Goal: Task Accomplishment & Management: Complete application form

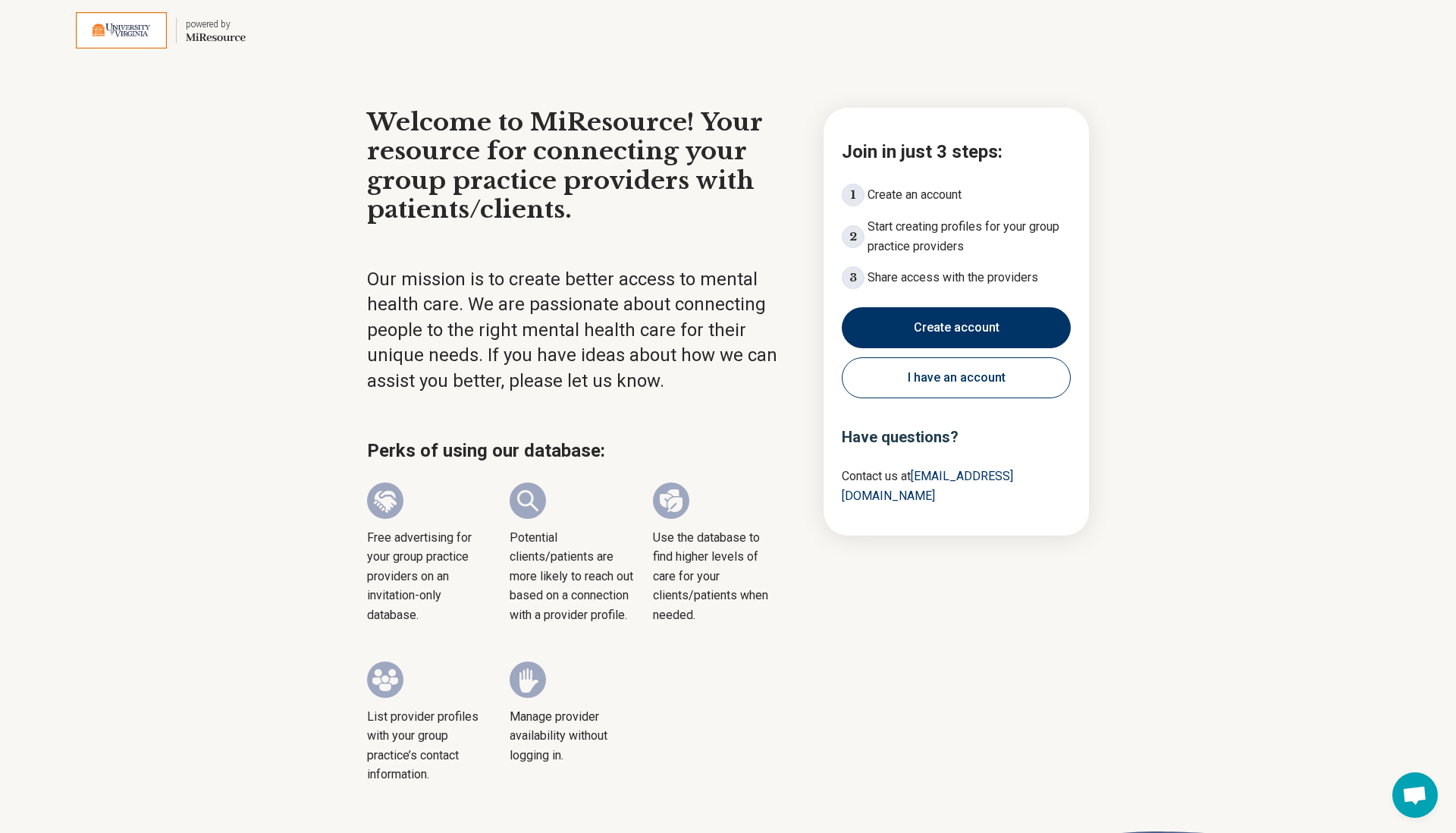
click at [936, 396] on button "I have an account" at bounding box center [956, 378] width 229 height 41
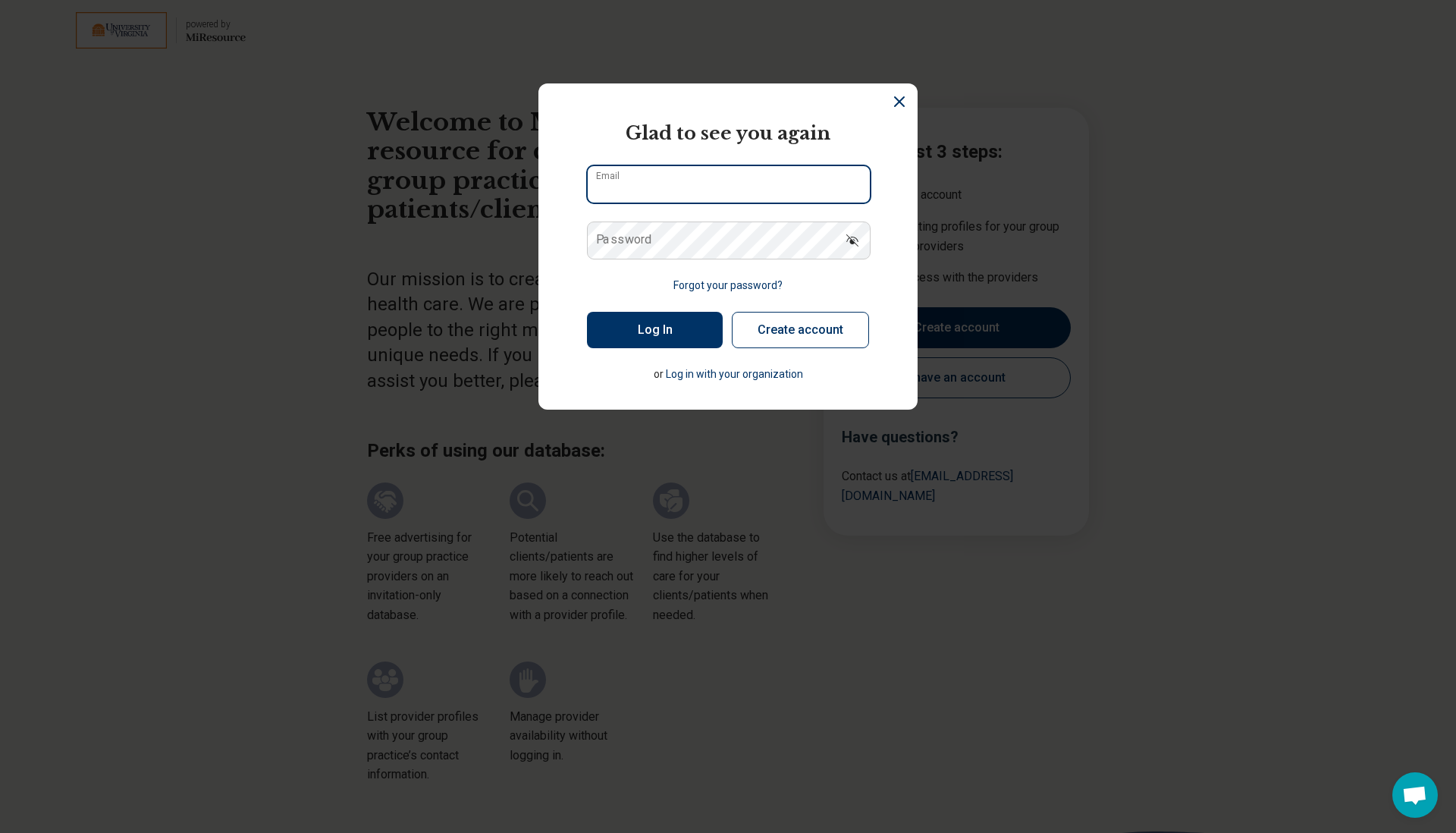
type input "**********"
click at [794, 286] on form "**********" at bounding box center [728, 251] width 282 height 263
click at [728, 285] on button "Forgot your password?" at bounding box center [727, 286] width 109 height 16
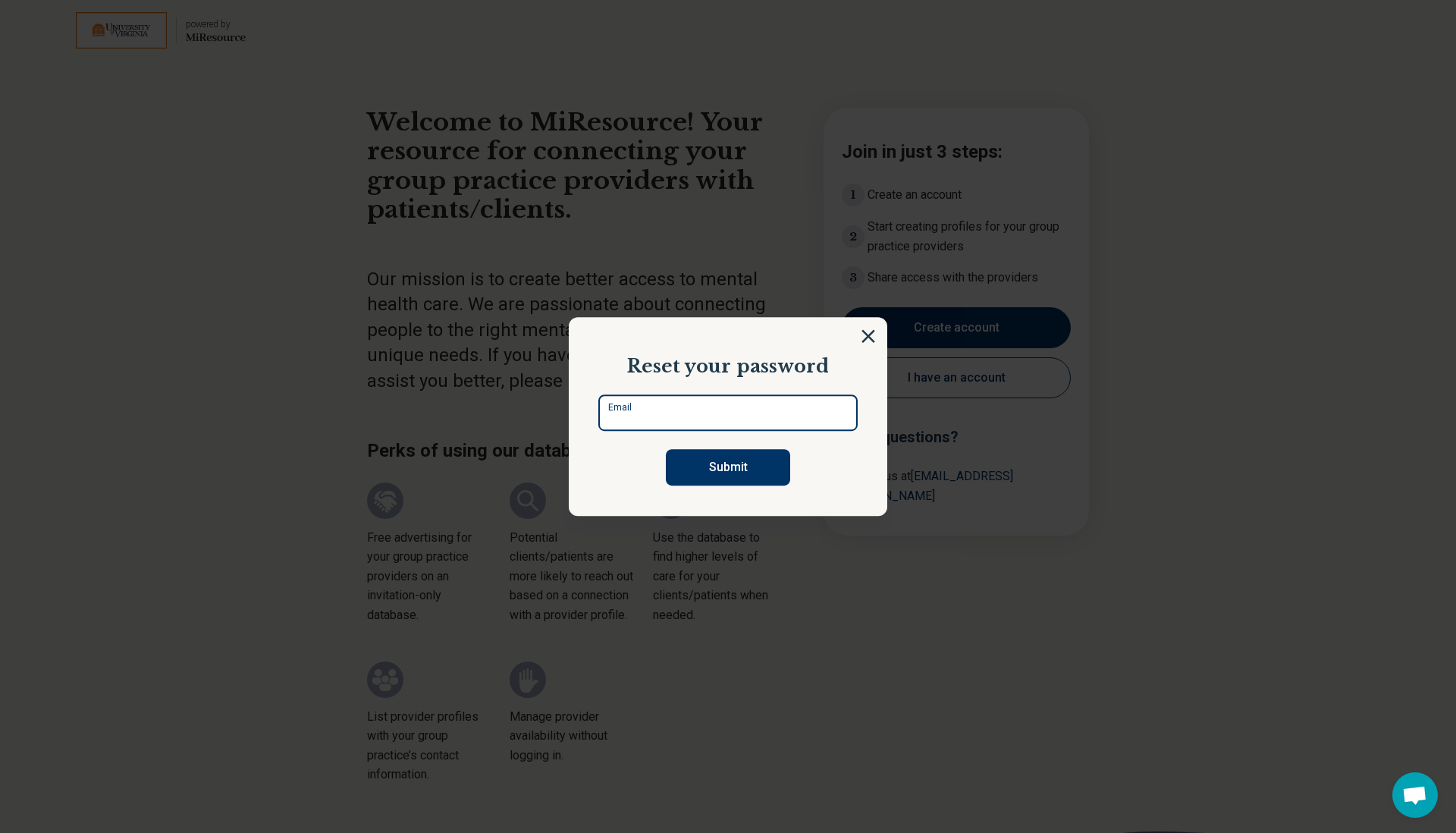
click at [671, 405] on input "Email" at bounding box center [728, 413] width 259 height 37
type input "**********"
click at [780, 461] on button "Submit" at bounding box center [727, 467] width 124 height 37
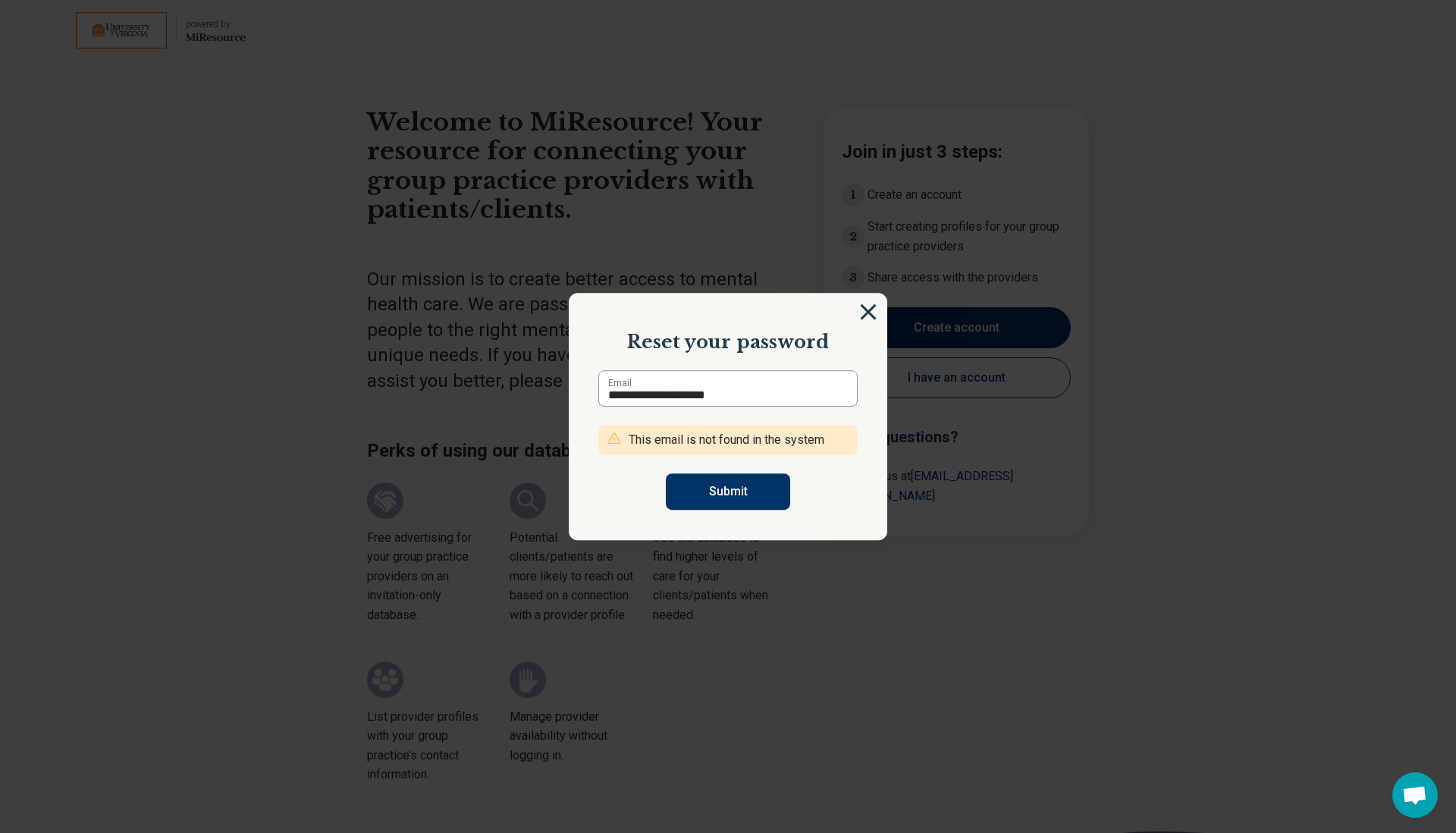
click at [865, 312] on img at bounding box center [868, 312] width 17 height 17
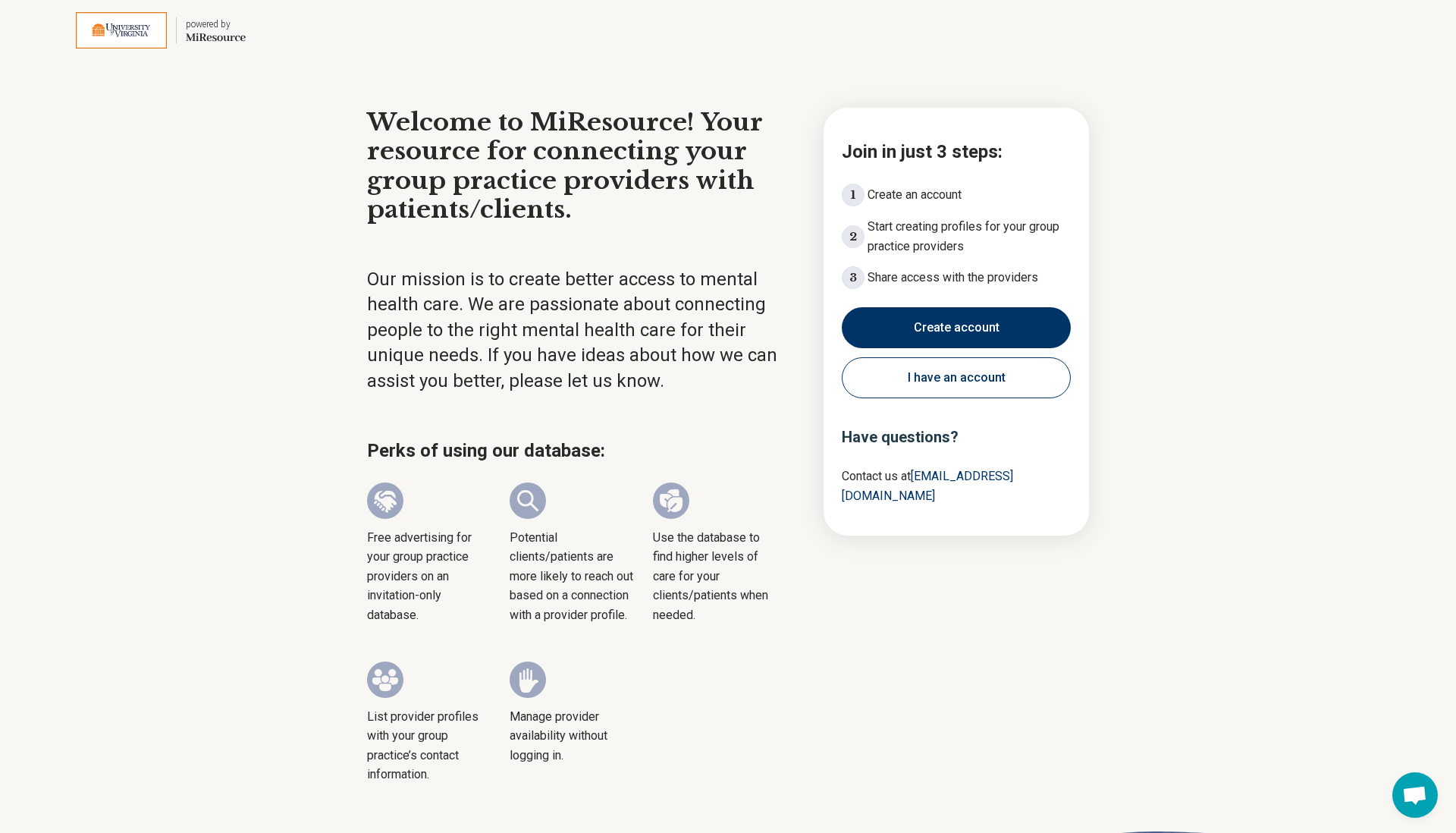
click at [920, 332] on button "Create account" at bounding box center [956, 328] width 229 height 41
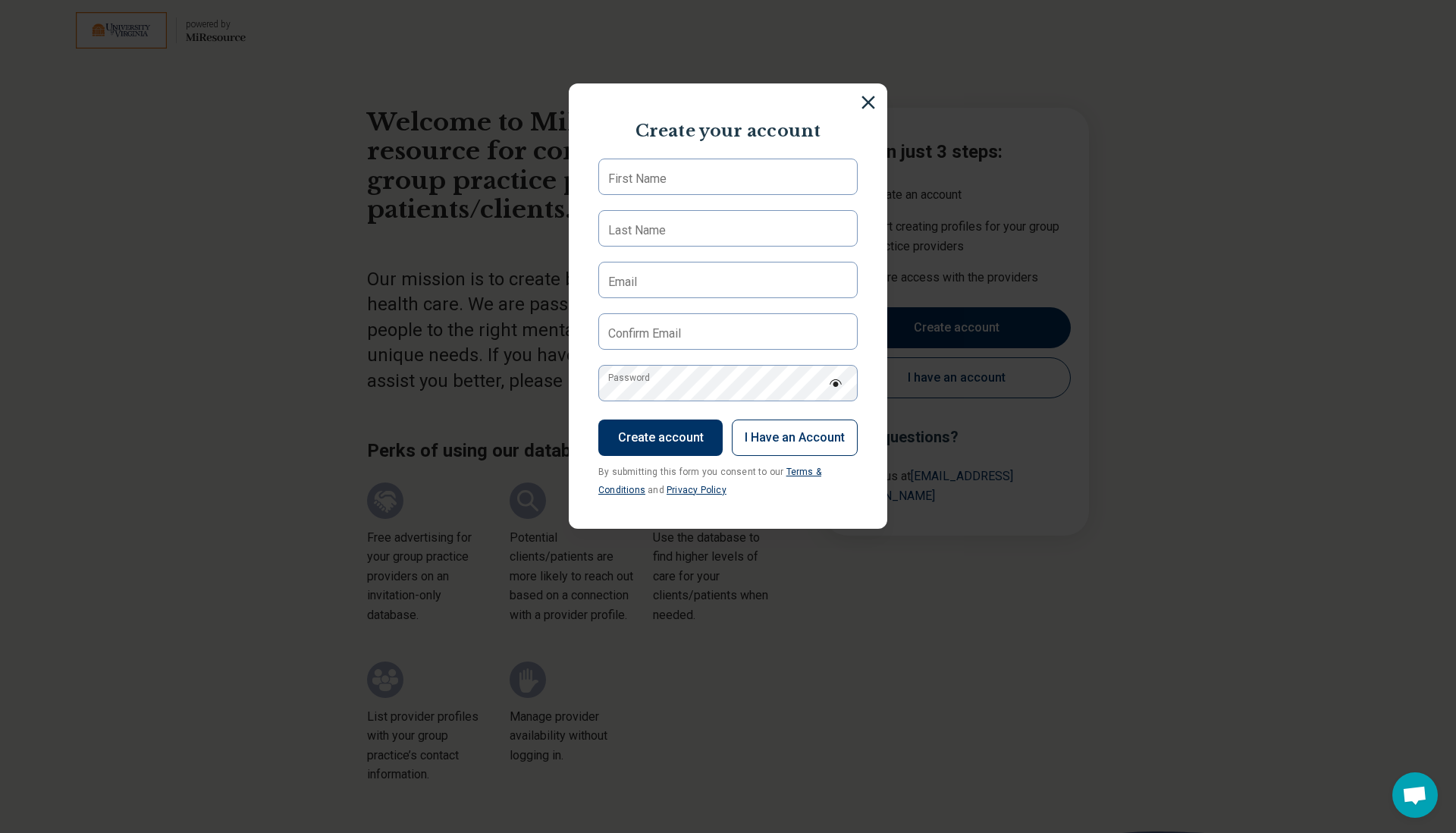
click at [652, 173] on label "First Name" at bounding box center [637, 179] width 59 height 18
click at [652, 173] on input "First Name" at bounding box center [728, 177] width 259 height 37
type input "*******"
type input "****"
type input "**********"
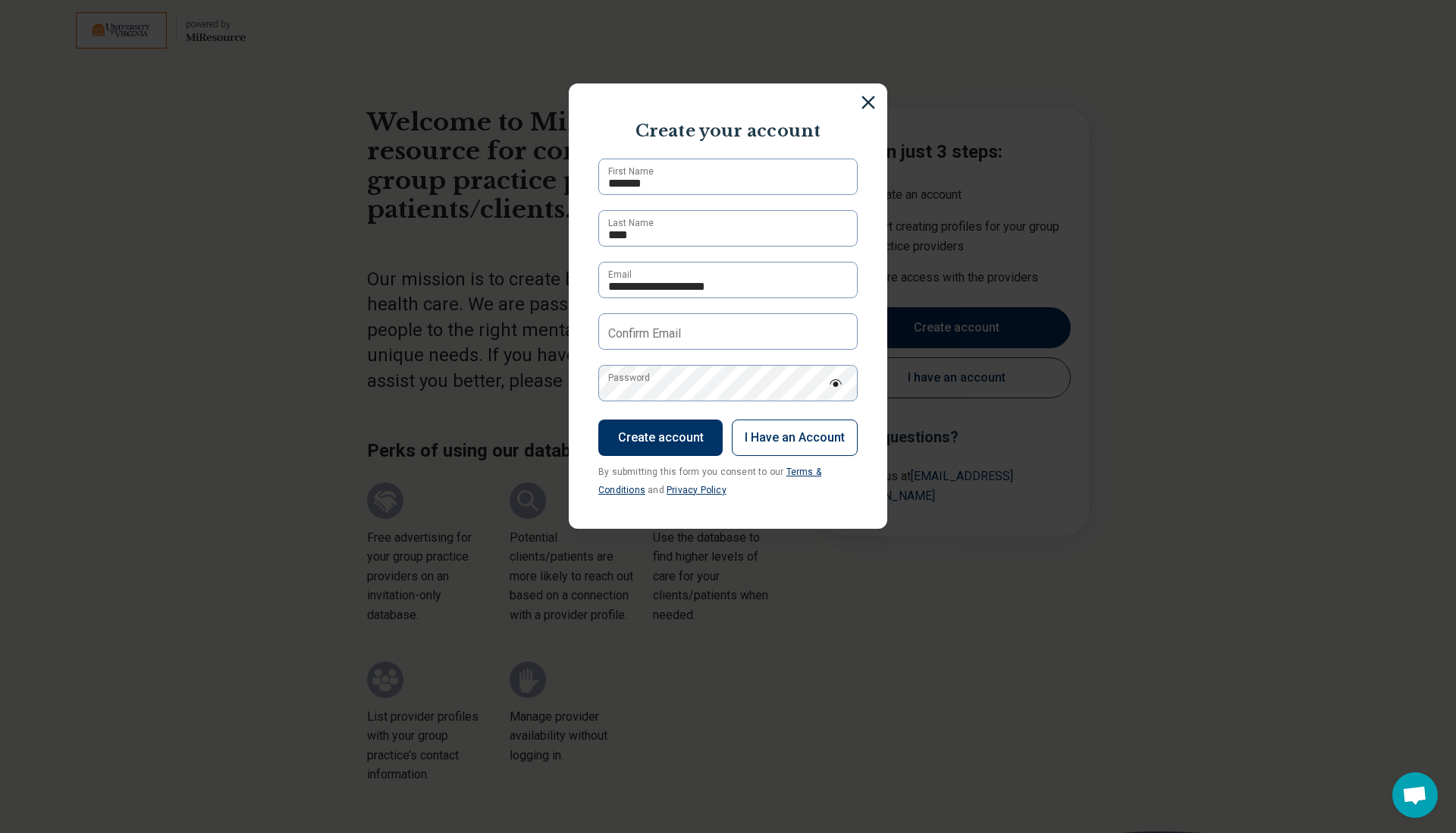
click at [649, 337] on label "Confirm Email" at bounding box center [644, 334] width 72 height 18
click at [649, 337] on input "Confirm Email" at bounding box center [728, 331] width 259 height 37
type input "**********"
click at [640, 385] on label "Password" at bounding box center [629, 378] width 42 height 14
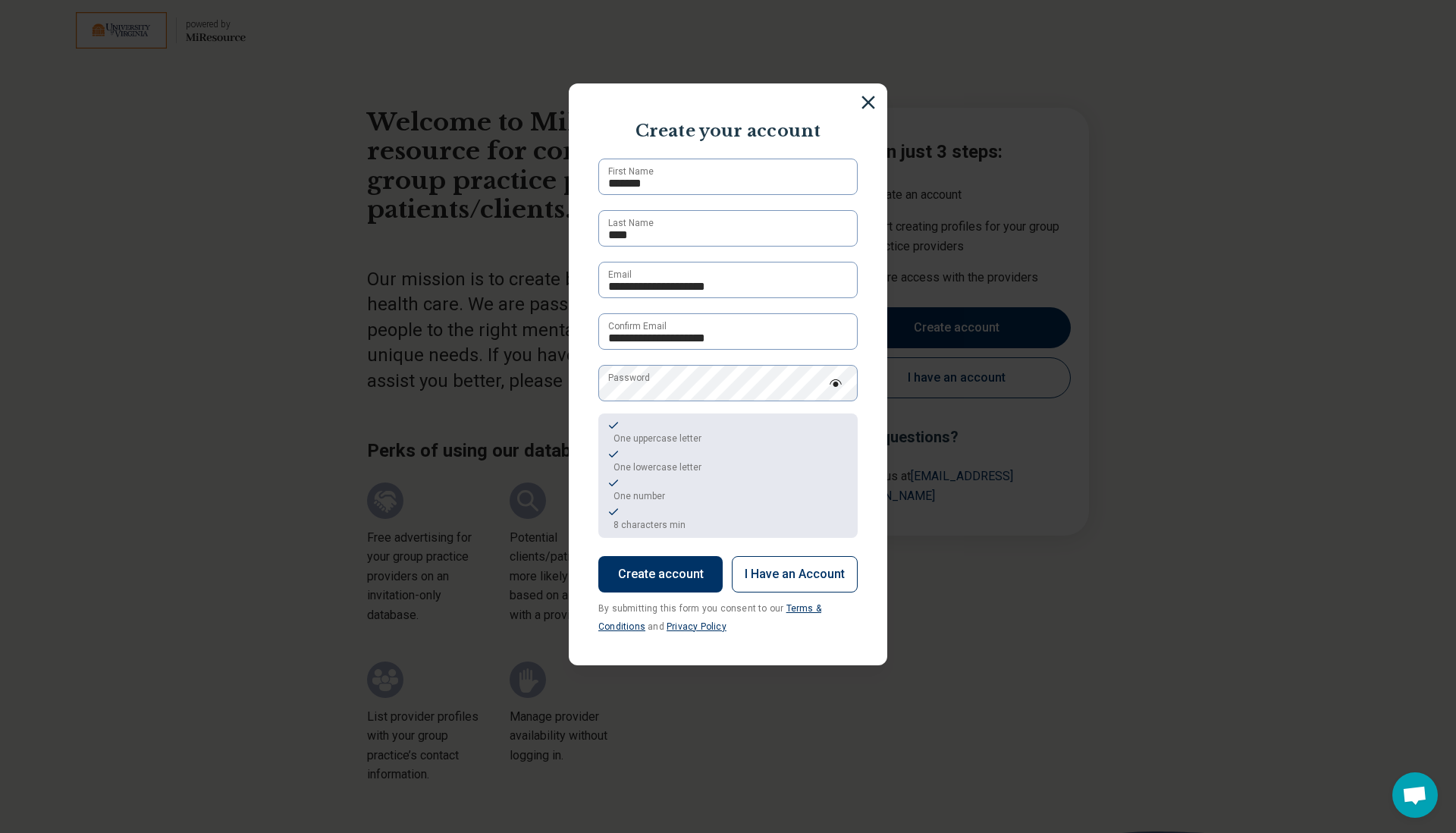
click at [651, 577] on button "Create account" at bounding box center [660, 574] width 124 height 37
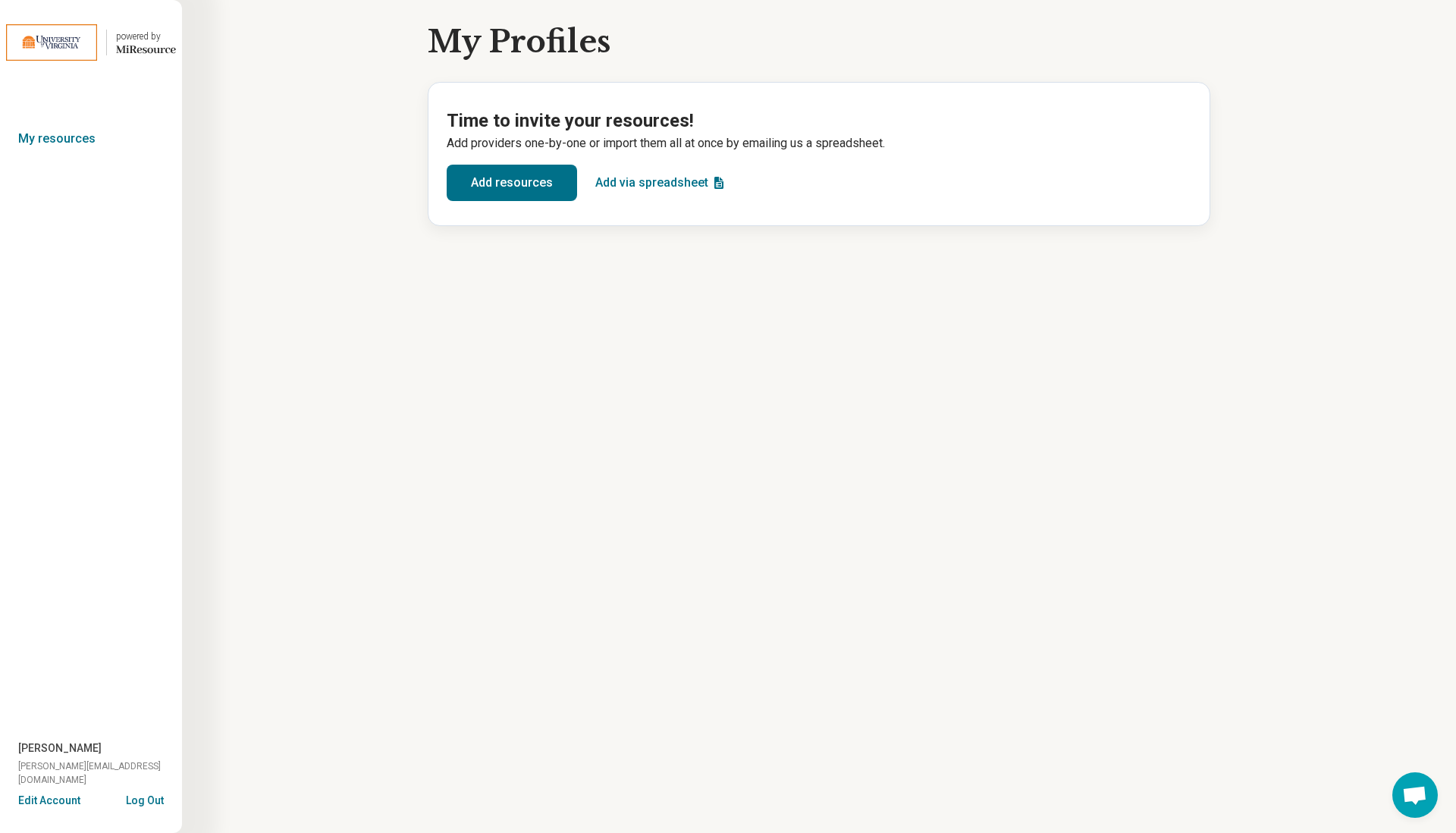
click at [493, 189] on button "Add resources" at bounding box center [511, 183] width 130 height 37
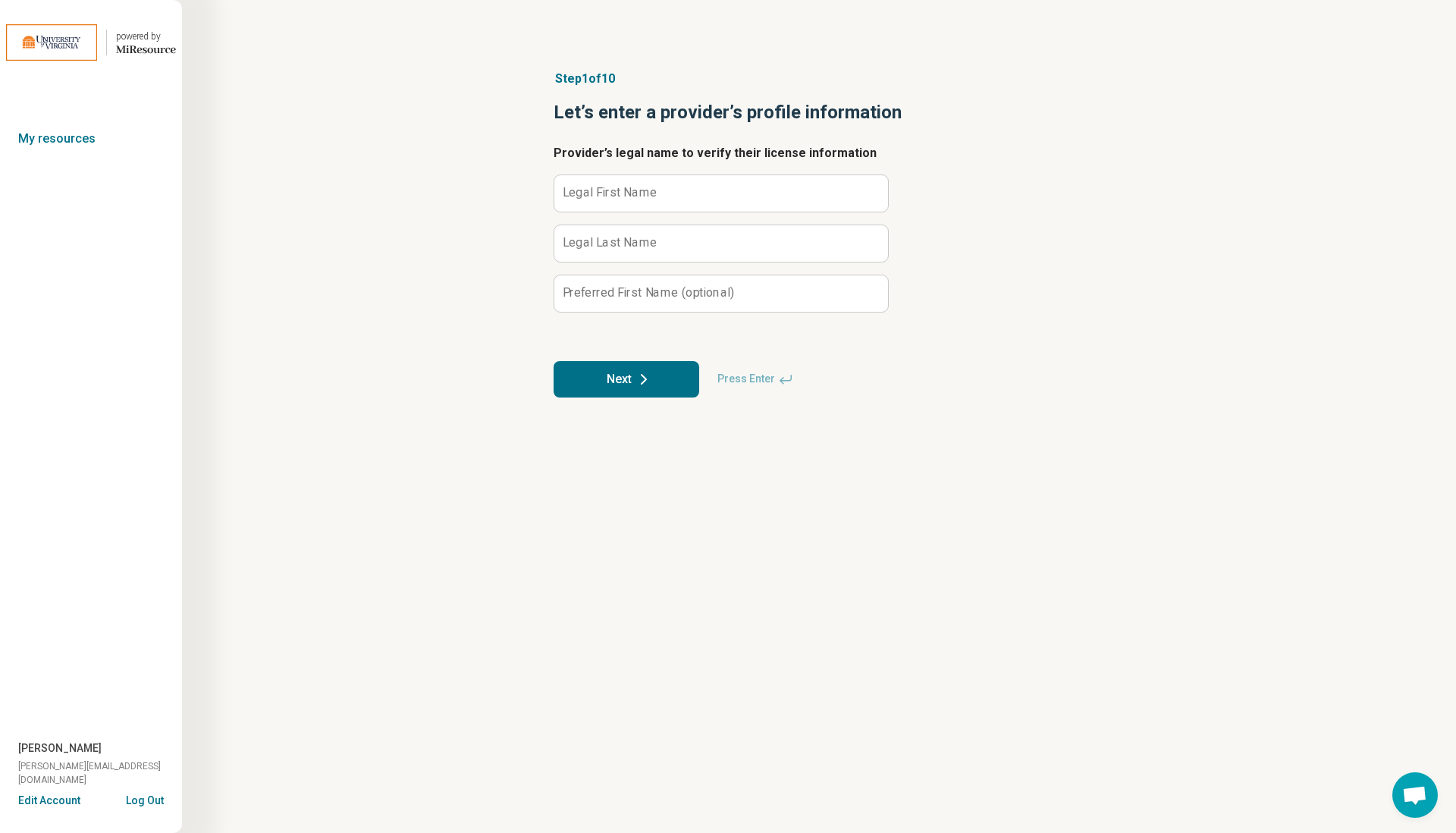
click at [632, 193] on label "Legal First Name" at bounding box center [610, 192] width 95 height 12
click at [632, 193] on input "Legal First Name" at bounding box center [720, 194] width 333 height 37
type input "*******"
type input "****"
click at [623, 386] on button "Next" at bounding box center [626, 379] width 146 height 37
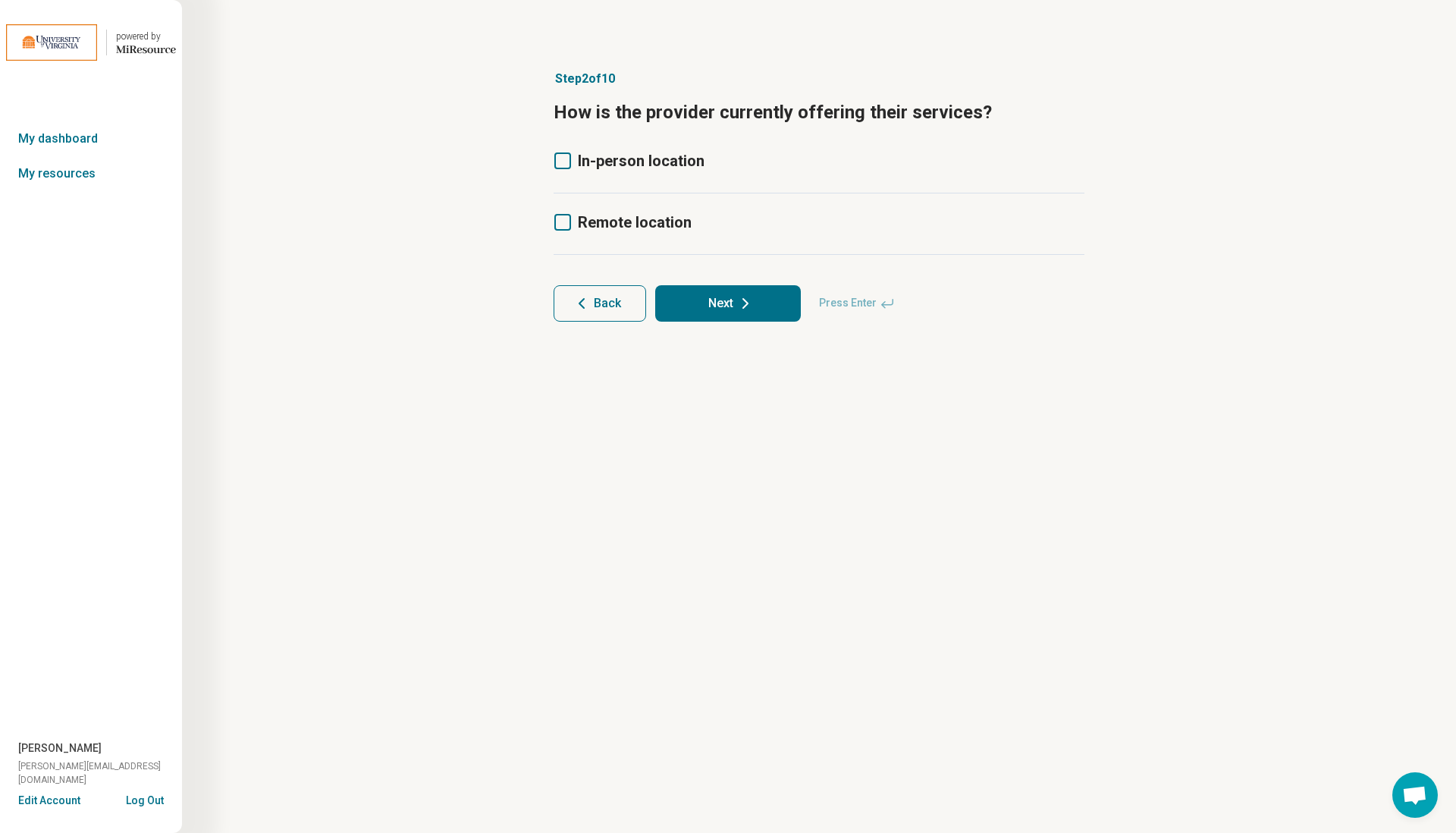
click at [560, 162] on icon at bounding box center [562, 161] width 17 height 17
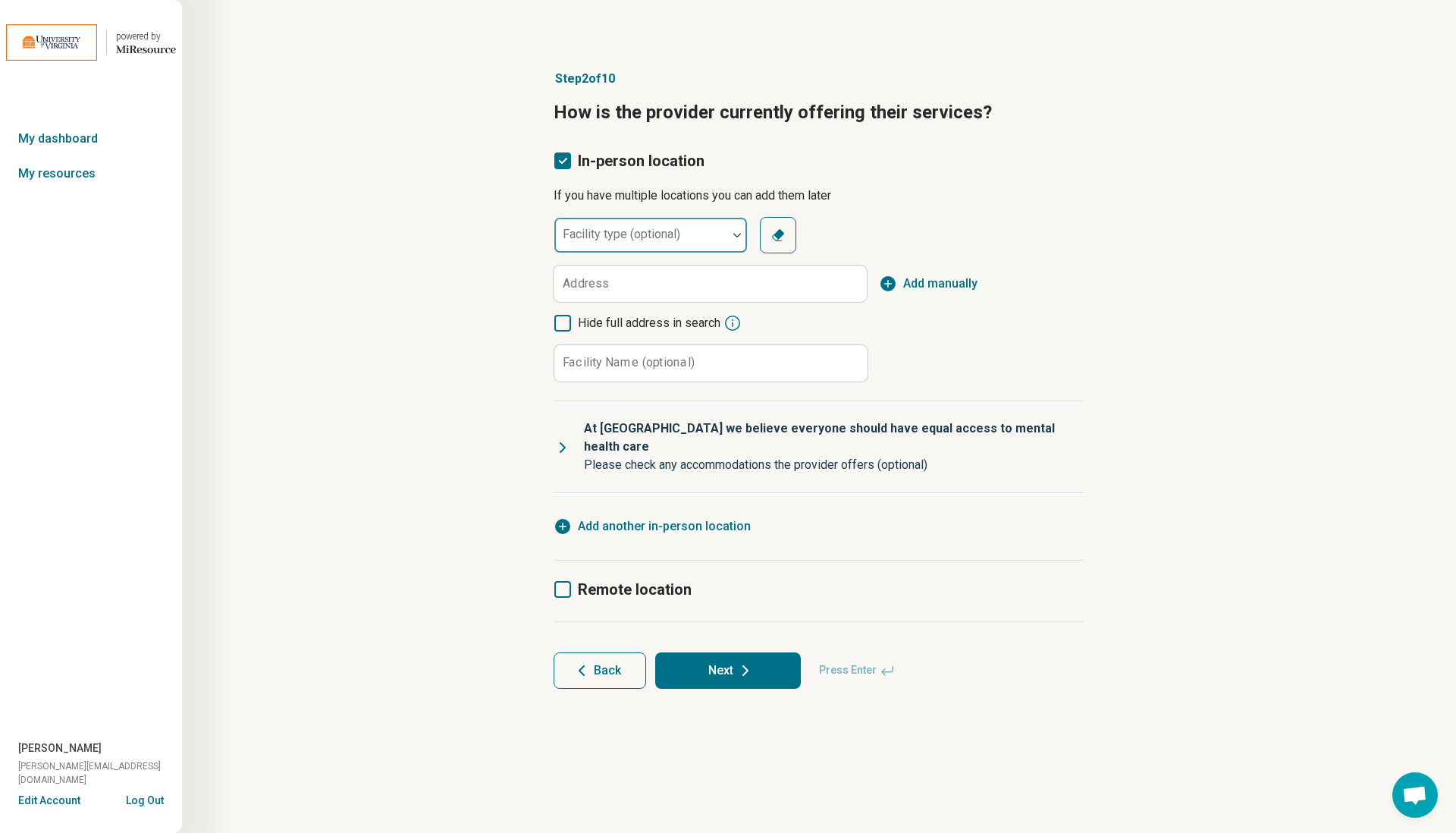
click at [610, 241] on div at bounding box center [640, 241] width 161 height 21
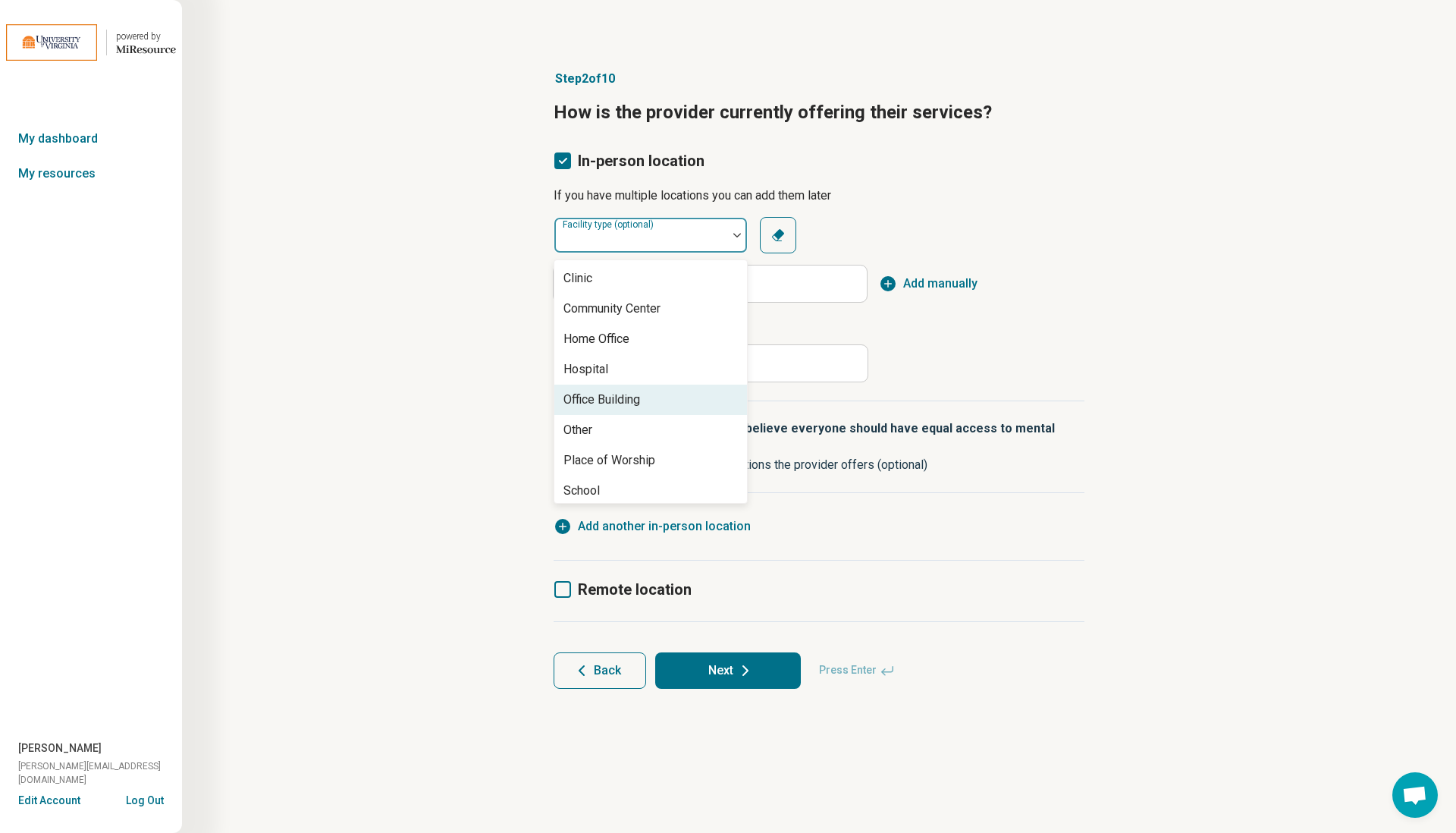
click at [617, 405] on div "Office Building" at bounding box center [601, 400] width 76 height 18
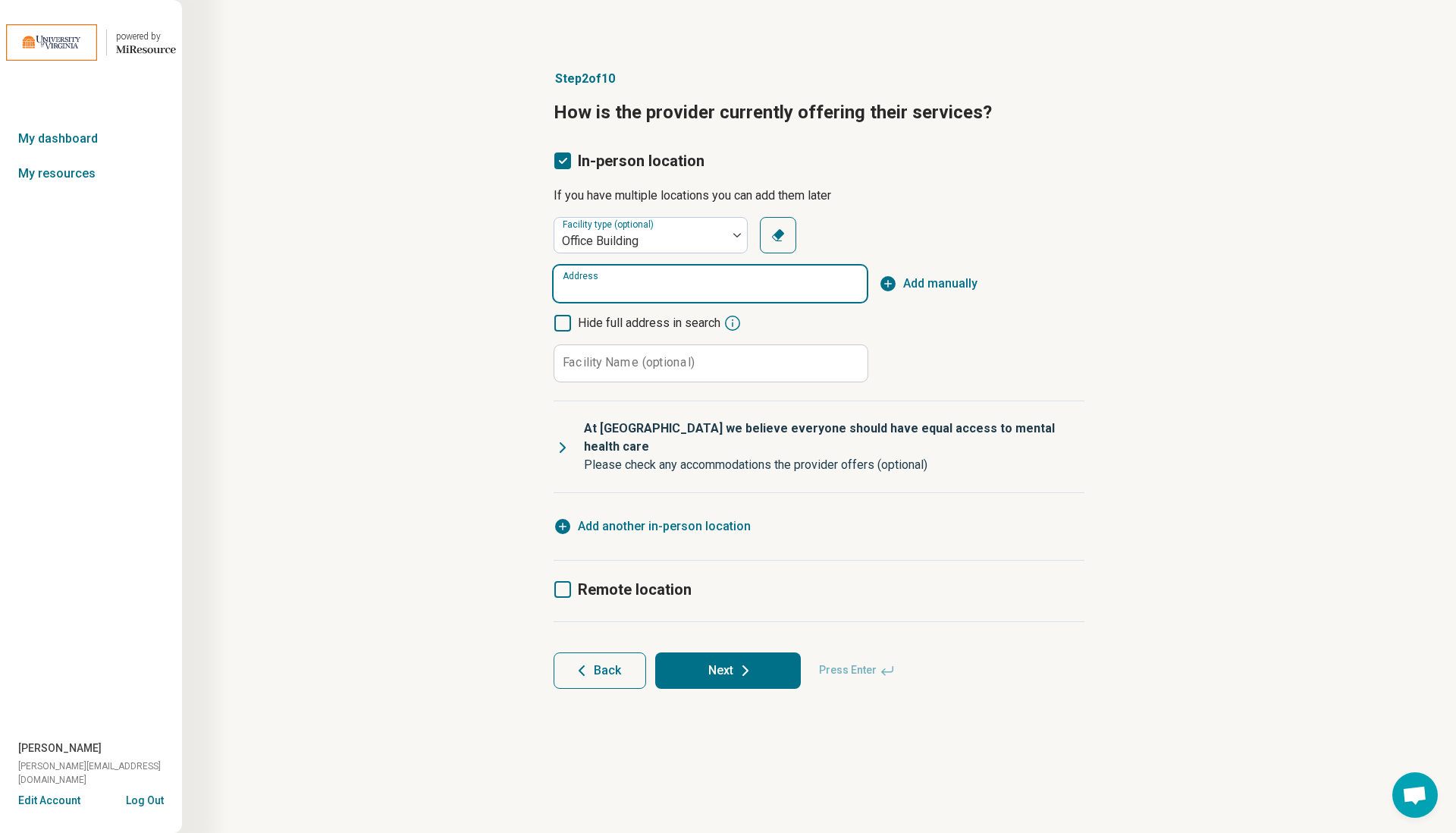
click at [685, 298] on input "Address" at bounding box center [710, 284] width 313 height 37
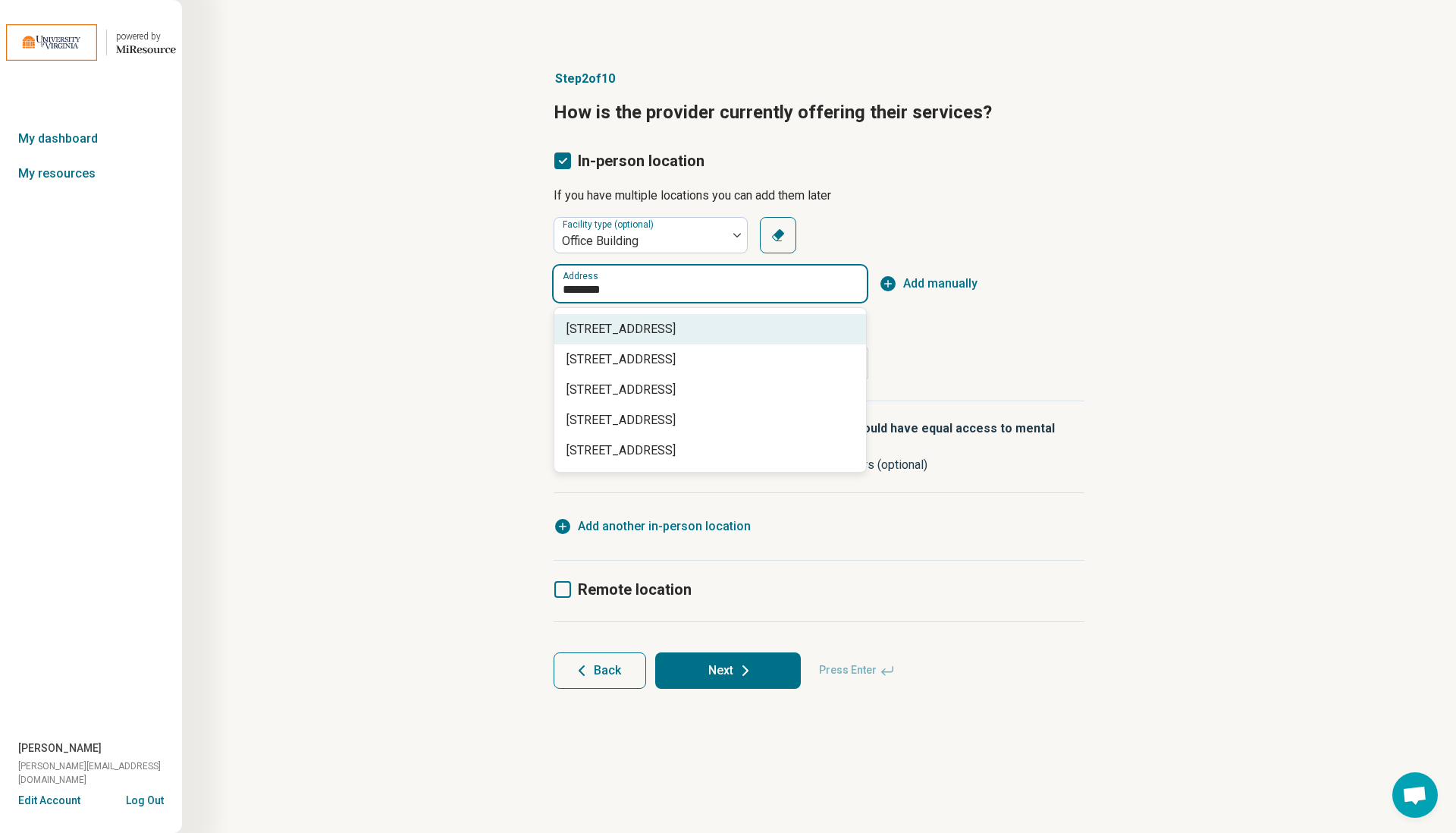
click at [690, 342] on div "[STREET_ADDRESS]" at bounding box center [710, 329] width 311 height 31
type input "**********"
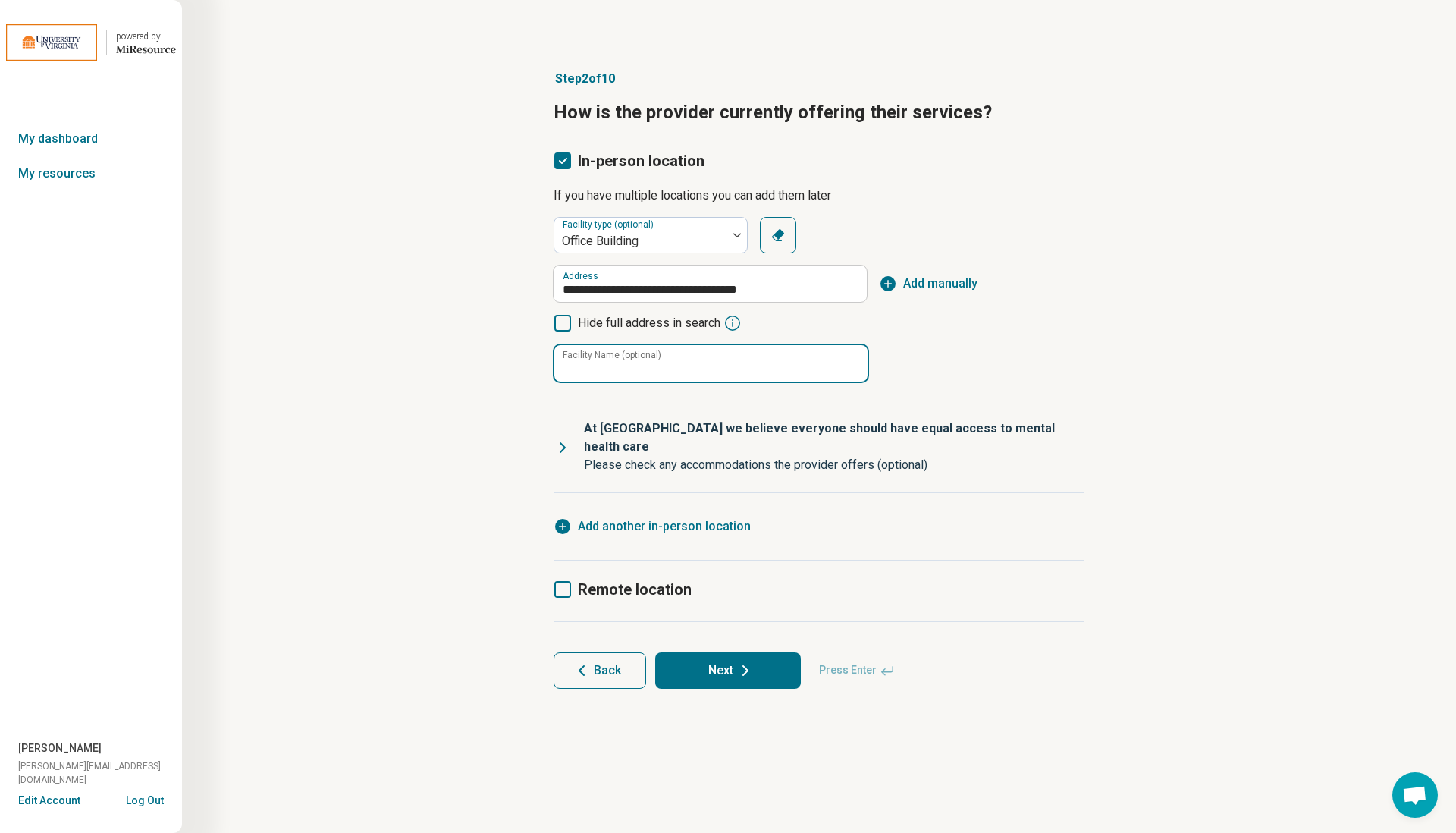
click at [670, 372] on input "Facility Name (optional)" at bounding box center [710, 363] width 313 height 37
type input "*******"
click at [562, 443] on icon at bounding box center [562, 447] width 5 height 9
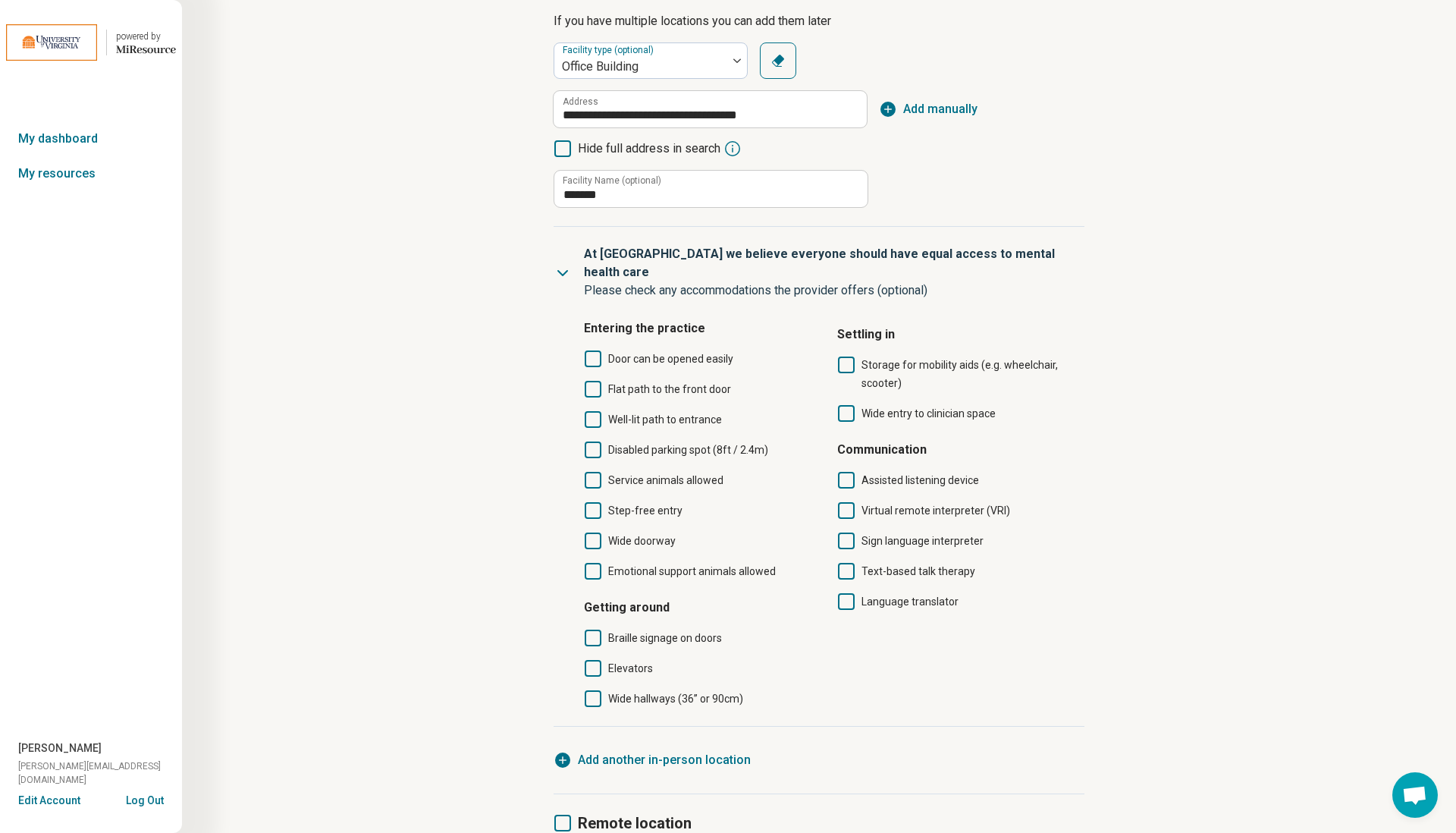
scroll to position [186, 0]
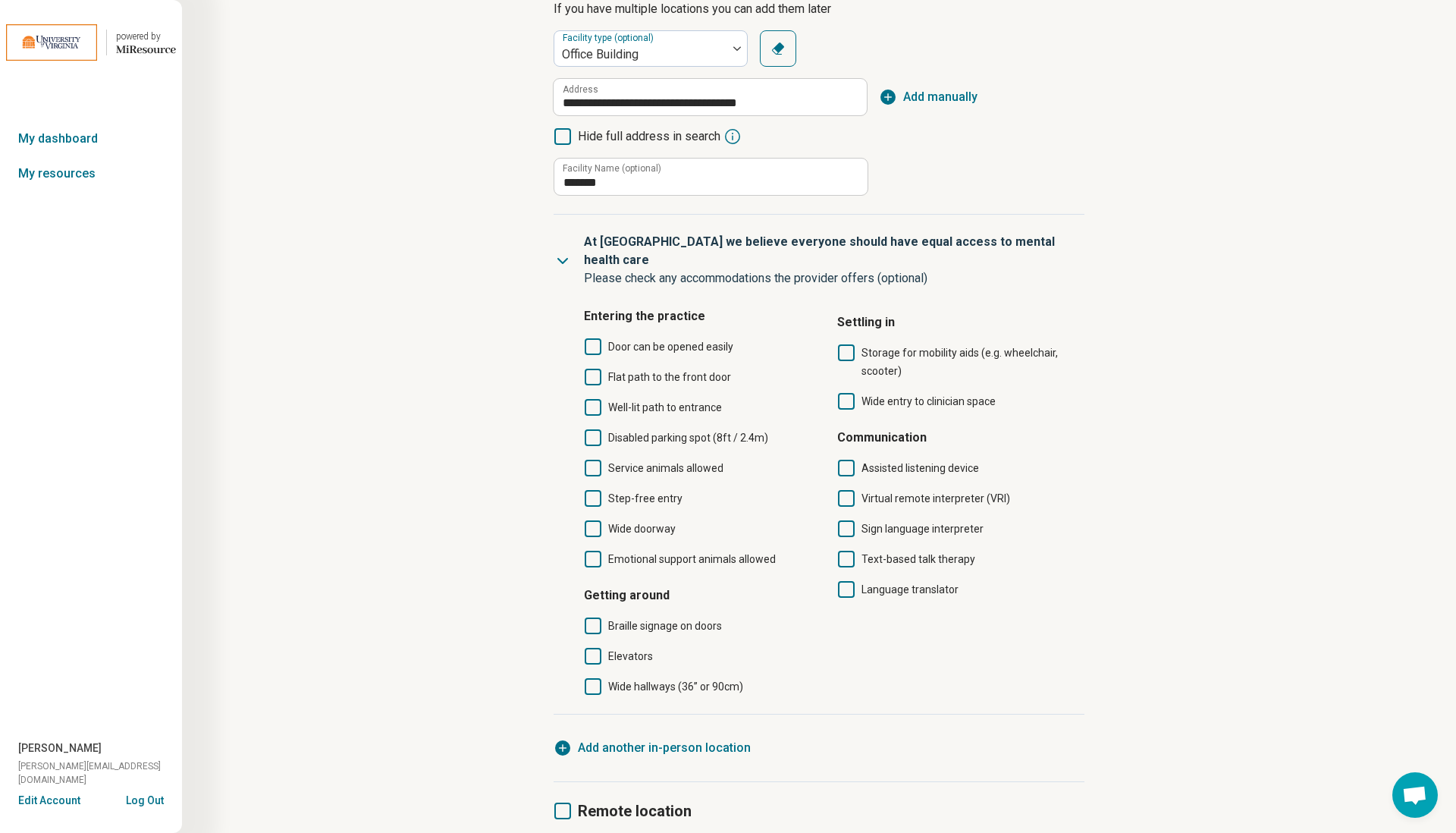
click at [592, 369] on icon at bounding box center [593, 377] width 17 height 17
click at [592, 399] on icon at bounding box center [593, 408] width 17 height 17
click at [594, 429] on icon at bounding box center [593, 437] width 17 height 17
click at [594, 459] on div "Door can be opened easily Flat path to the front door Well-lit path to entrance…" at bounding box center [701, 453] width 235 height 231
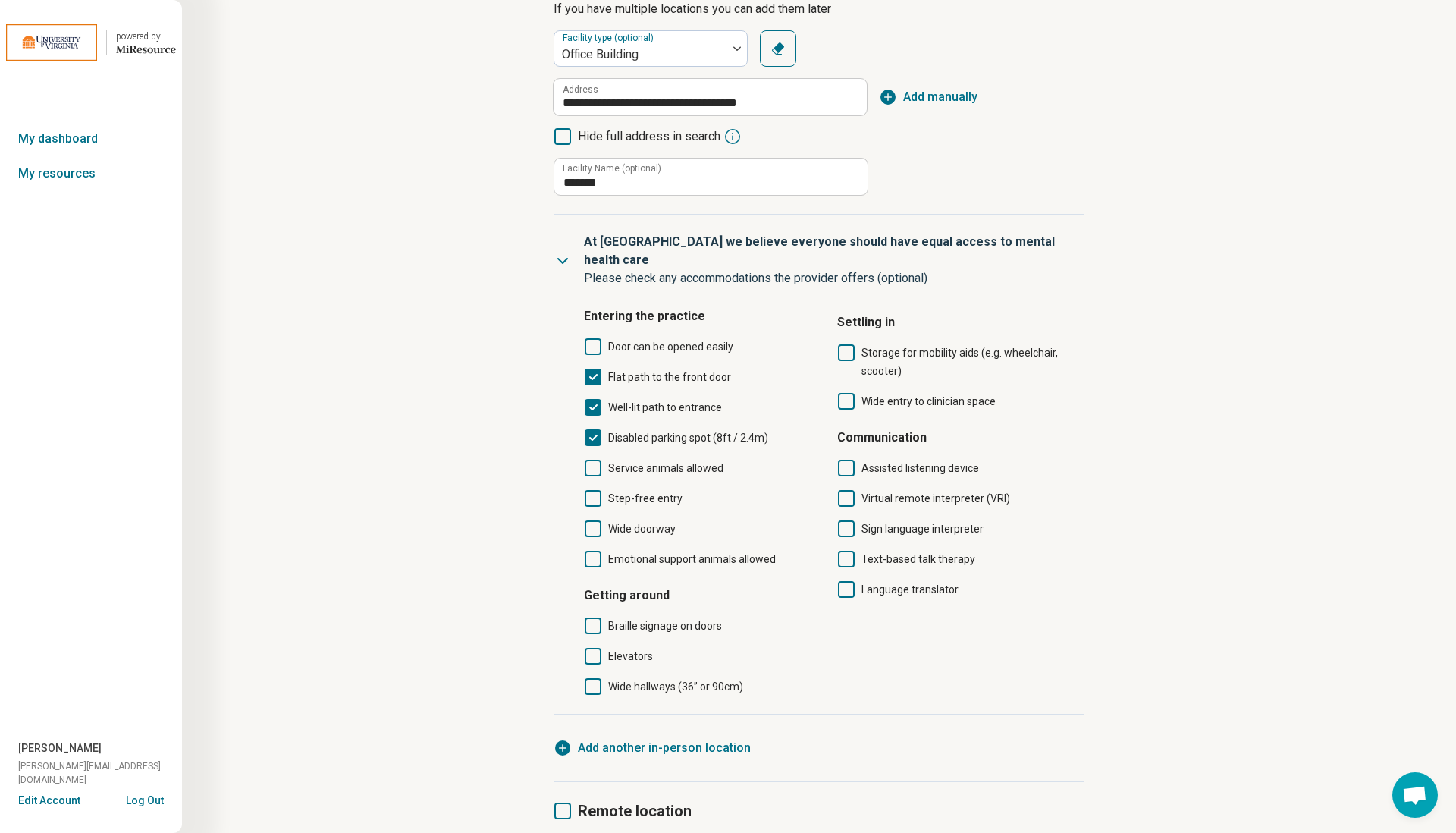
click at [594, 460] on icon at bounding box center [593, 468] width 17 height 17
click at [594, 490] on icon at bounding box center [593, 499] width 17 height 17
click at [595, 521] on icon at bounding box center [593, 529] width 17 height 17
click at [594, 550] on icon at bounding box center [593, 559] width 17 height 17
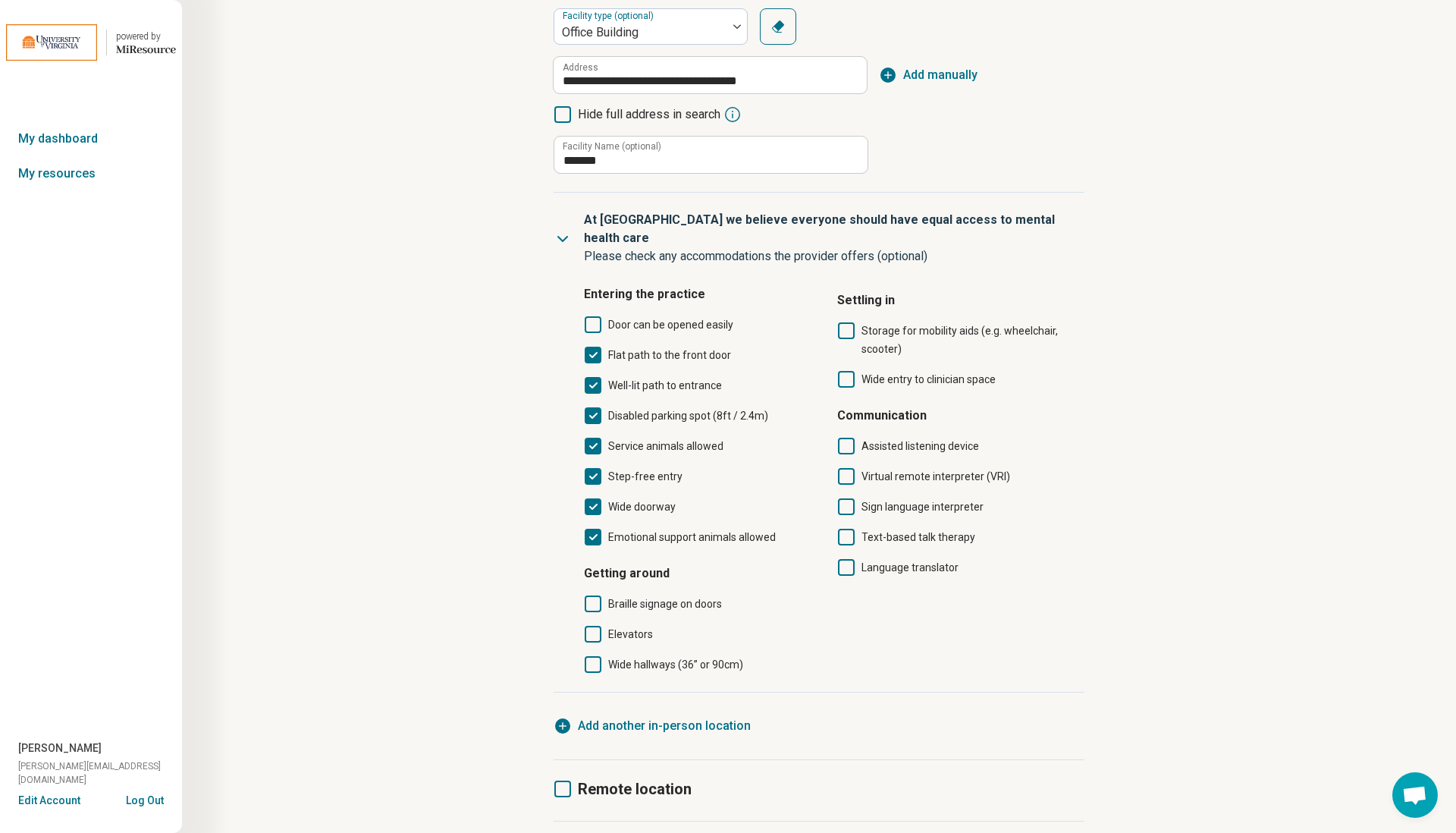
scroll to position [209, 0]
click at [846, 321] on icon at bounding box center [846, 330] width 17 height 17
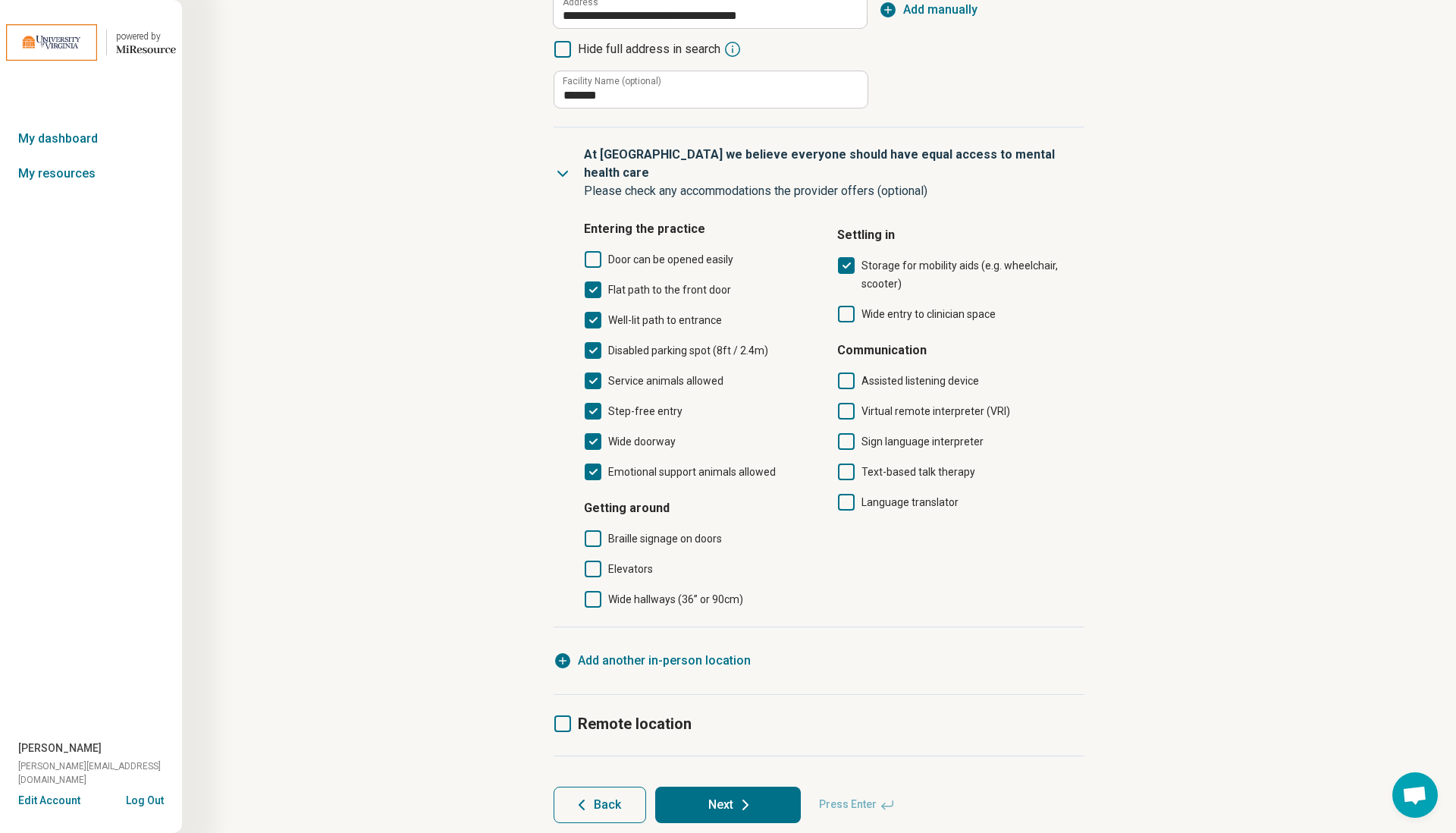
scroll to position [298, 0]
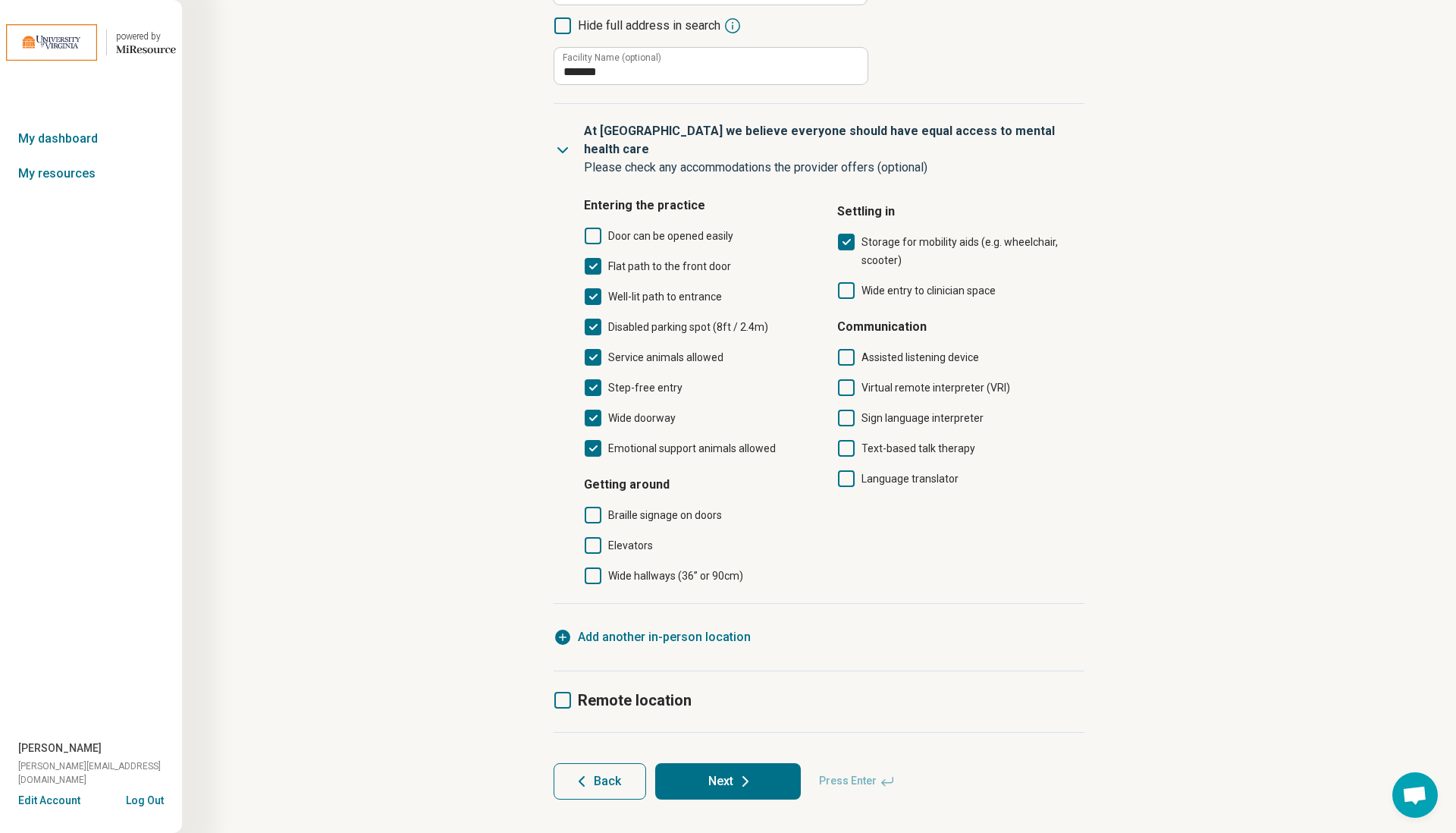
click at [595, 537] on icon at bounding box center [593, 545] width 17 height 17
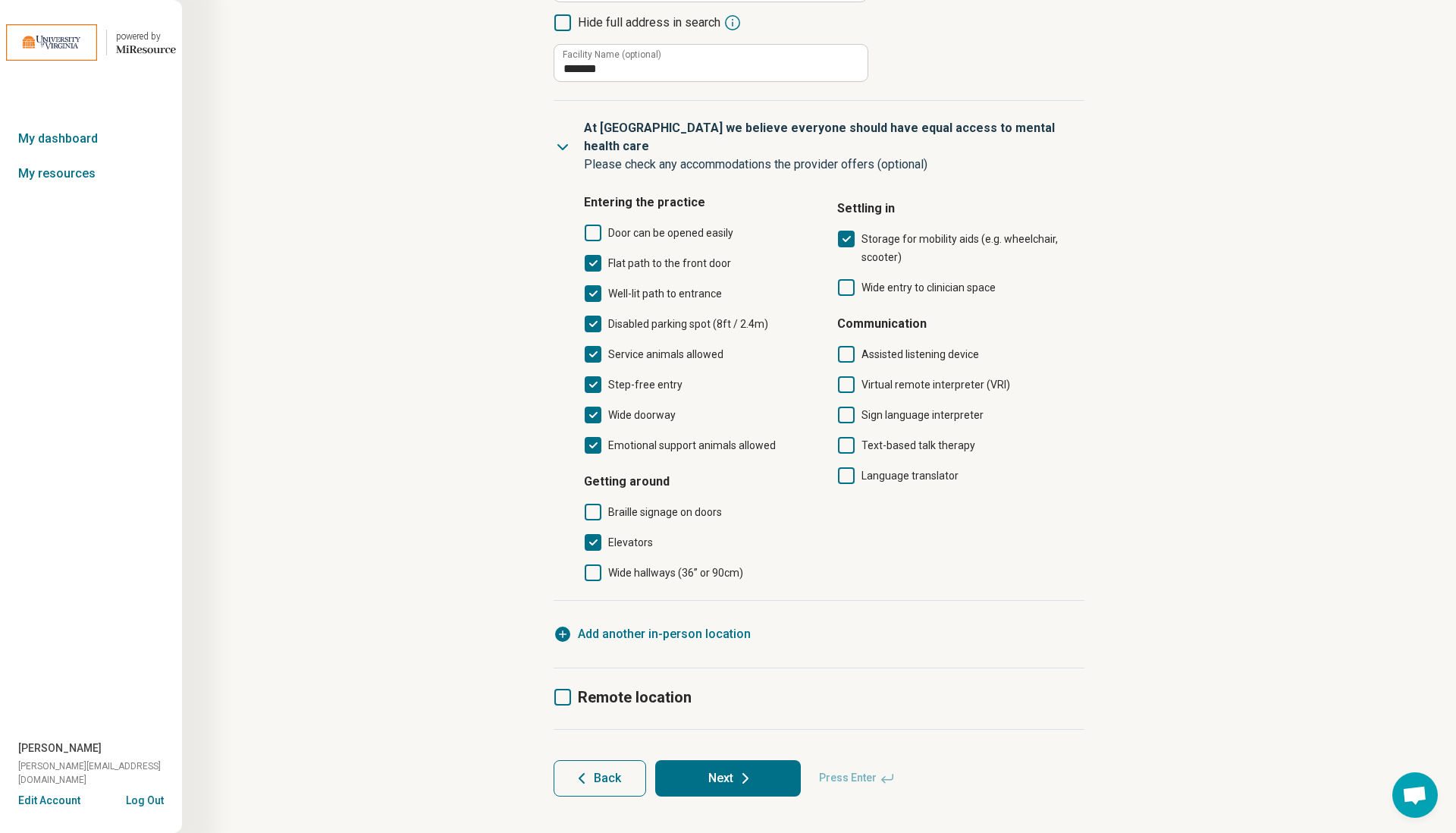
scroll to position [299, 0]
click at [558, 689] on icon at bounding box center [562, 698] width 17 height 17
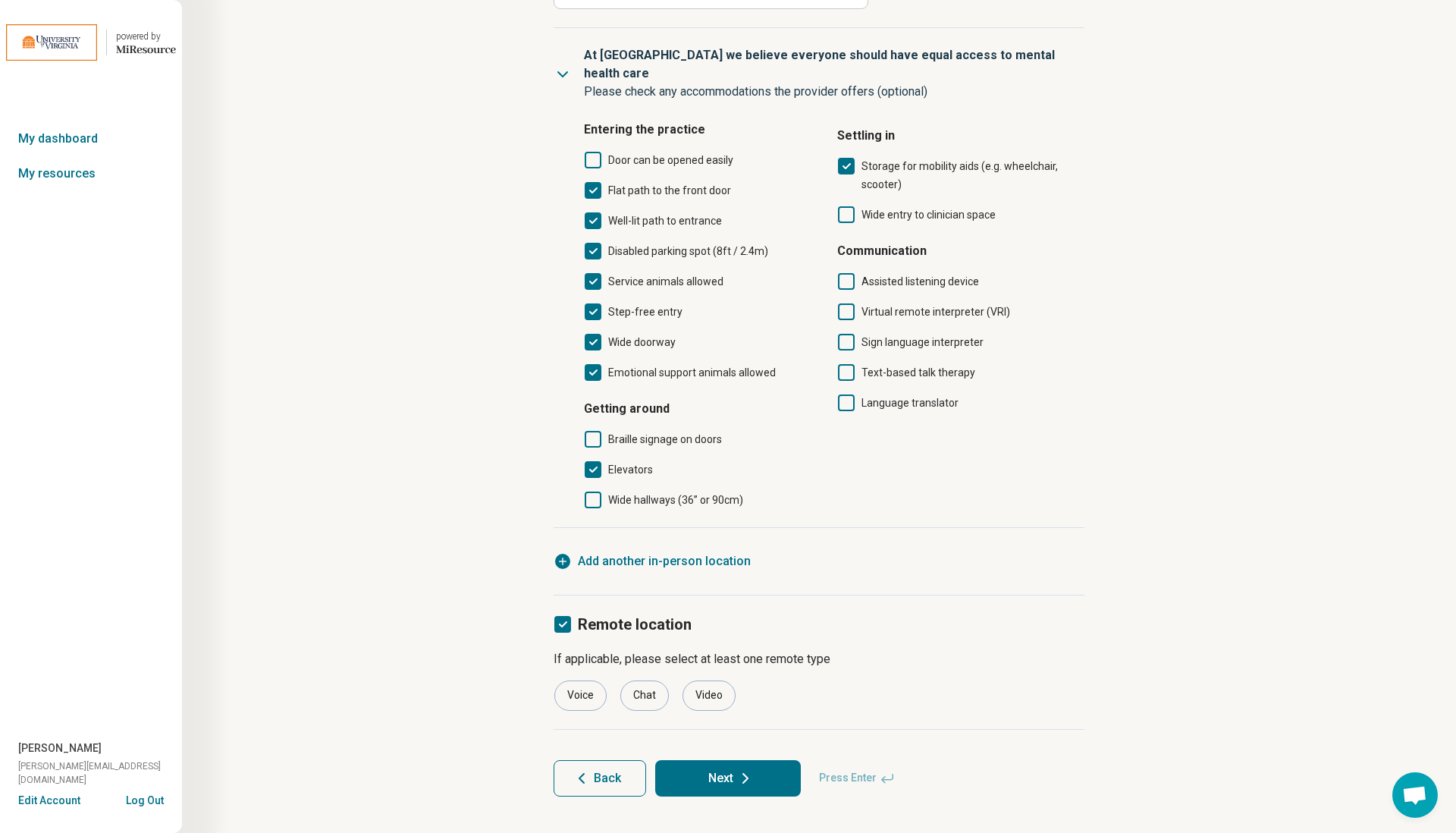
scroll to position [373, 0]
click at [712, 681] on div "Video" at bounding box center [709, 696] width 53 height 31
click at [723, 761] on button "Next" at bounding box center [727, 780] width 146 height 37
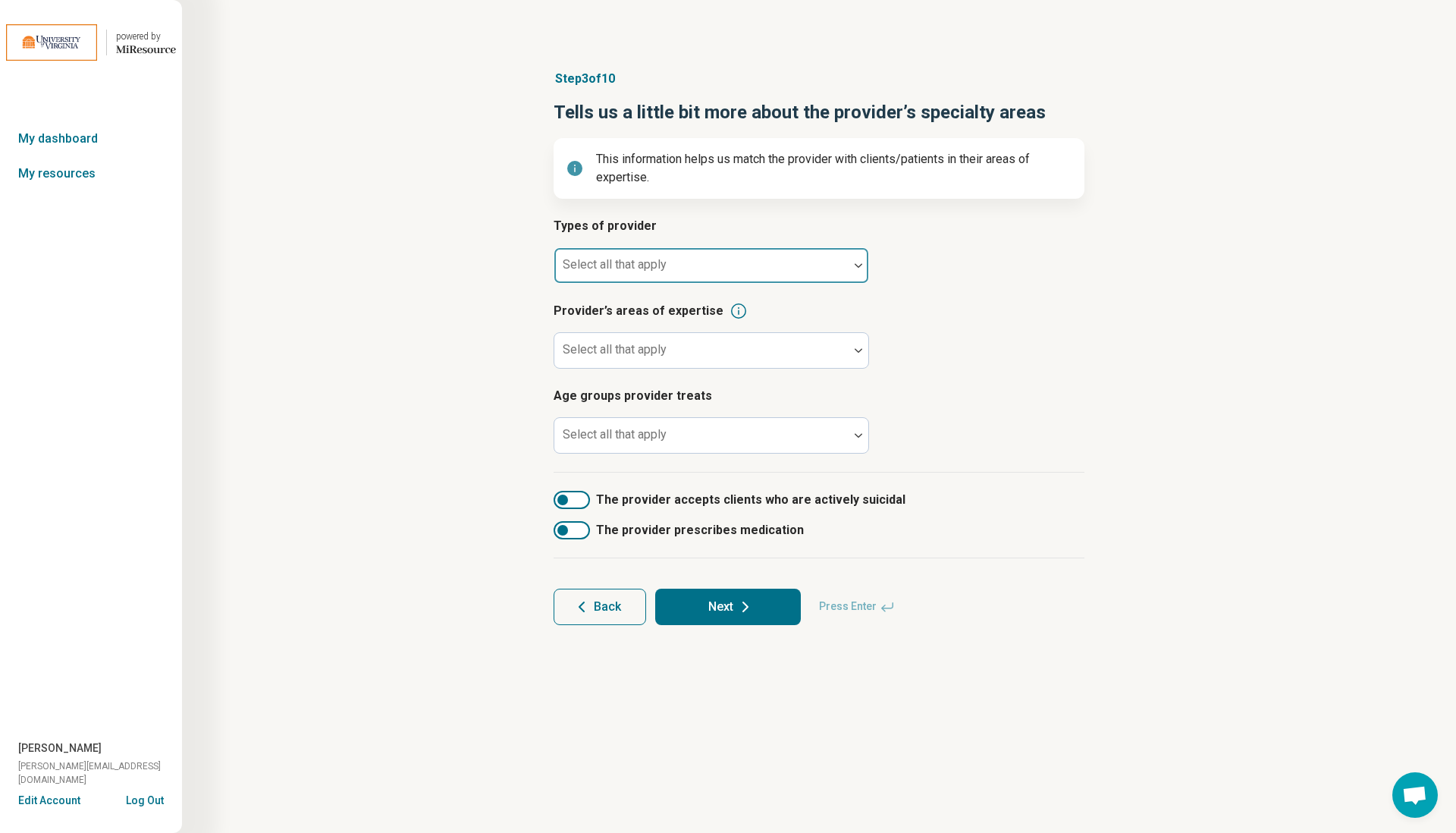
click at [646, 260] on div "Select all that apply" at bounding box center [710, 266] width 315 height 37
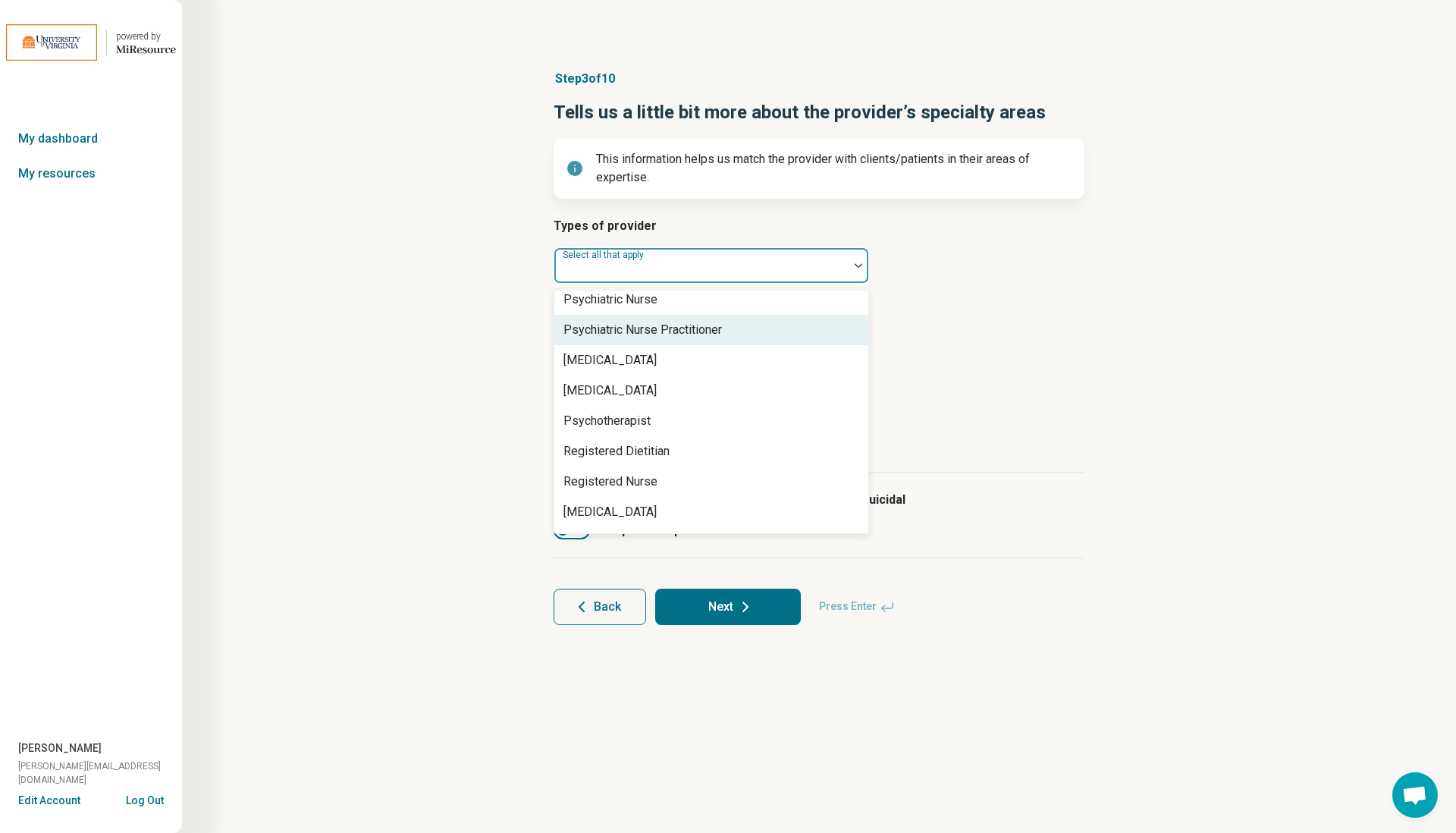
scroll to position [1832, 0]
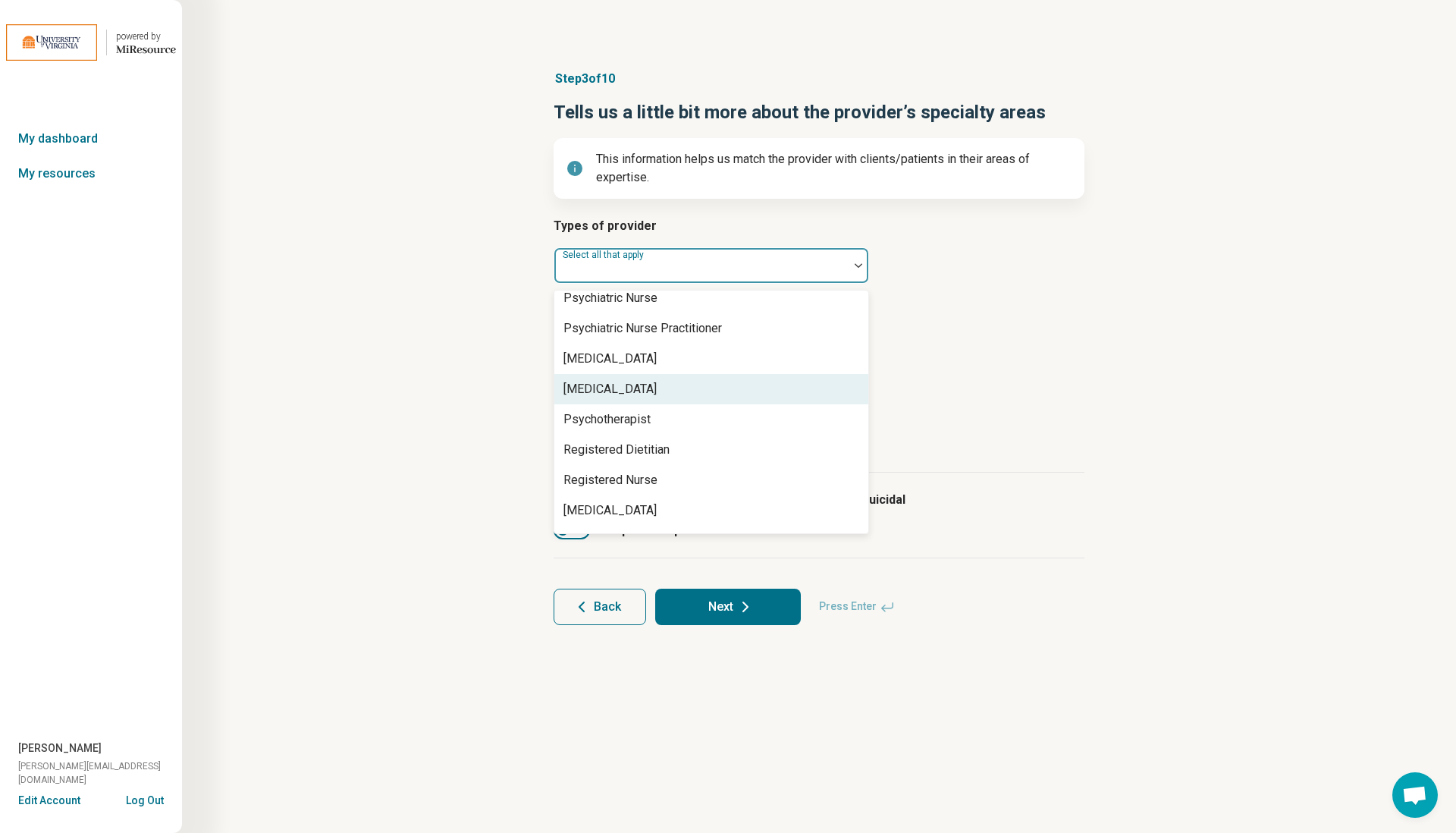
click at [628, 388] on div "[MEDICAL_DATA]" at bounding box center [610, 389] width 93 height 18
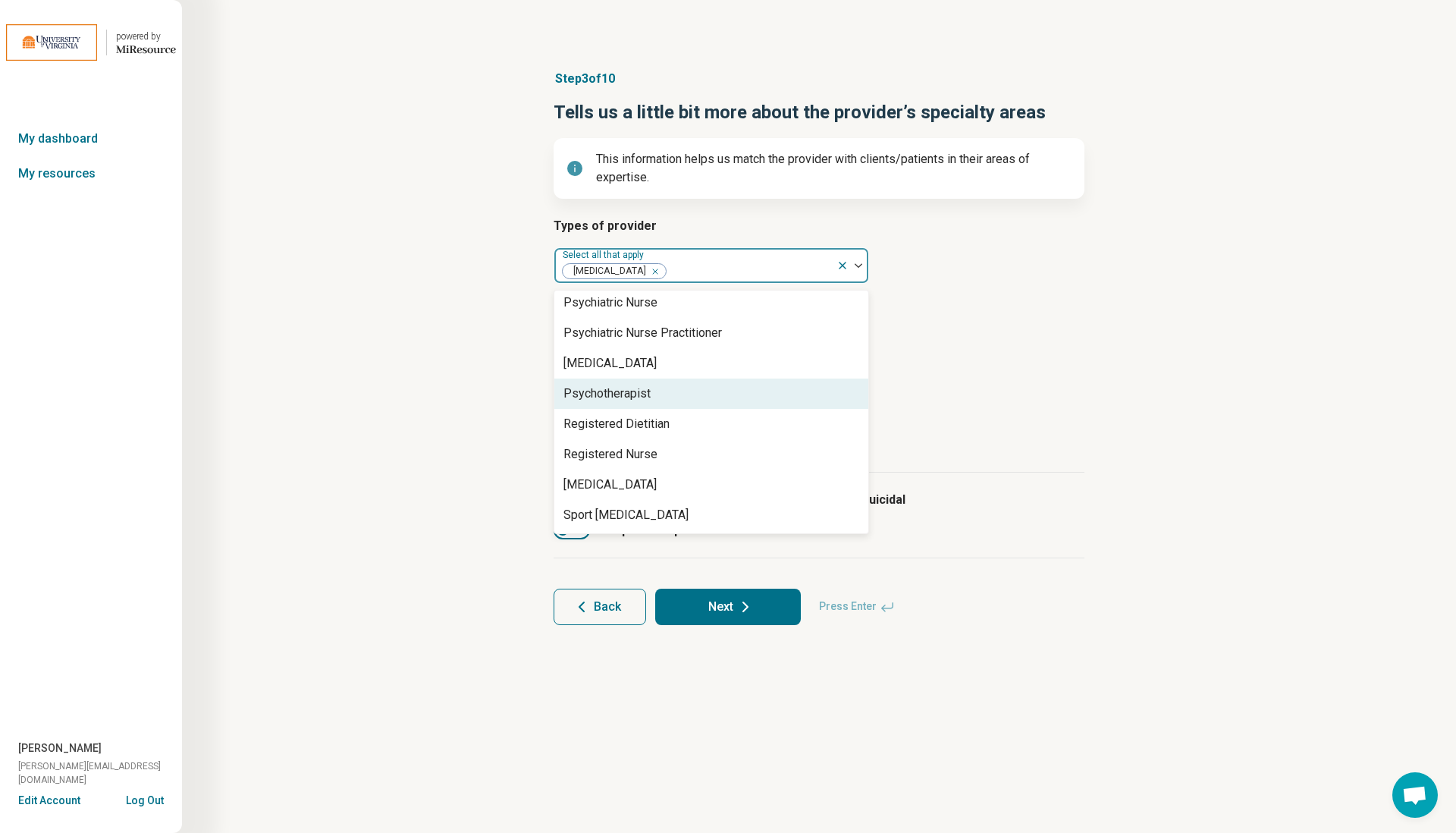
click at [956, 370] on div "Types of provider option [MEDICAL_DATA], selected. Psychotherapist, 64 of 68. 6…" at bounding box center [819, 344] width 531 height 256
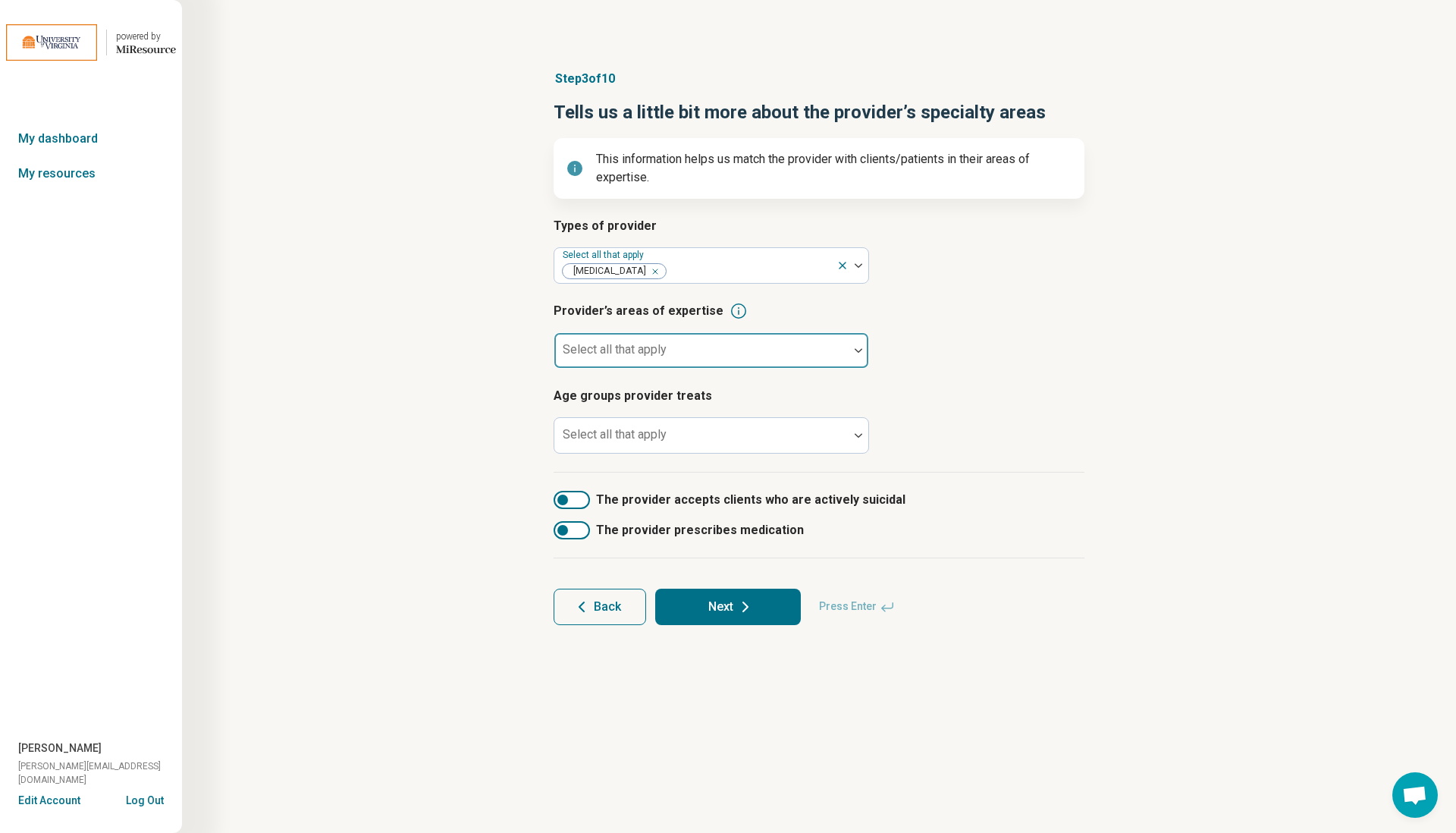
click at [685, 359] on div at bounding box center [701, 357] width 282 height 21
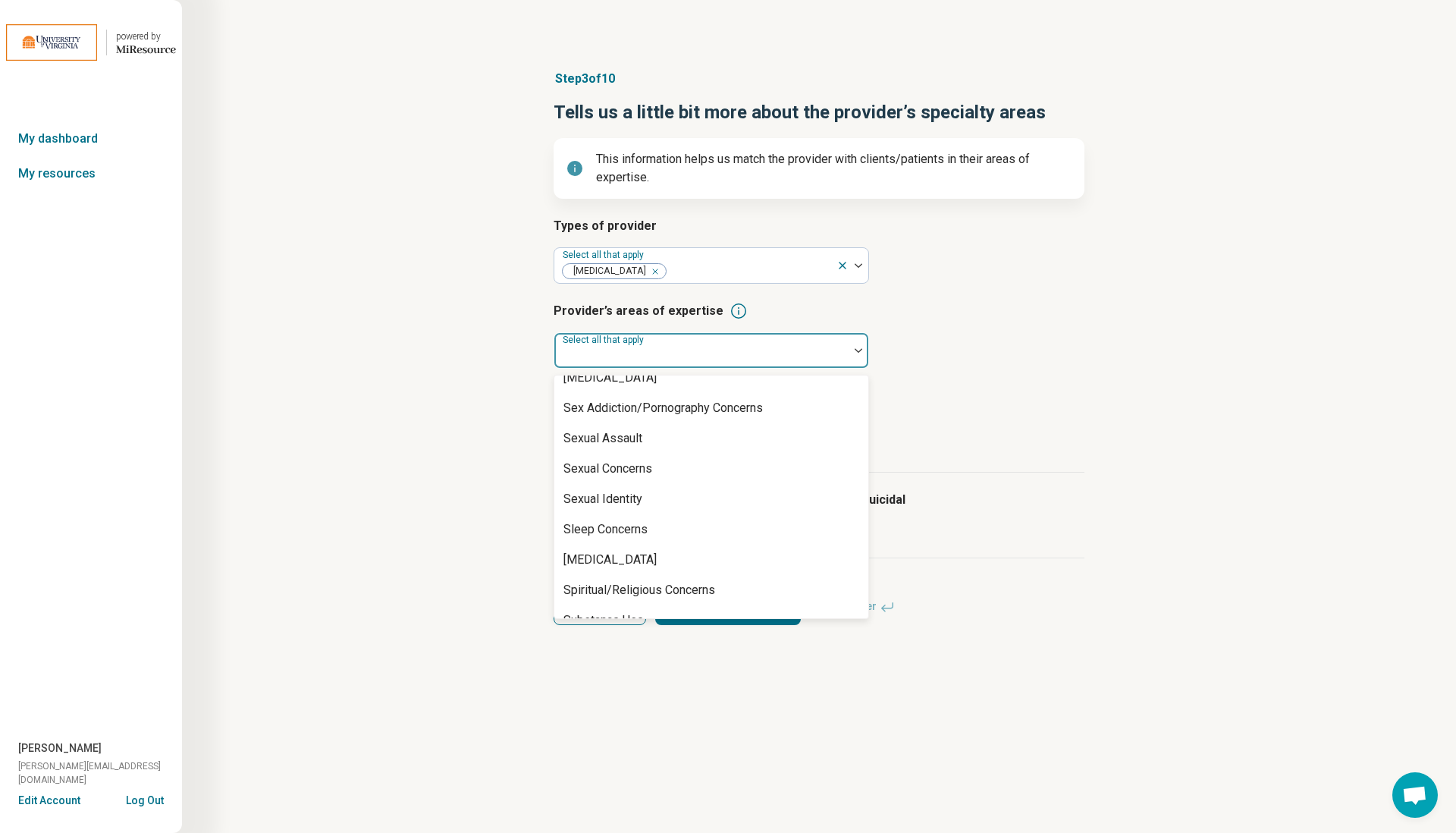
scroll to position [2798, 0]
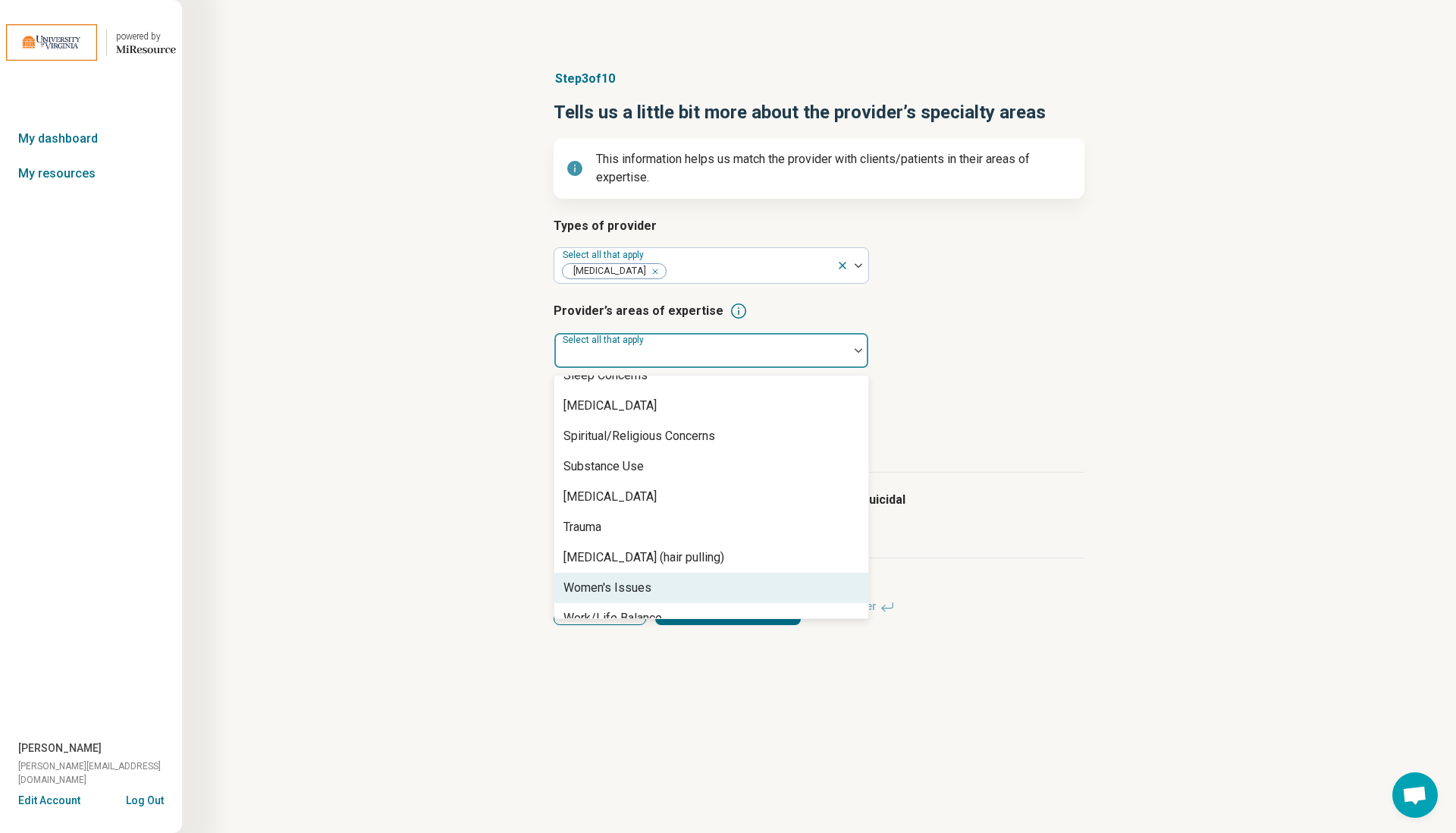
click at [636, 579] on div "Women's Issues" at bounding box center [607, 588] width 88 height 18
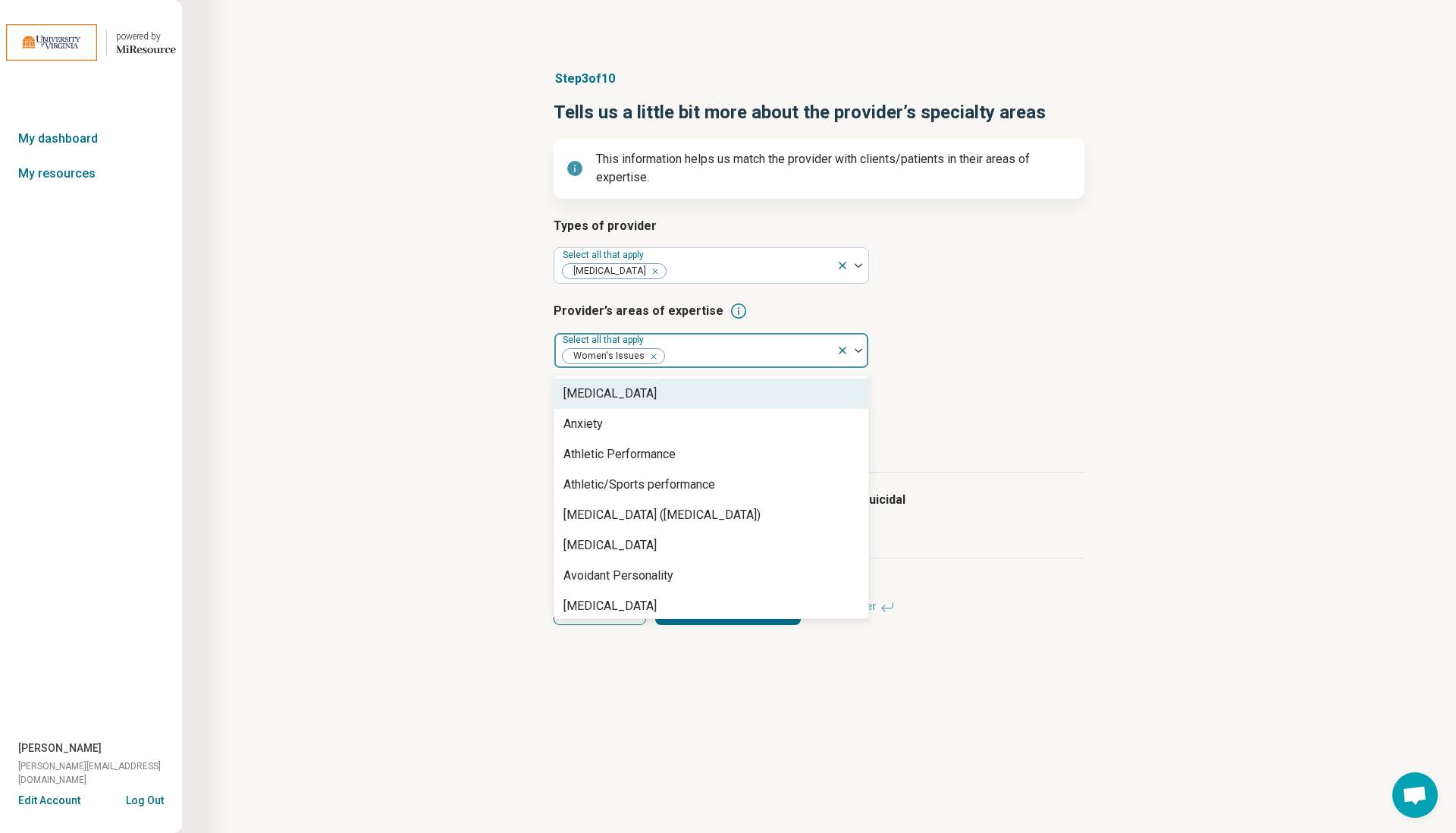
scroll to position [217, 0]
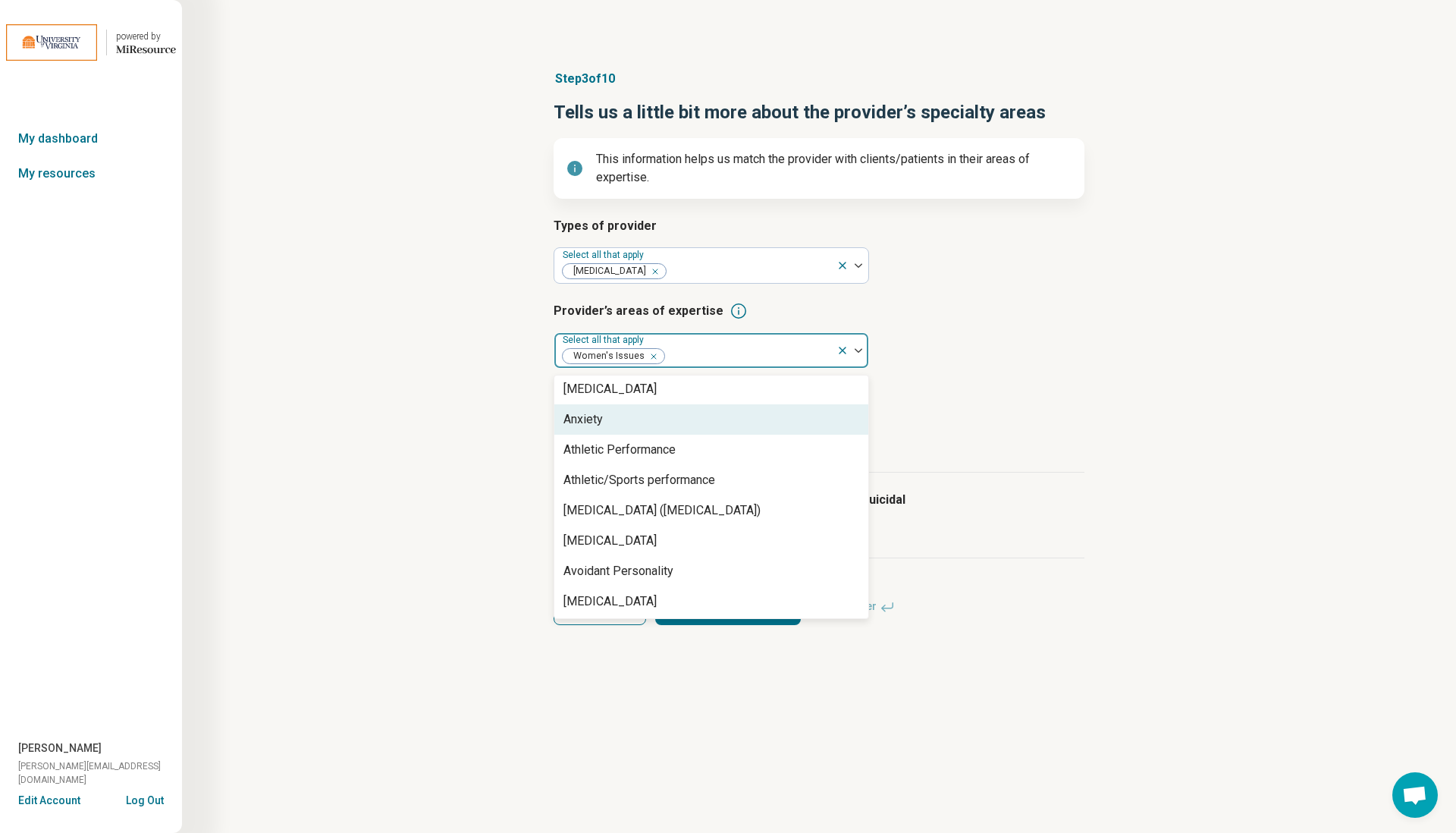
click at [700, 427] on div "Anxiety" at bounding box center [710, 420] width 314 height 31
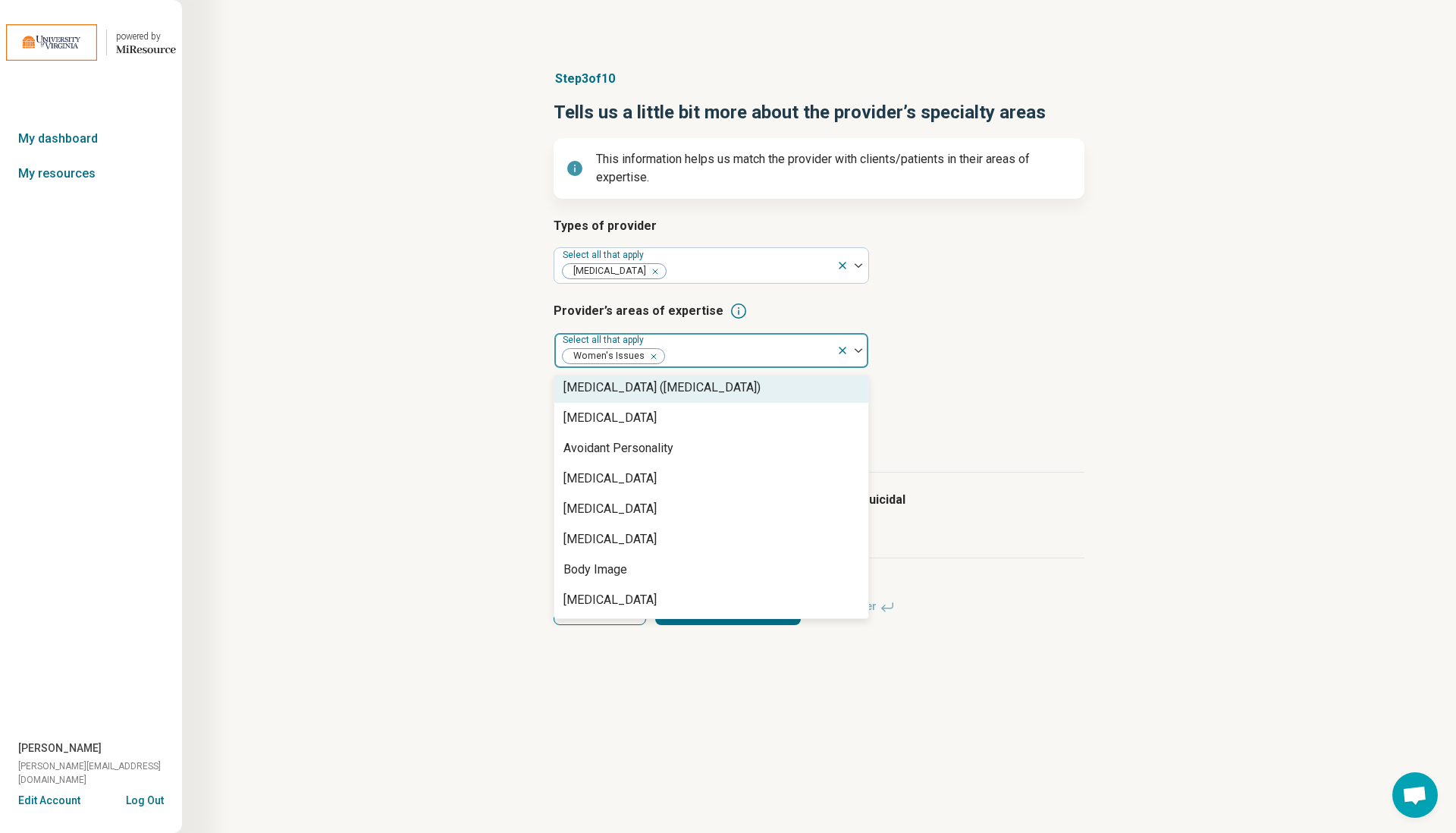
scroll to position [340, 0]
click at [605, 416] on div "[MEDICAL_DATA]" at bounding box center [710, 418] width 314 height 31
click at [671, 392] on div "[MEDICAL_DATA] ([MEDICAL_DATA])" at bounding box center [662, 388] width 197 height 18
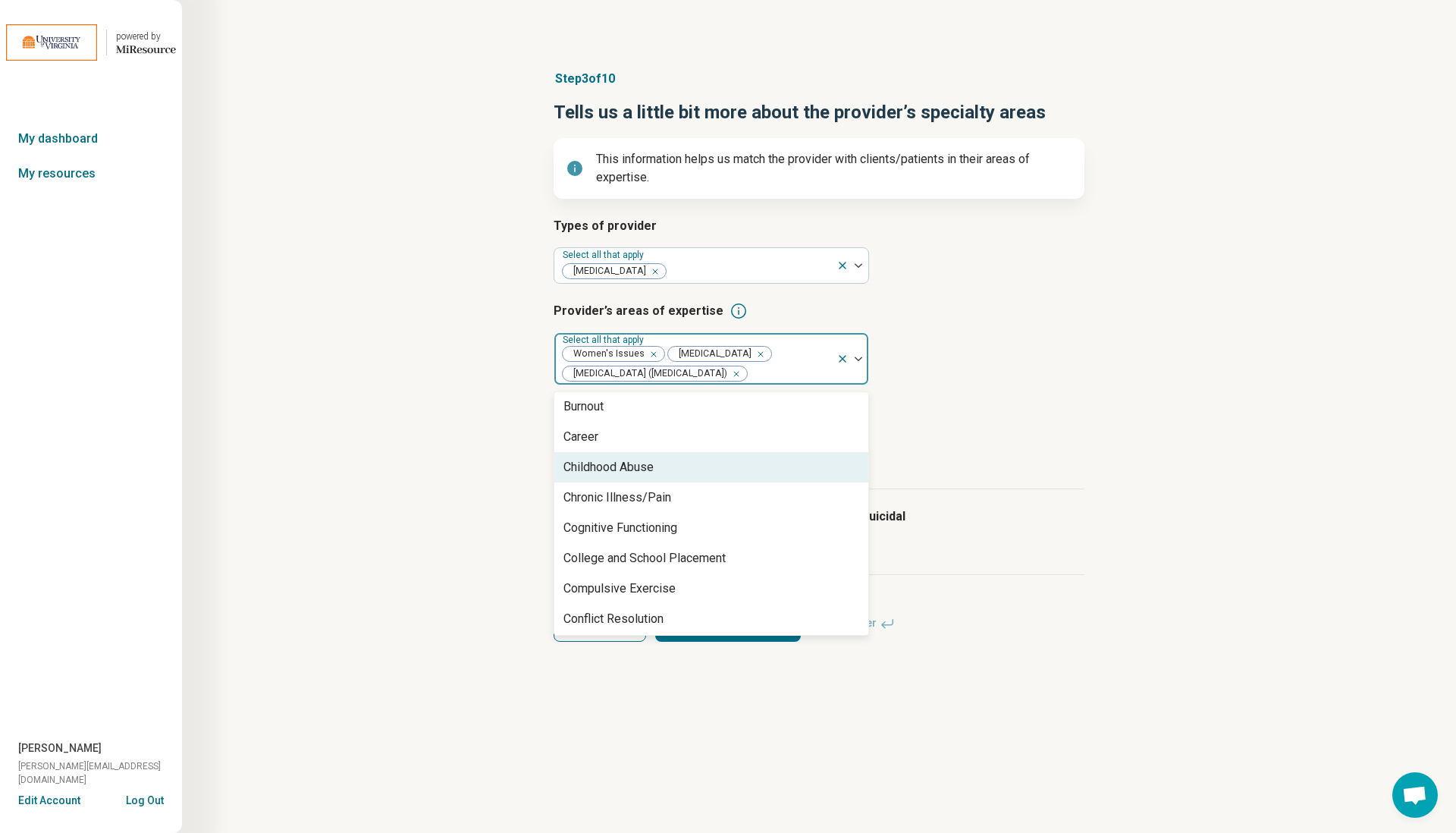
scroll to position [580, 0]
click at [649, 471] on div "Childhood Abuse" at bounding box center [608, 468] width 90 height 18
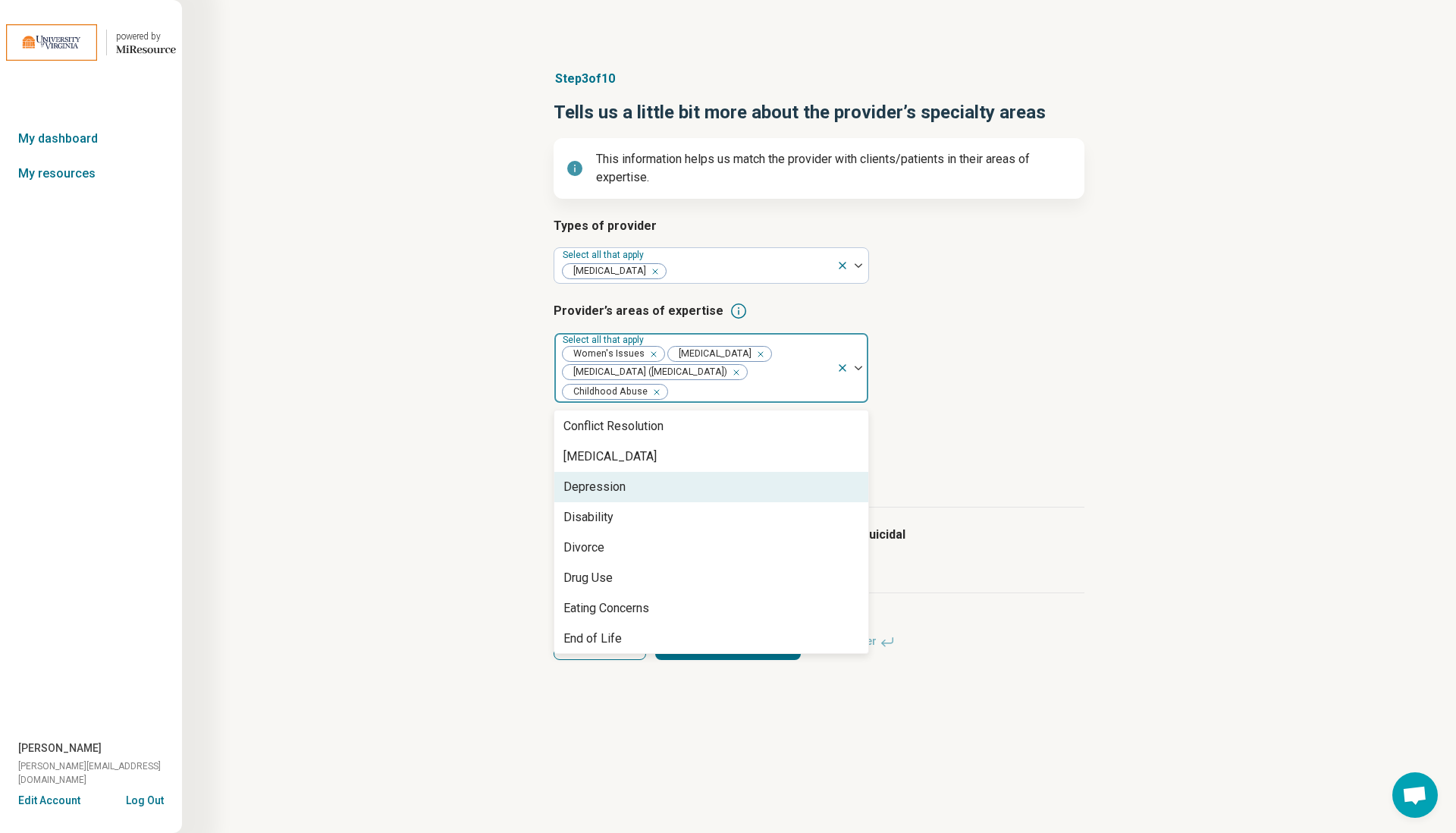
scroll to position [764, 0]
click at [635, 491] on div "Depression" at bounding box center [710, 484] width 314 height 31
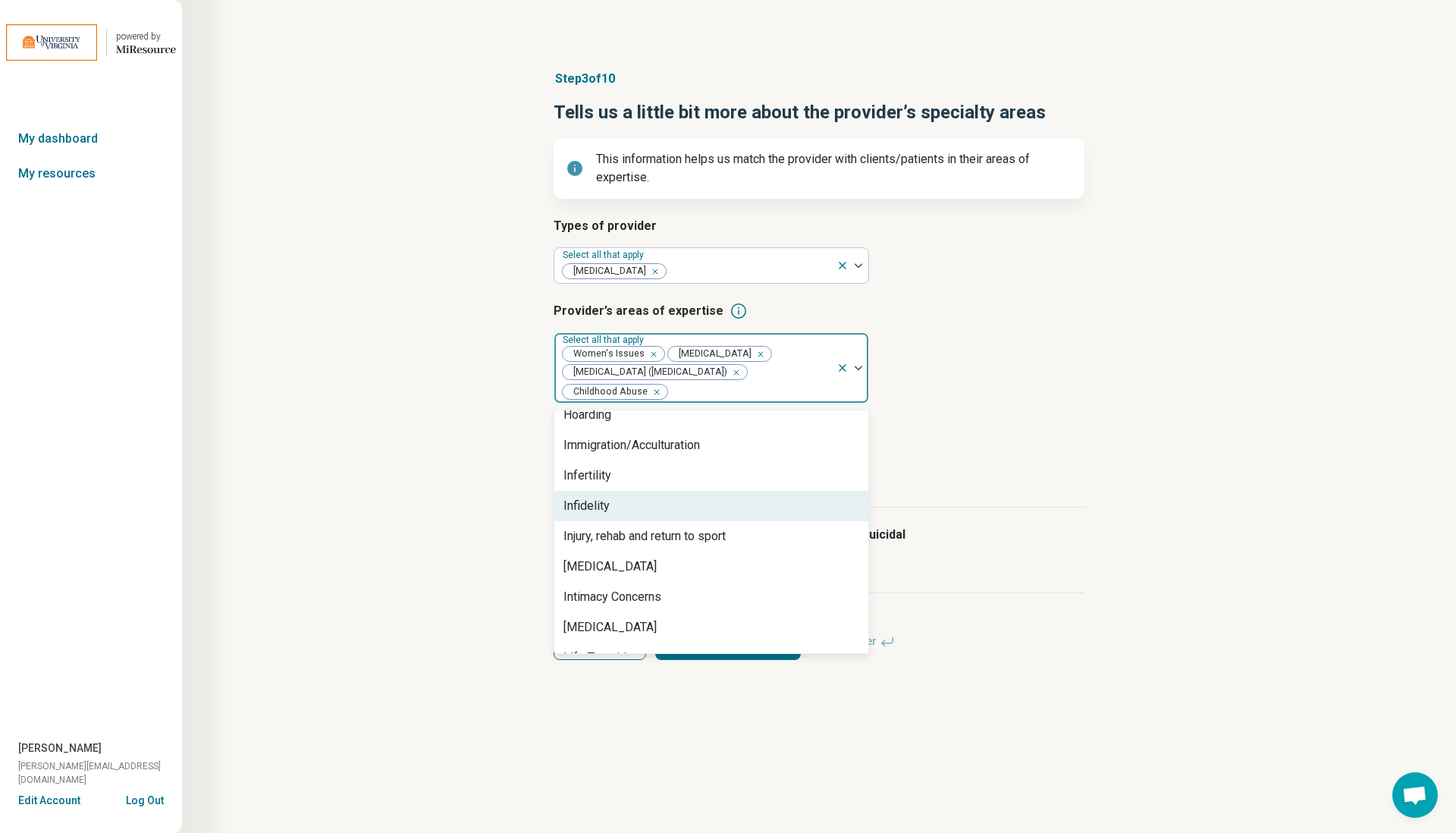
scroll to position [1256, 0]
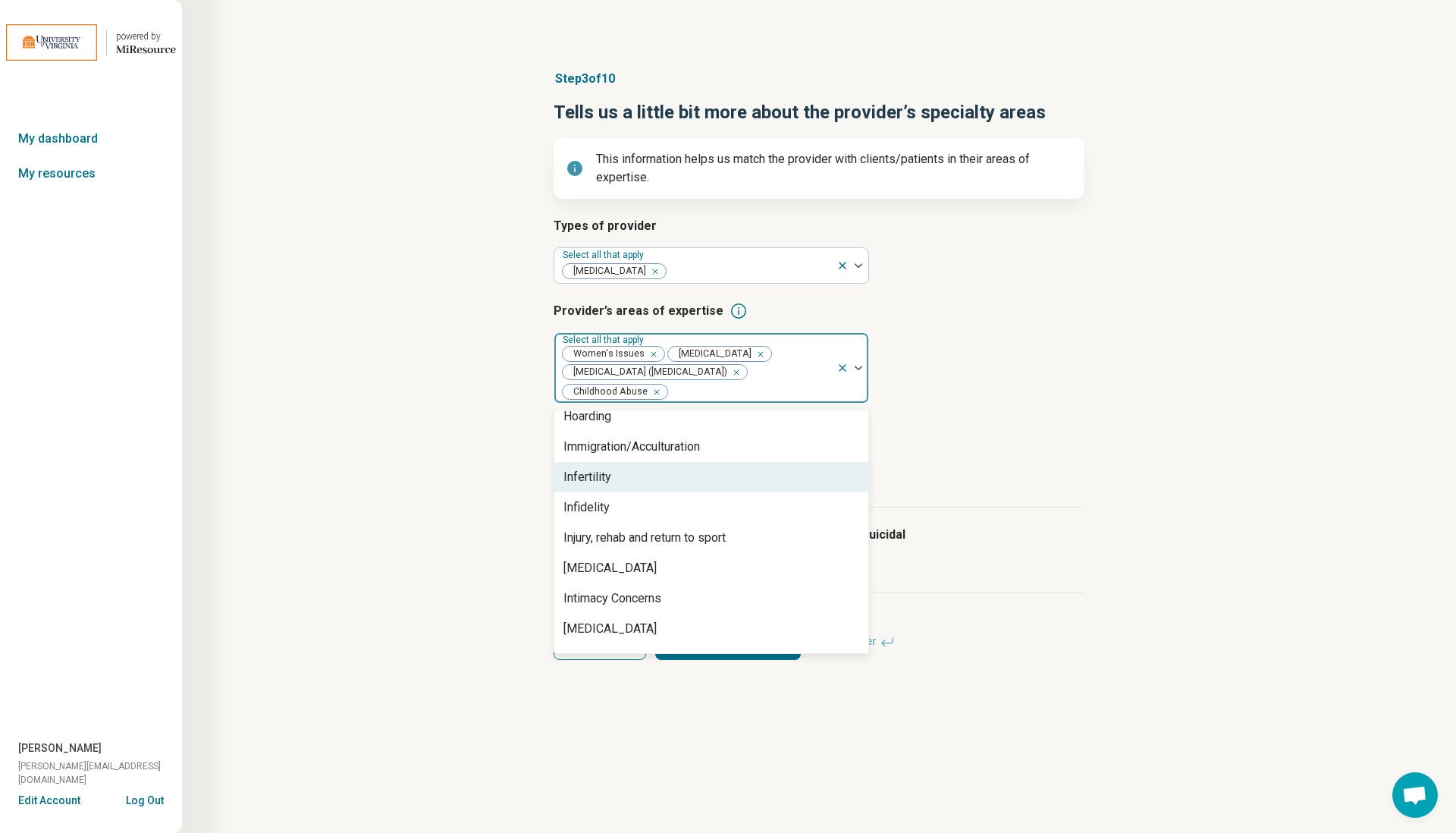
click at [677, 488] on div "Infertility" at bounding box center [710, 477] width 314 height 31
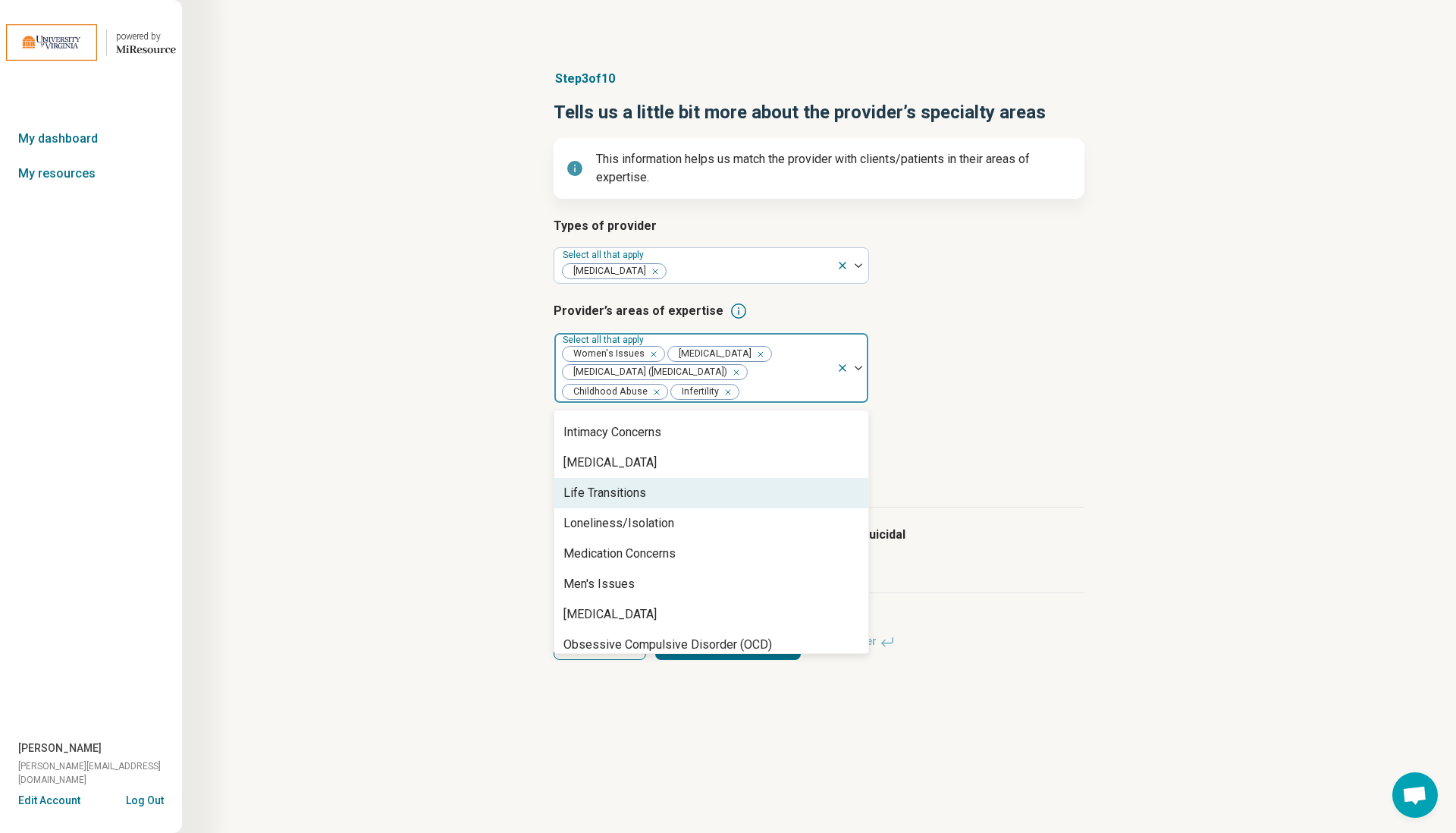
scroll to position [1413, 0]
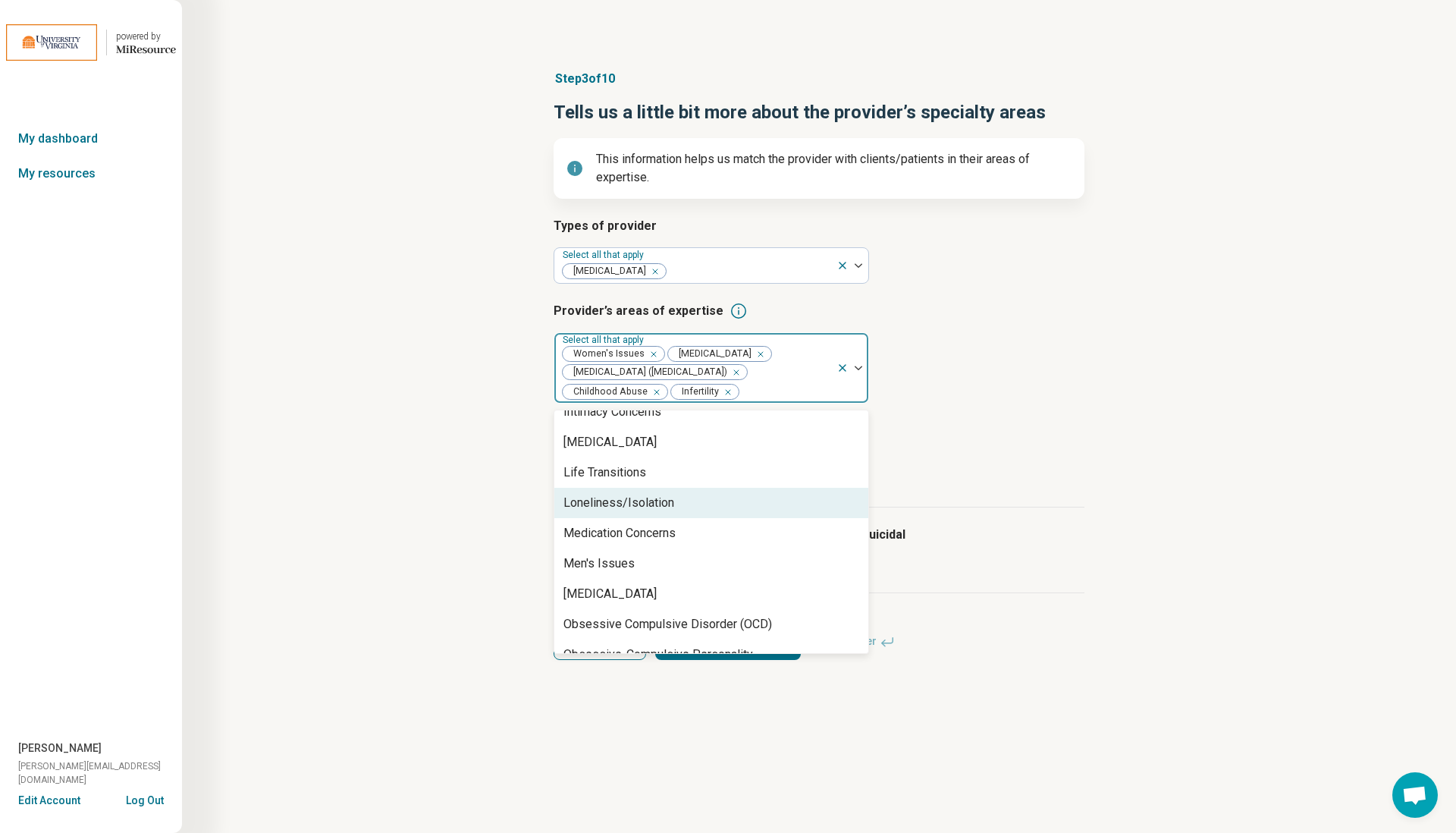
click at [663, 503] on div "Loneliness/Isolation" at bounding box center [618, 503] width 111 height 18
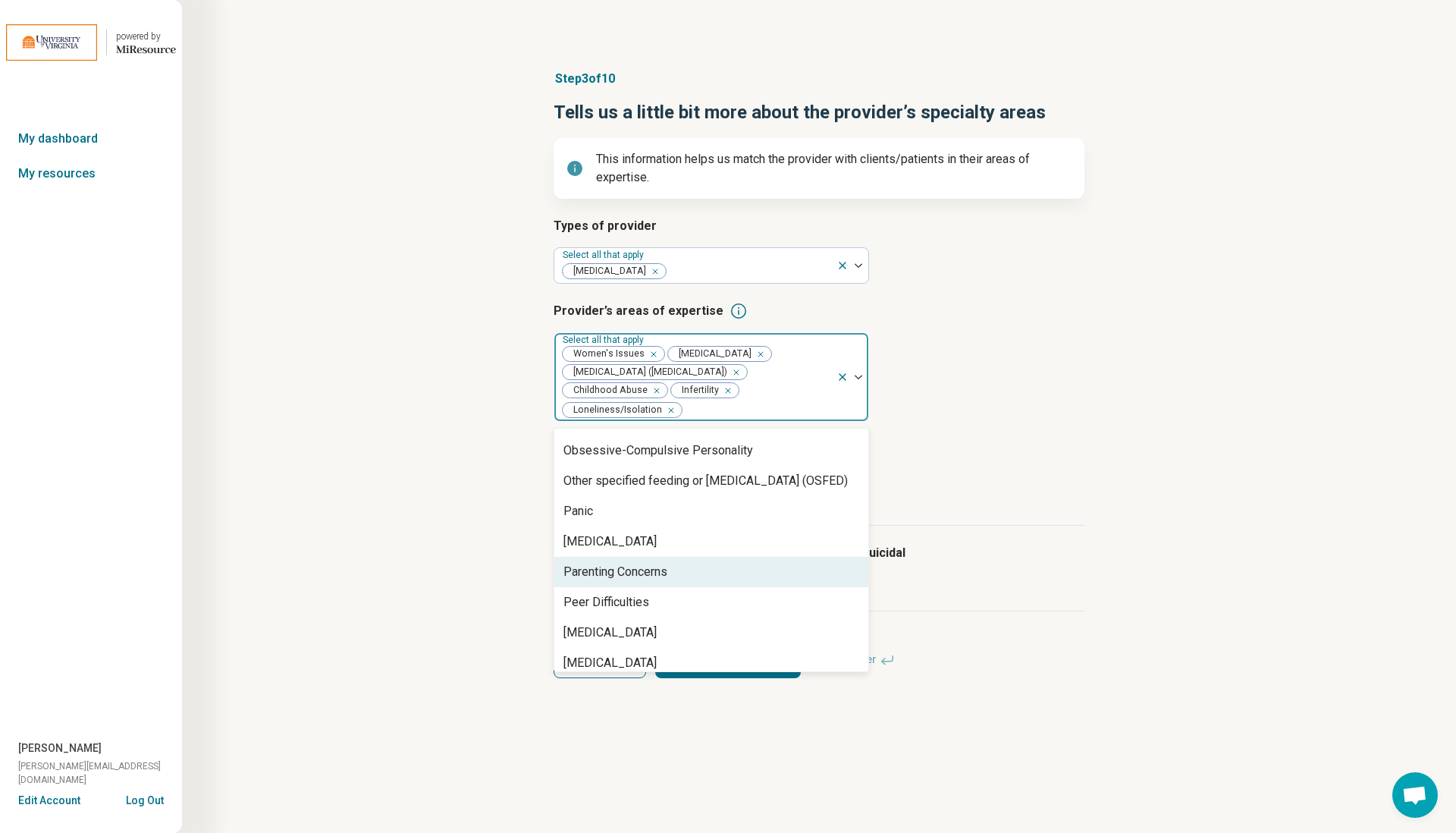
scroll to position [1634, 0]
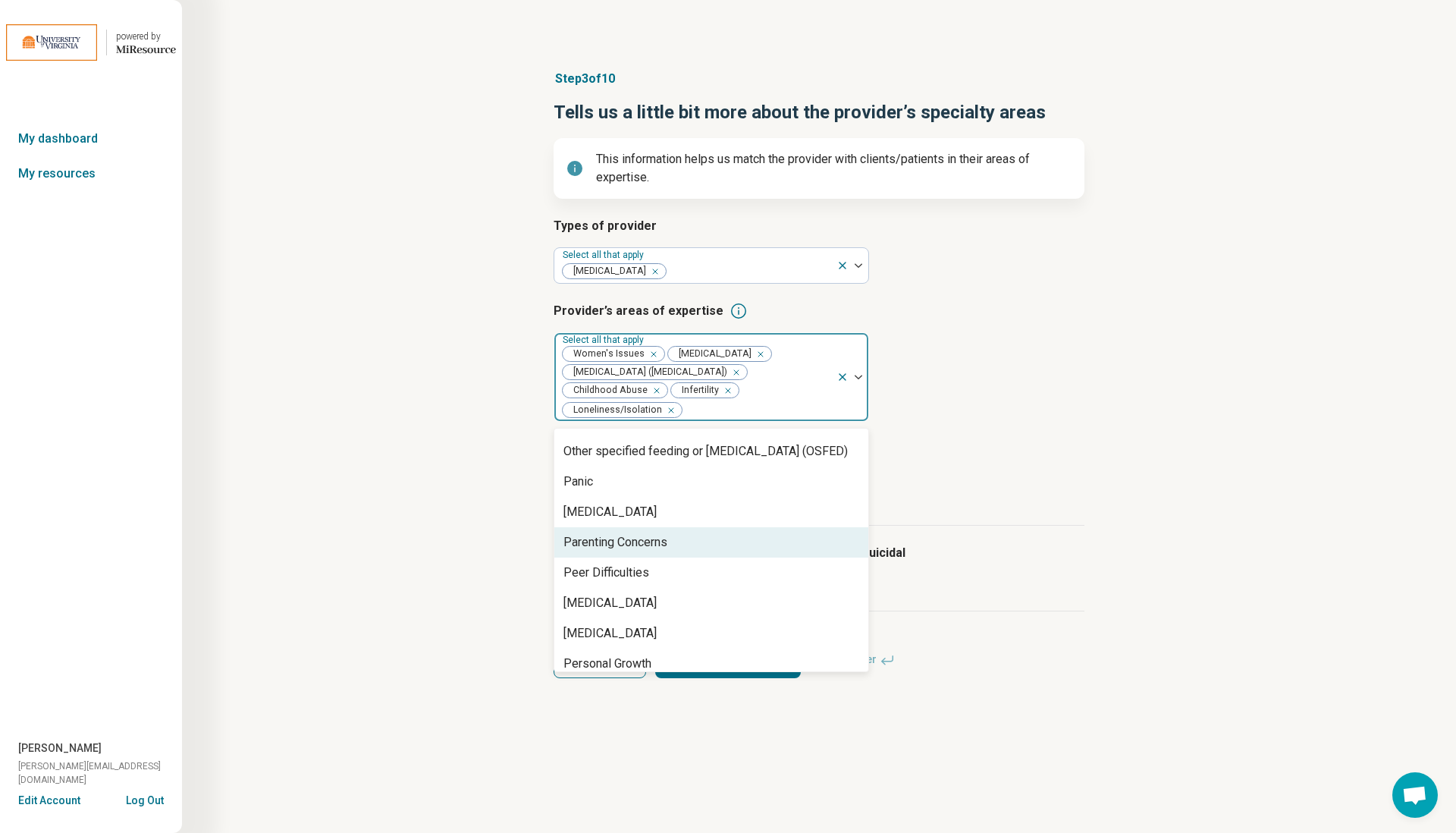
click at [638, 548] on div "Parenting Concerns" at bounding box center [615, 543] width 104 height 18
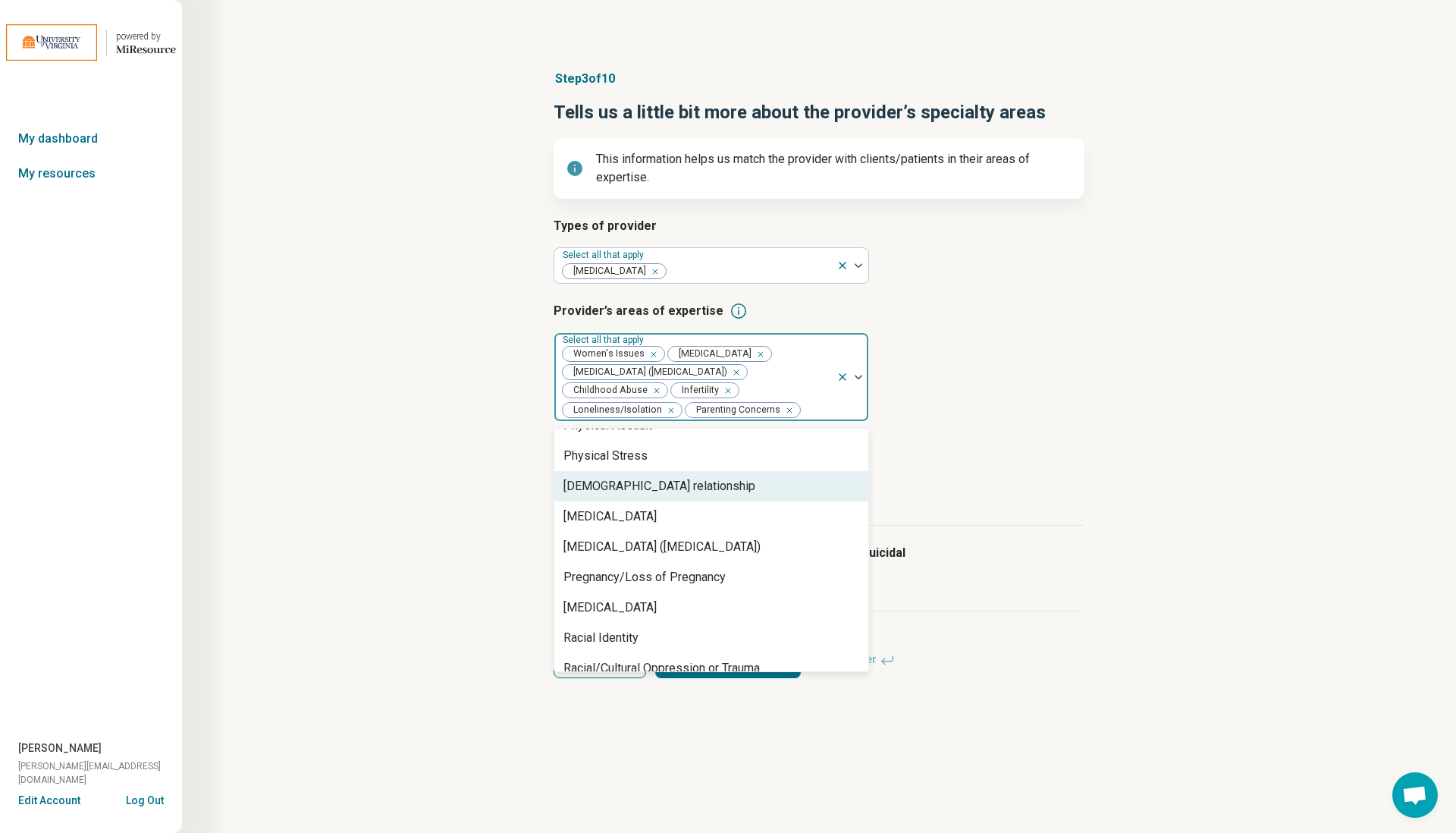
scroll to position [1947, 0]
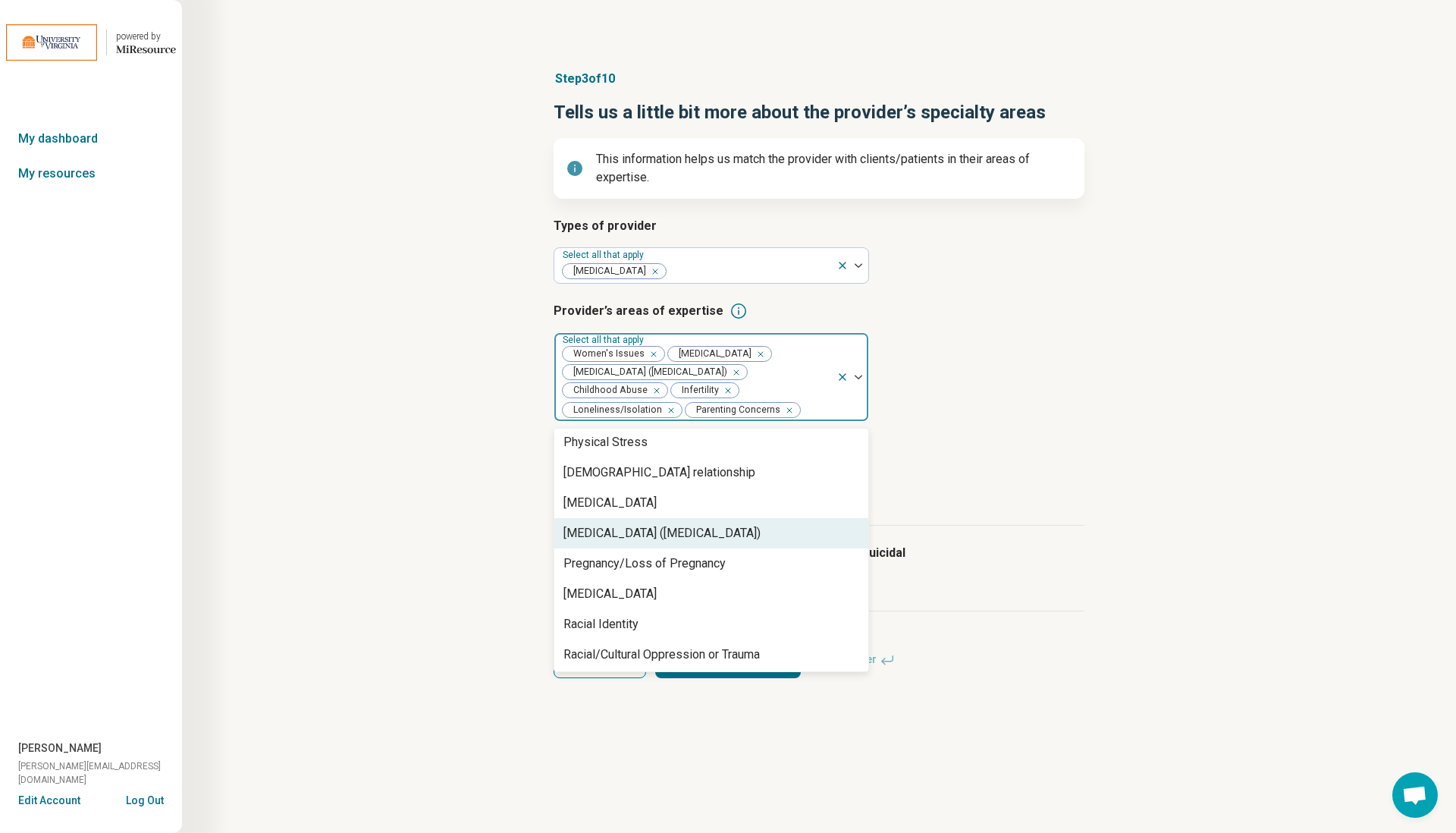
click at [650, 532] on div "[MEDICAL_DATA] ([MEDICAL_DATA])" at bounding box center [662, 534] width 197 height 18
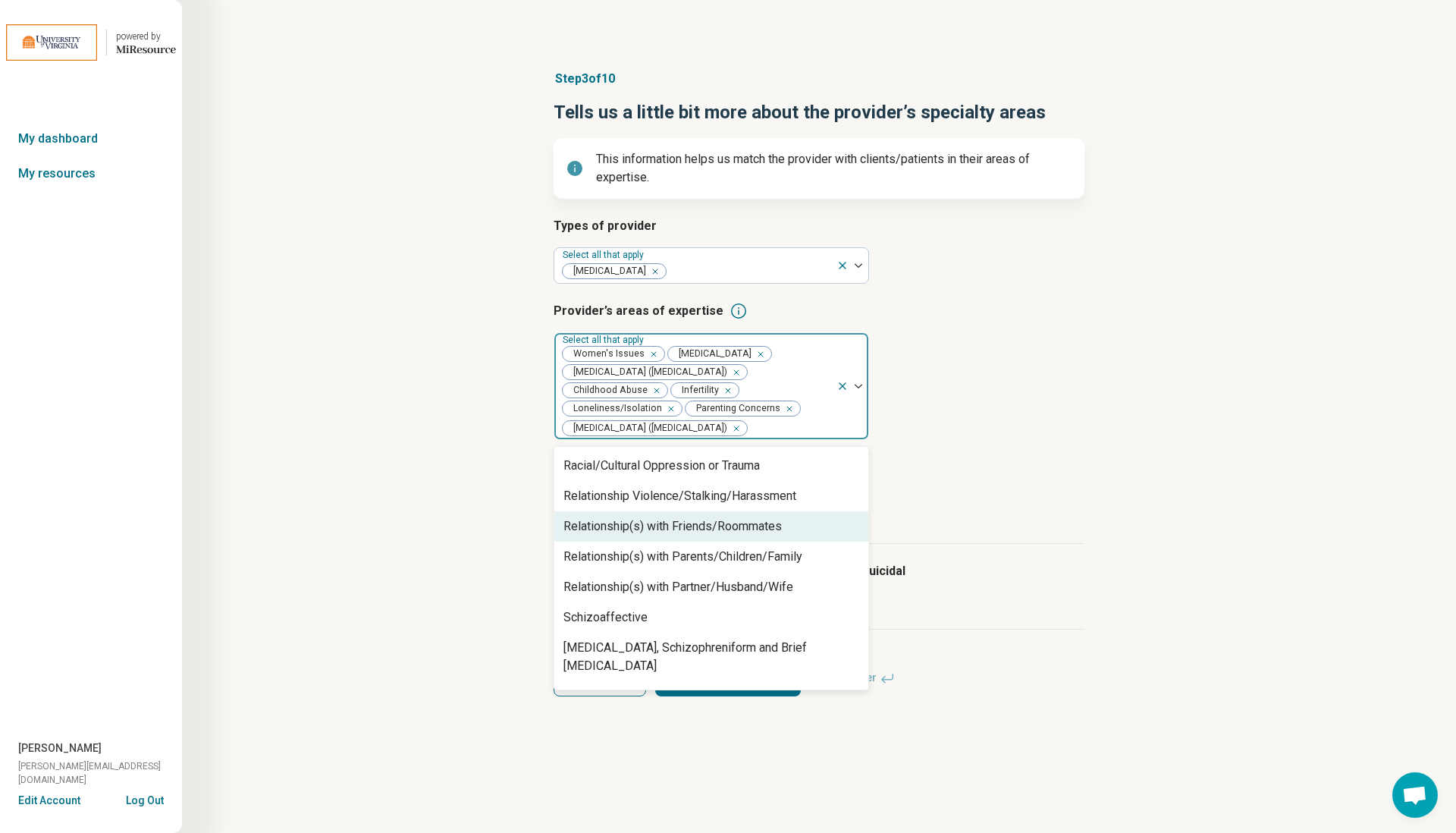
scroll to position [2110, 0]
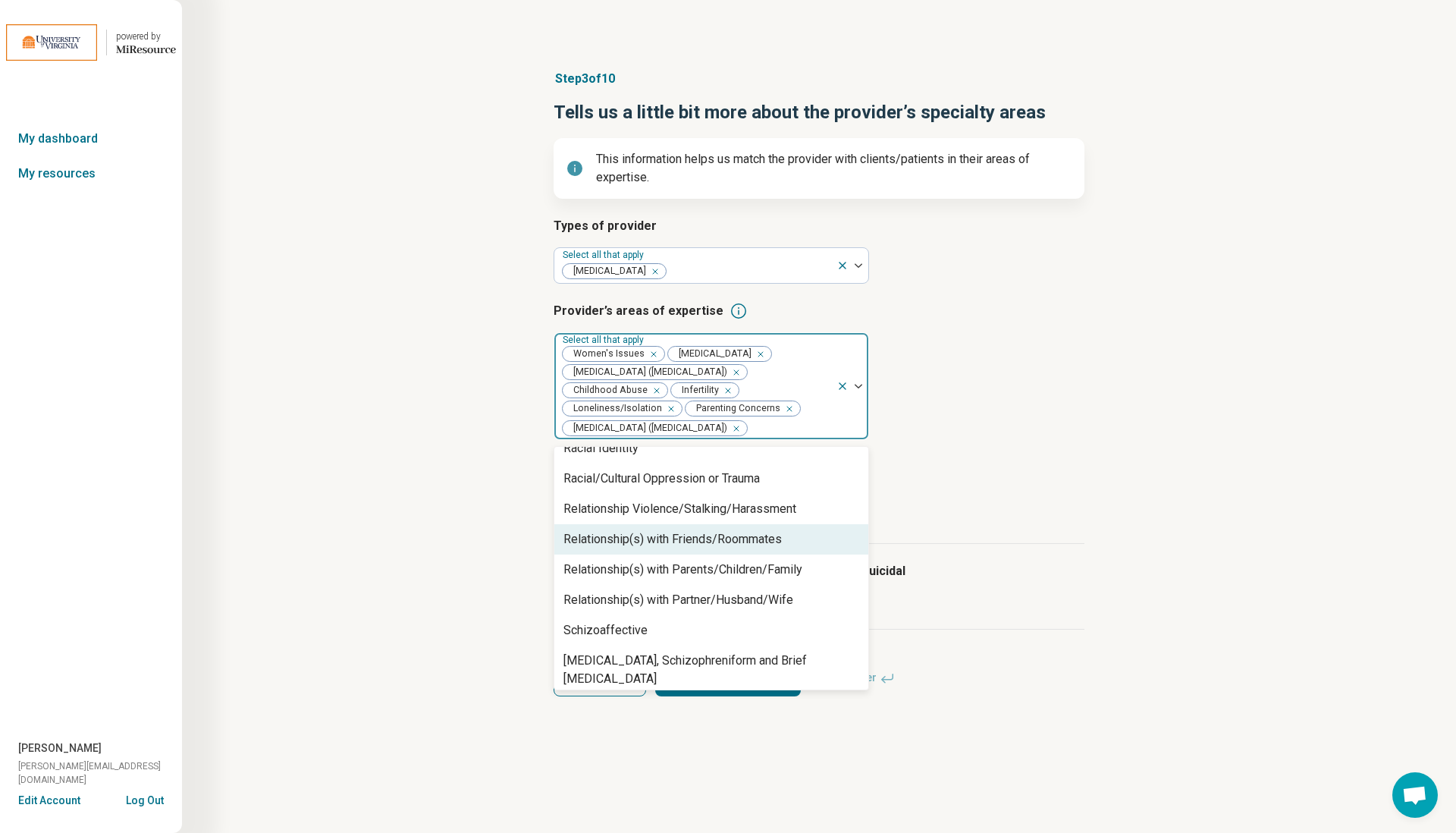
click at [649, 544] on div "Relationship(s) with Friends/Roommates" at bounding box center [672, 540] width 218 height 18
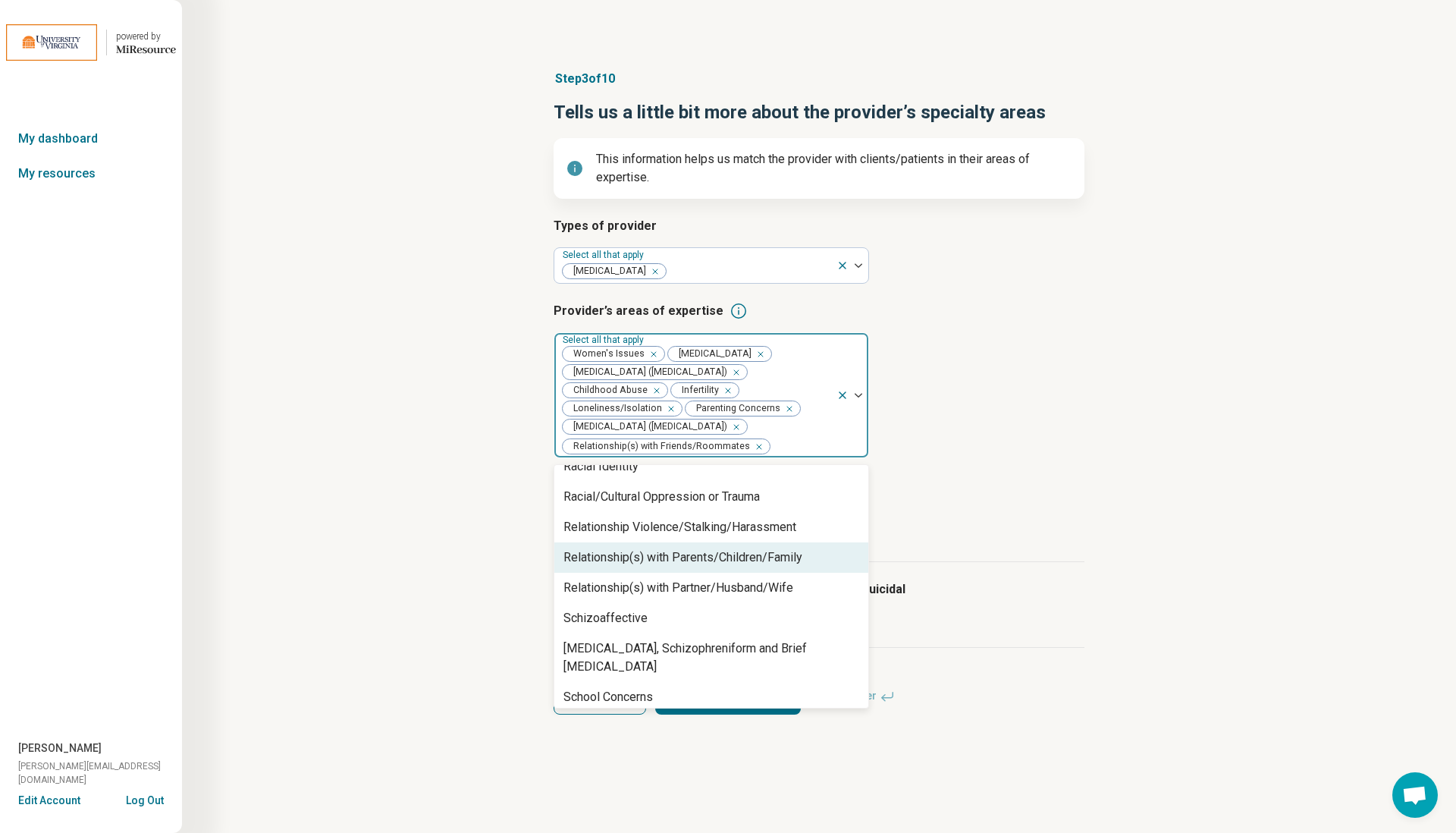
click at [643, 551] on div "Relationship(s) with Parents/Children/Family" at bounding box center [682, 557] width 239 height 18
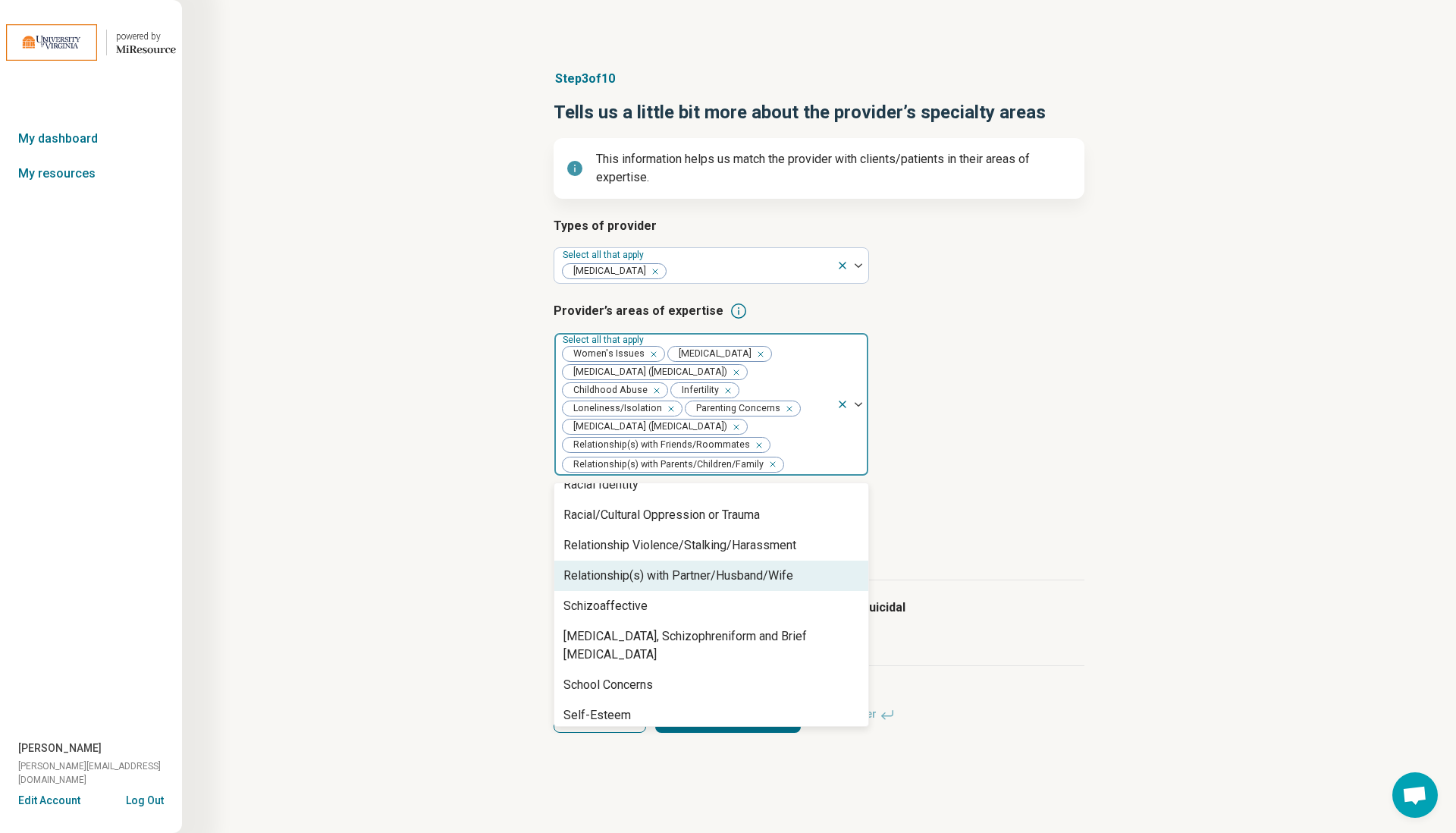
click at [630, 573] on div "Relationship(s) with Partner/Husband/Wife" at bounding box center [678, 576] width 230 height 18
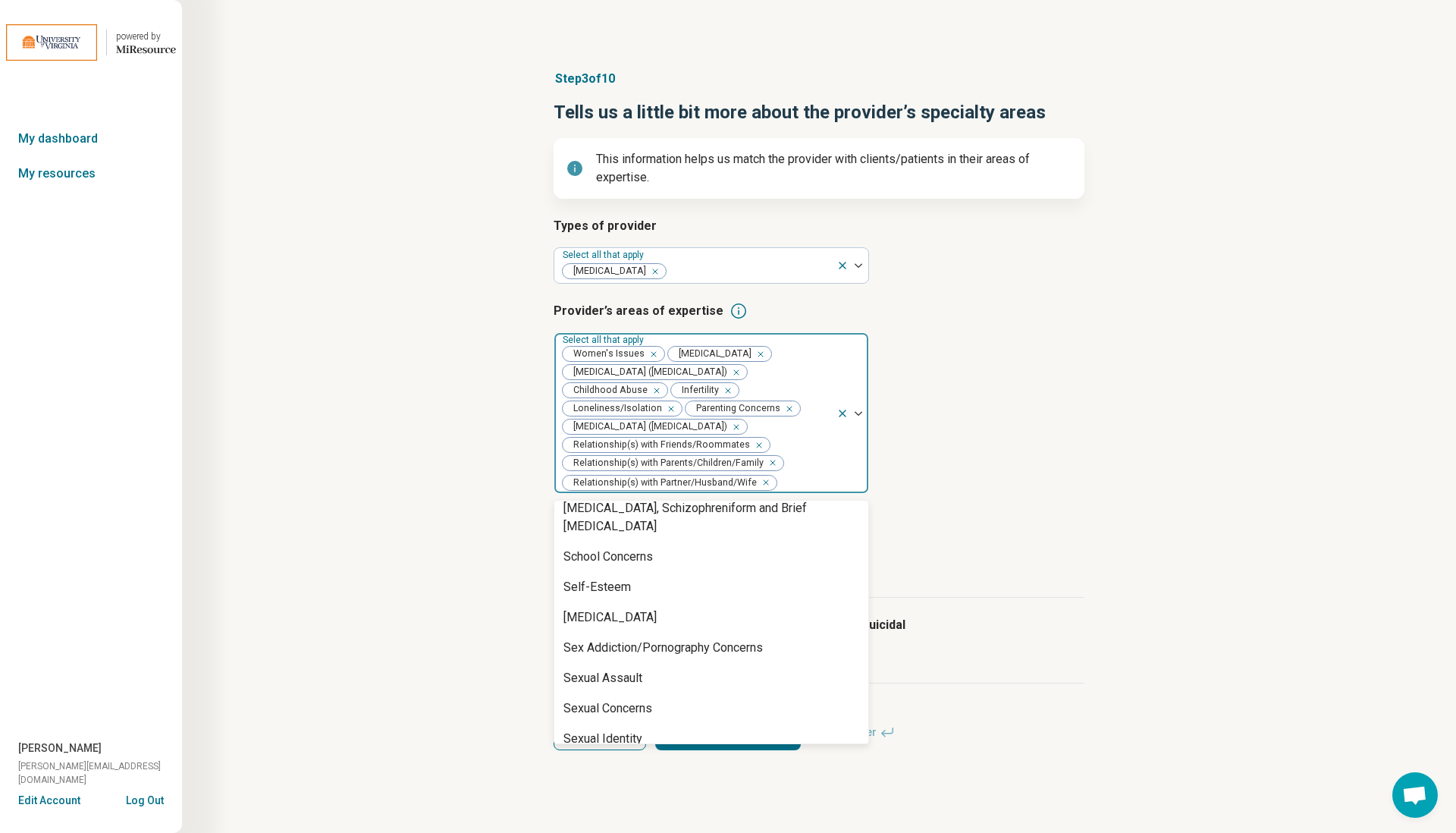
scroll to position [2228, 0]
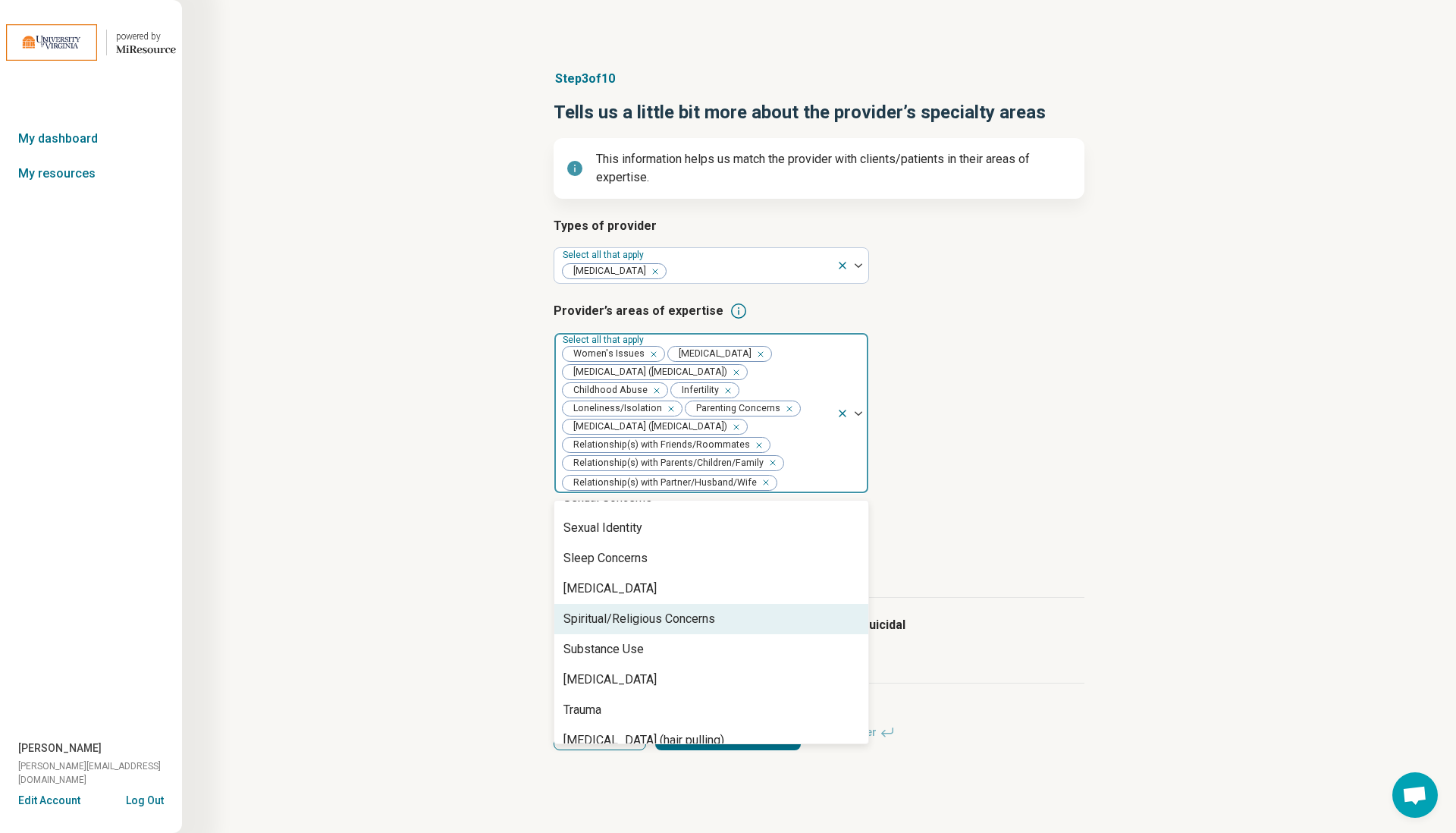
click at [655, 610] on div "Spiritual/Religious Concerns" at bounding box center [639, 619] width 152 height 18
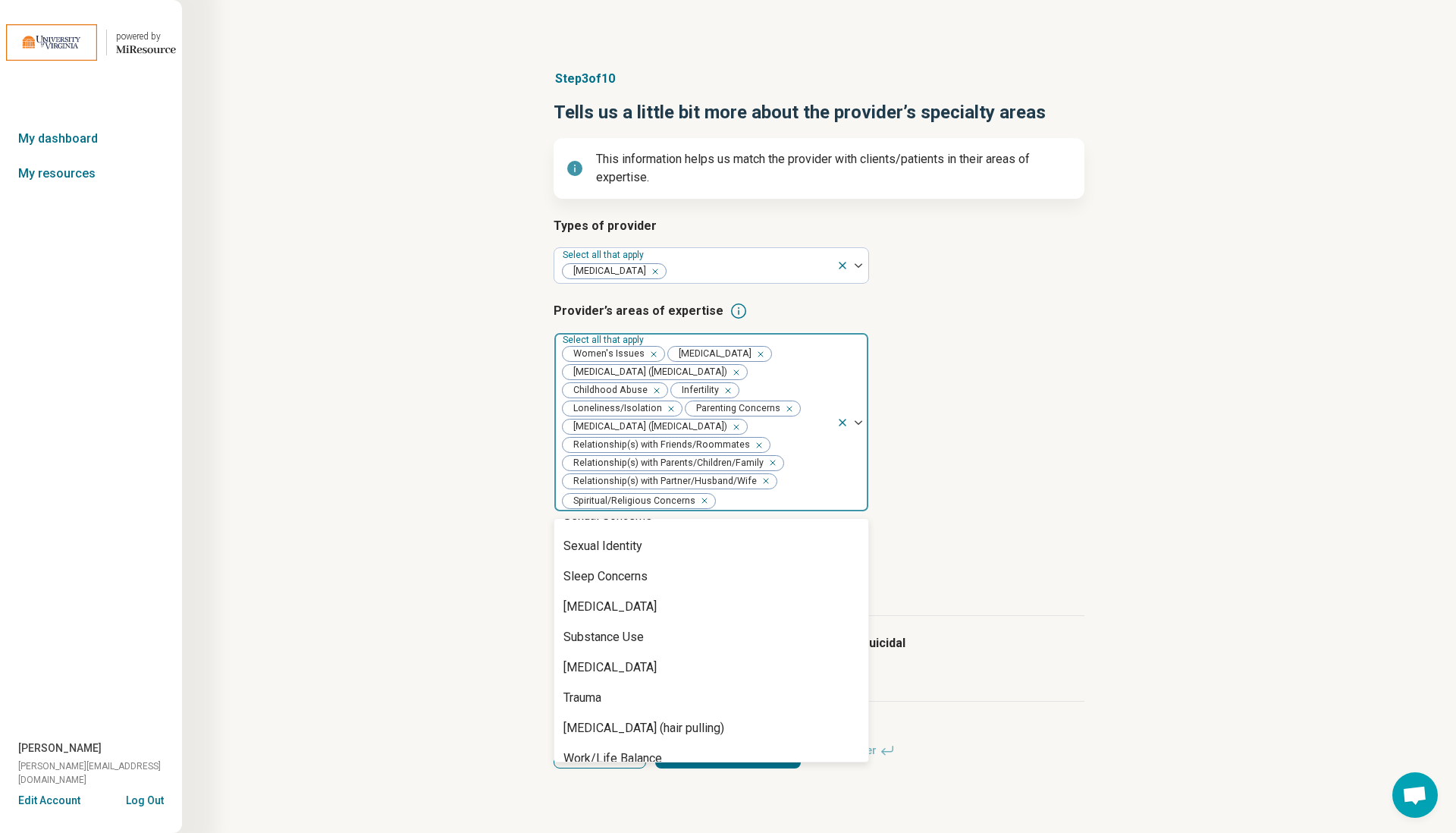
scroll to position [2434, 0]
click at [623, 686] on div "Trauma" at bounding box center [710, 701] width 314 height 31
click at [445, 633] on div "Step 3 of 10 Tells us a little bit more about the provider’s specialty areas Th…" at bounding box center [819, 419] width 1129 height 760
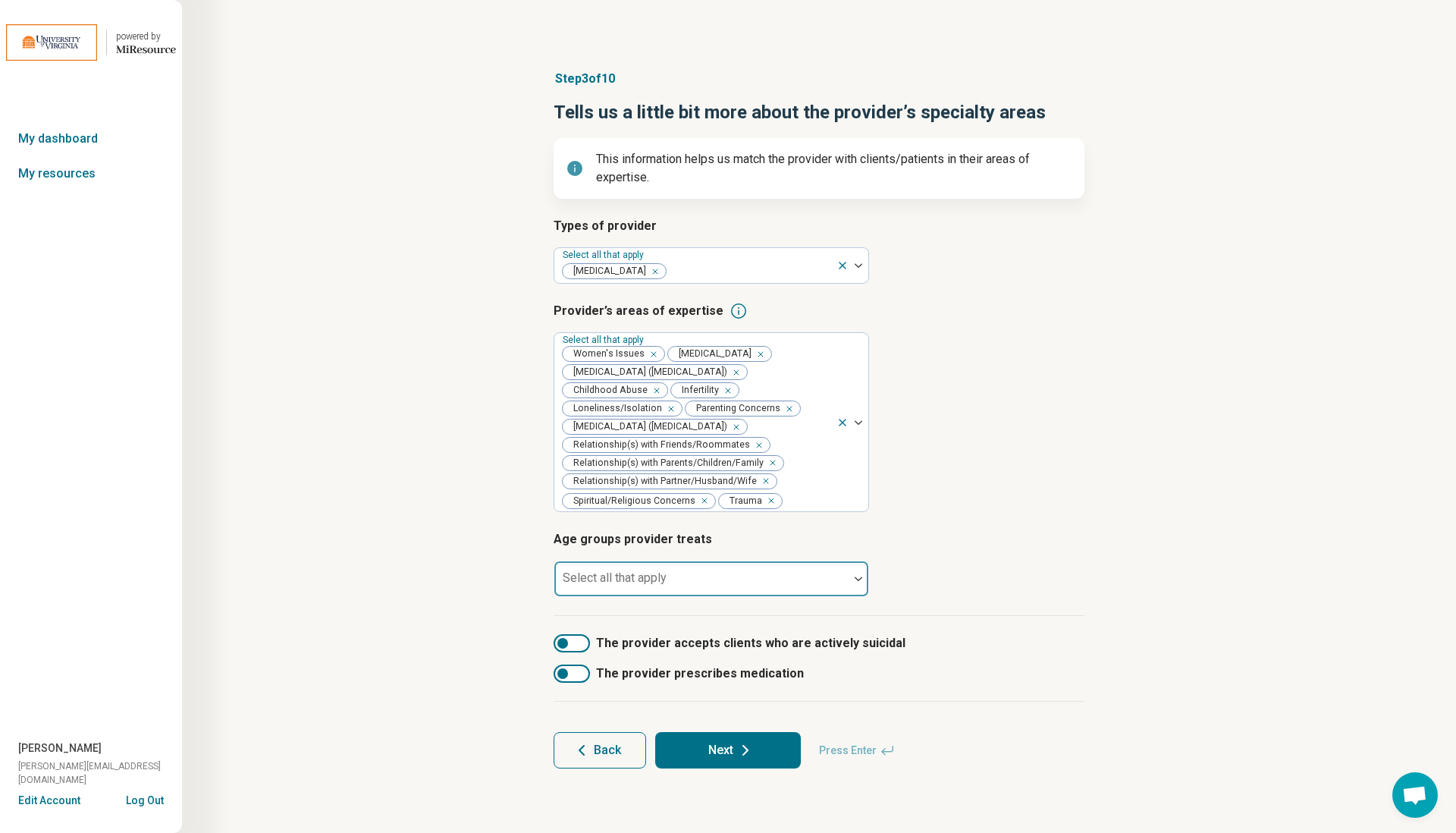
click at [594, 582] on div "Select all that apply" at bounding box center [710, 579] width 315 height 37
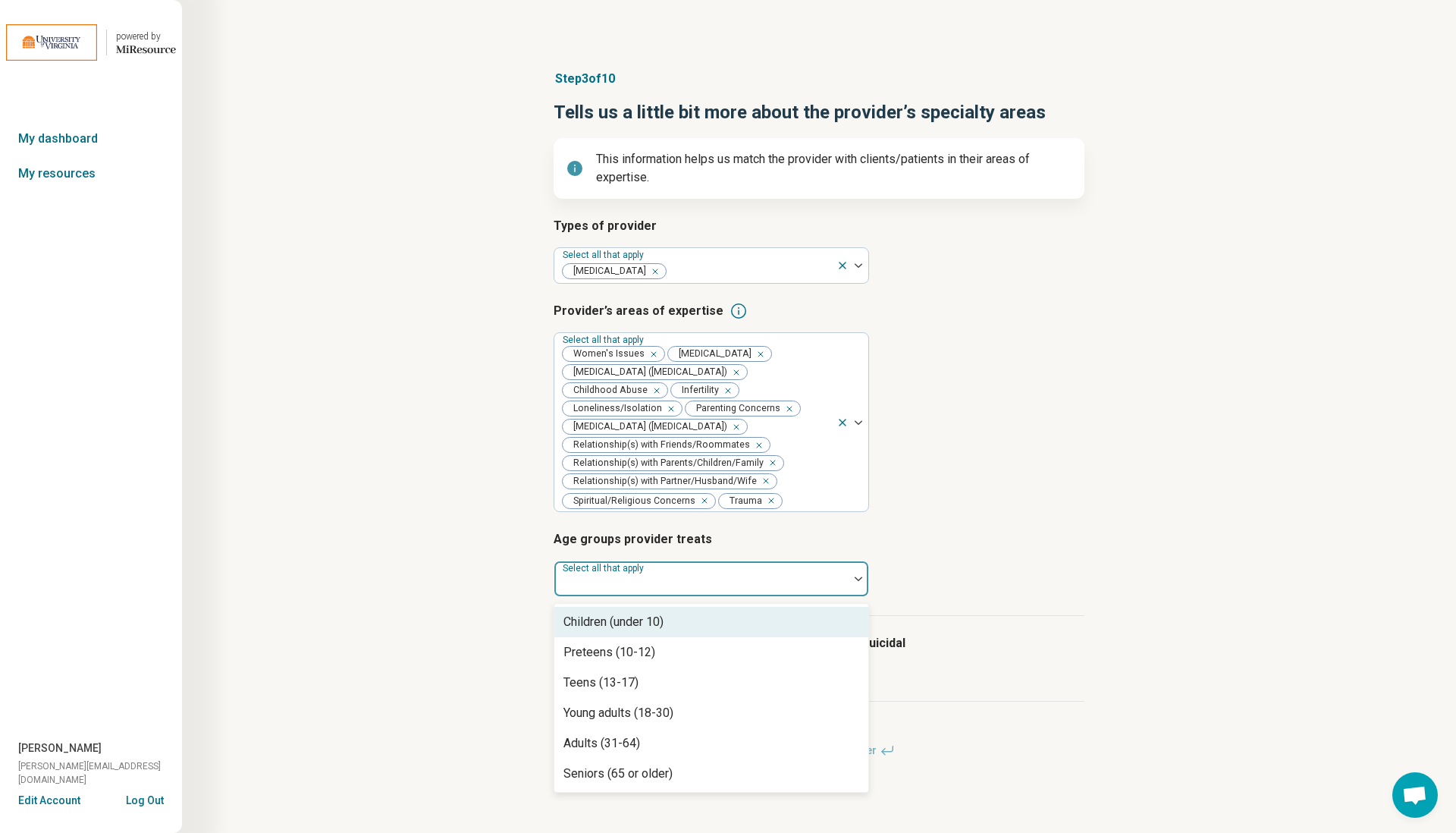
click at [625, 626] on div "Children (under 10)" at bounding box center [613, 622] width 100 height 18
click at [614, 627] on div "Preteens (10-12)" at bounding box center [609, 622] width 92 height 18
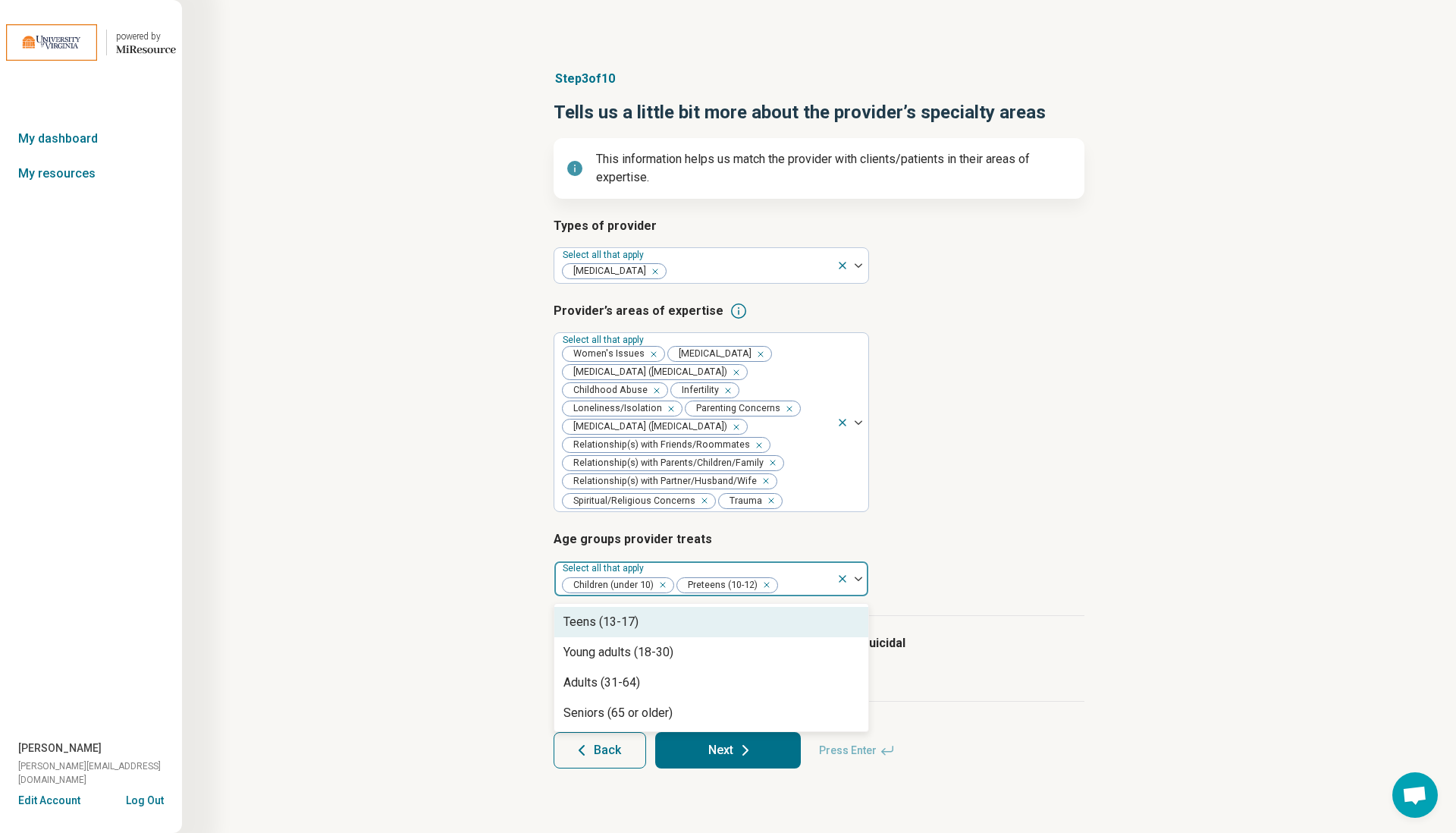
click at [614, 627] on div "Teens (13-17)" at bounding box center [601, 622] width 75 height 18
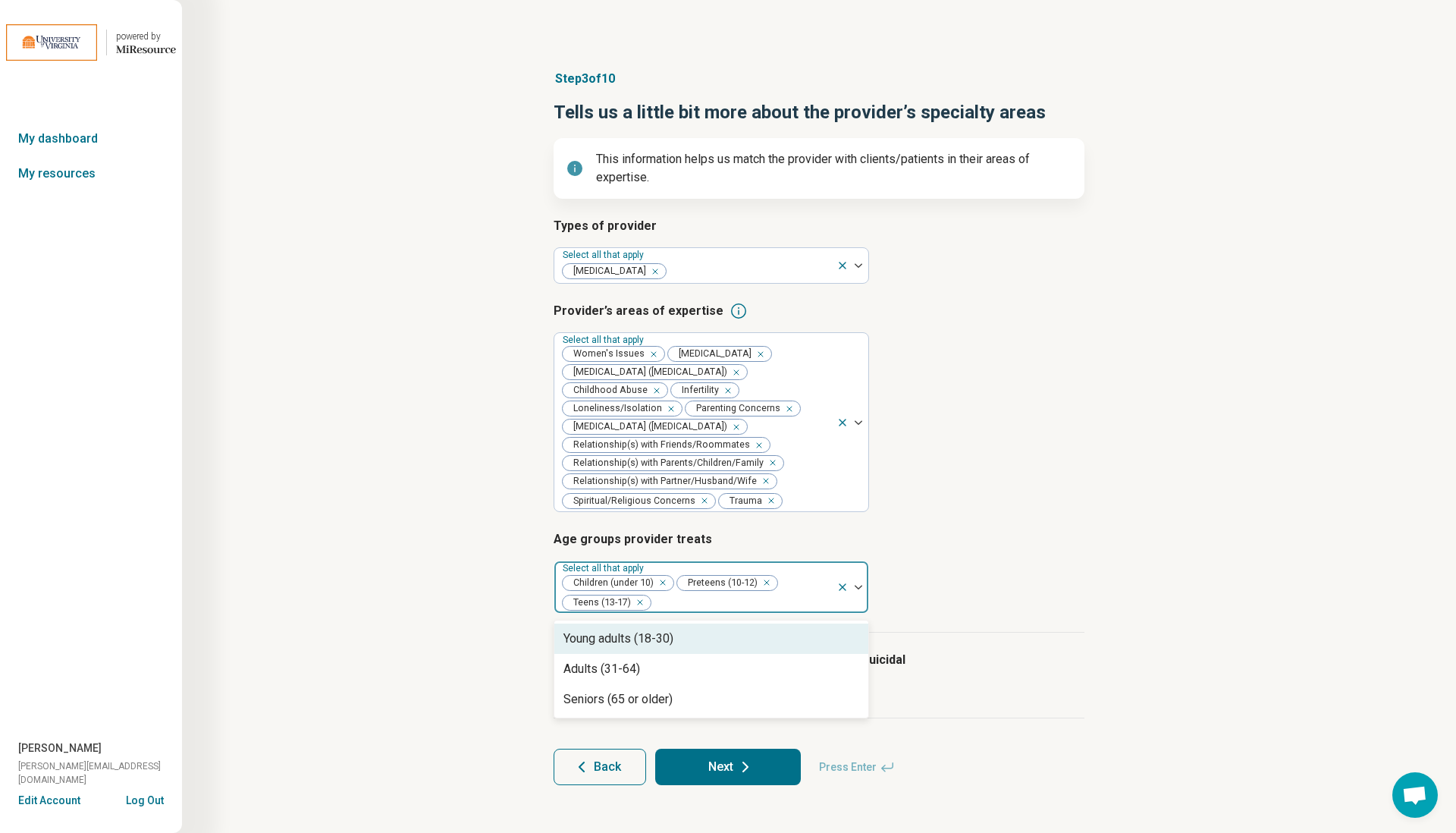
click at [614, 627] on div "Young adults (18-30)" at bounding box center [710, 639] width 314 height 31
click at [607, 645] on div "Adults (31-64)" at bounding box center [601, 639] width 76 height 18
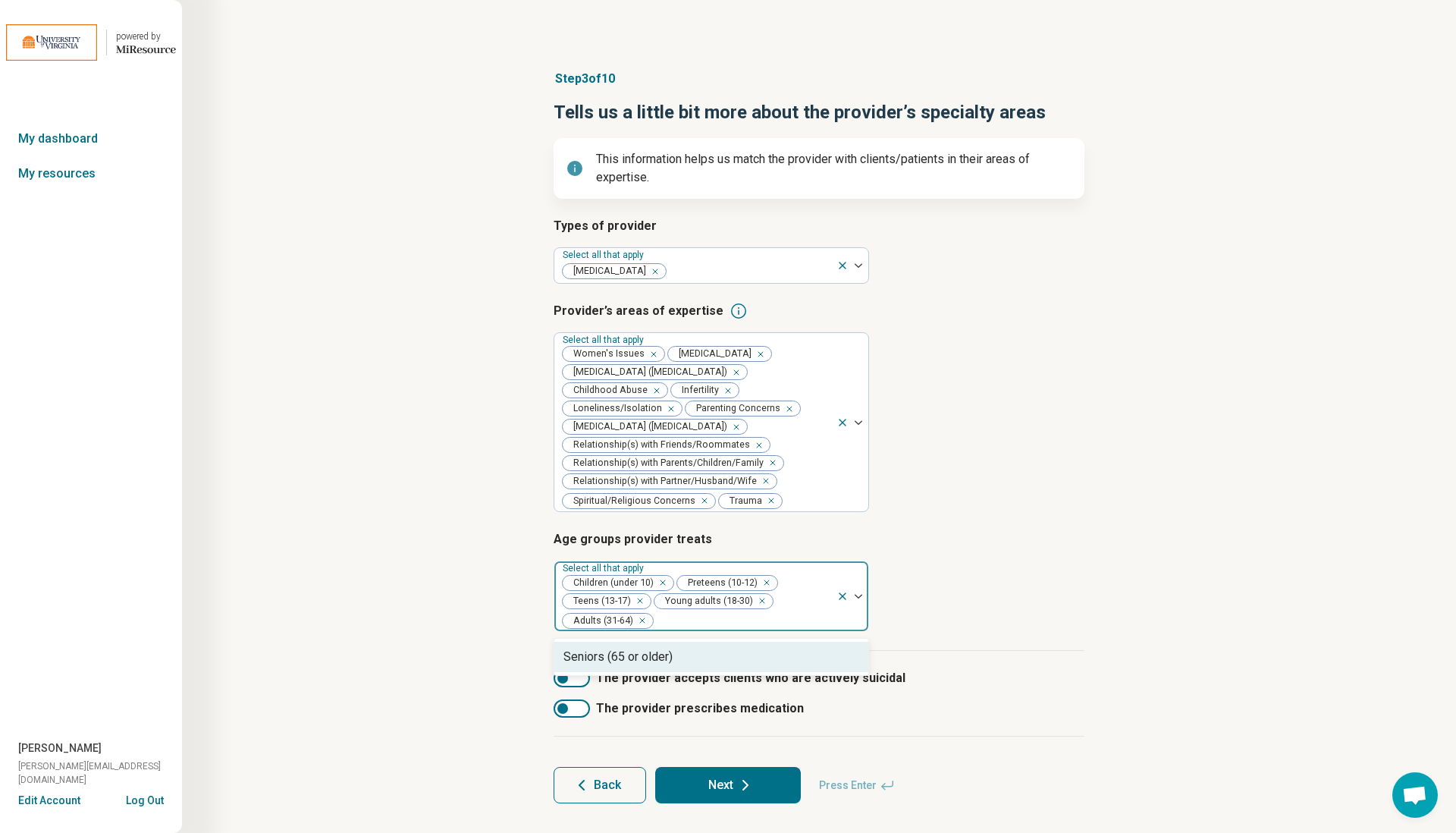
click at [605, 655] on div "Seniors (65 or older)" at bounding box center [617, 657] width 109 height 18
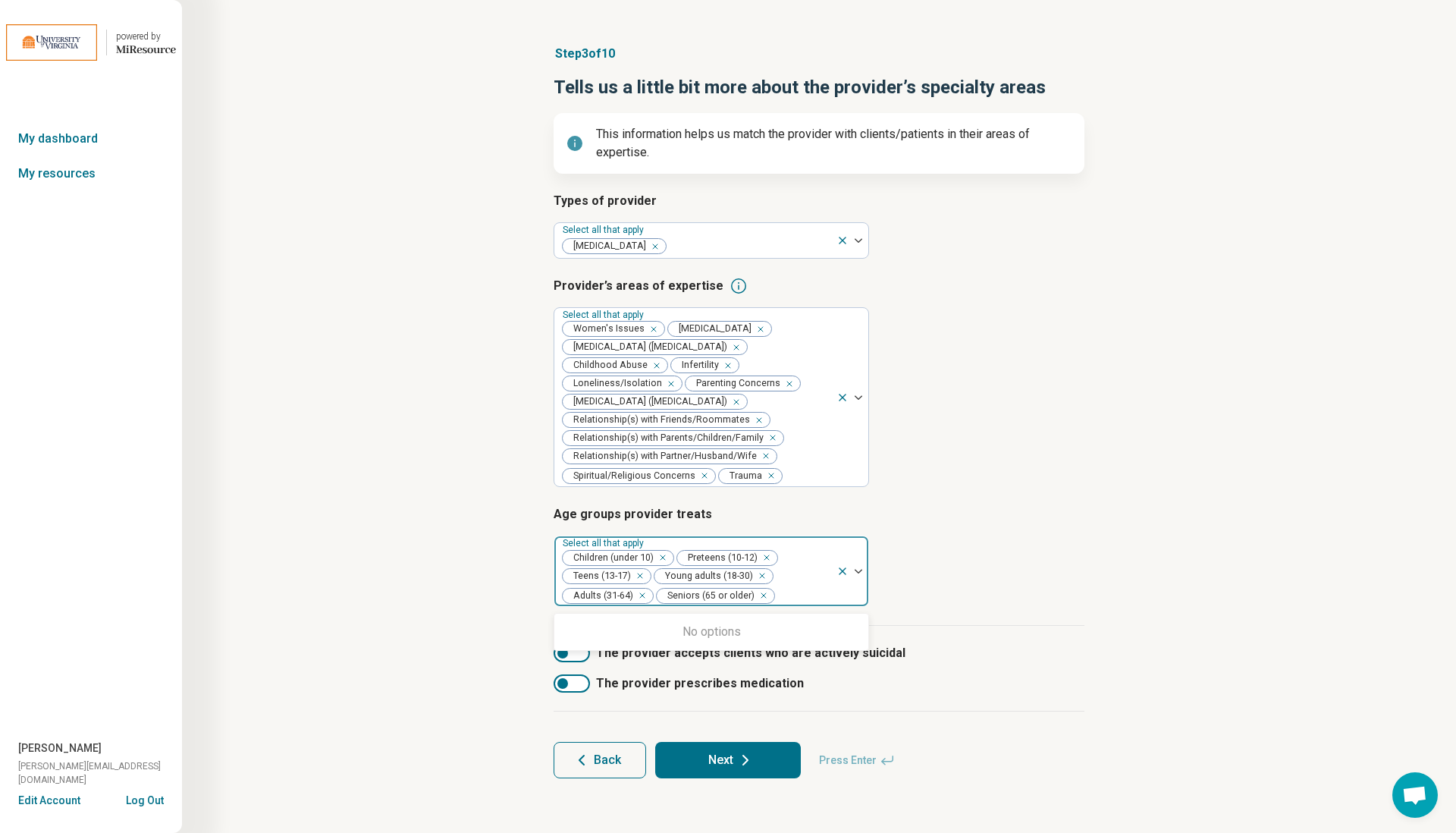
scroll to position [27, 0]
click at [452, 634] on div "Step 3 of 10 Tells us a little bit more about the provider’s specialty areas Th…" at bounding box center [819, 412] width 1129 height 794
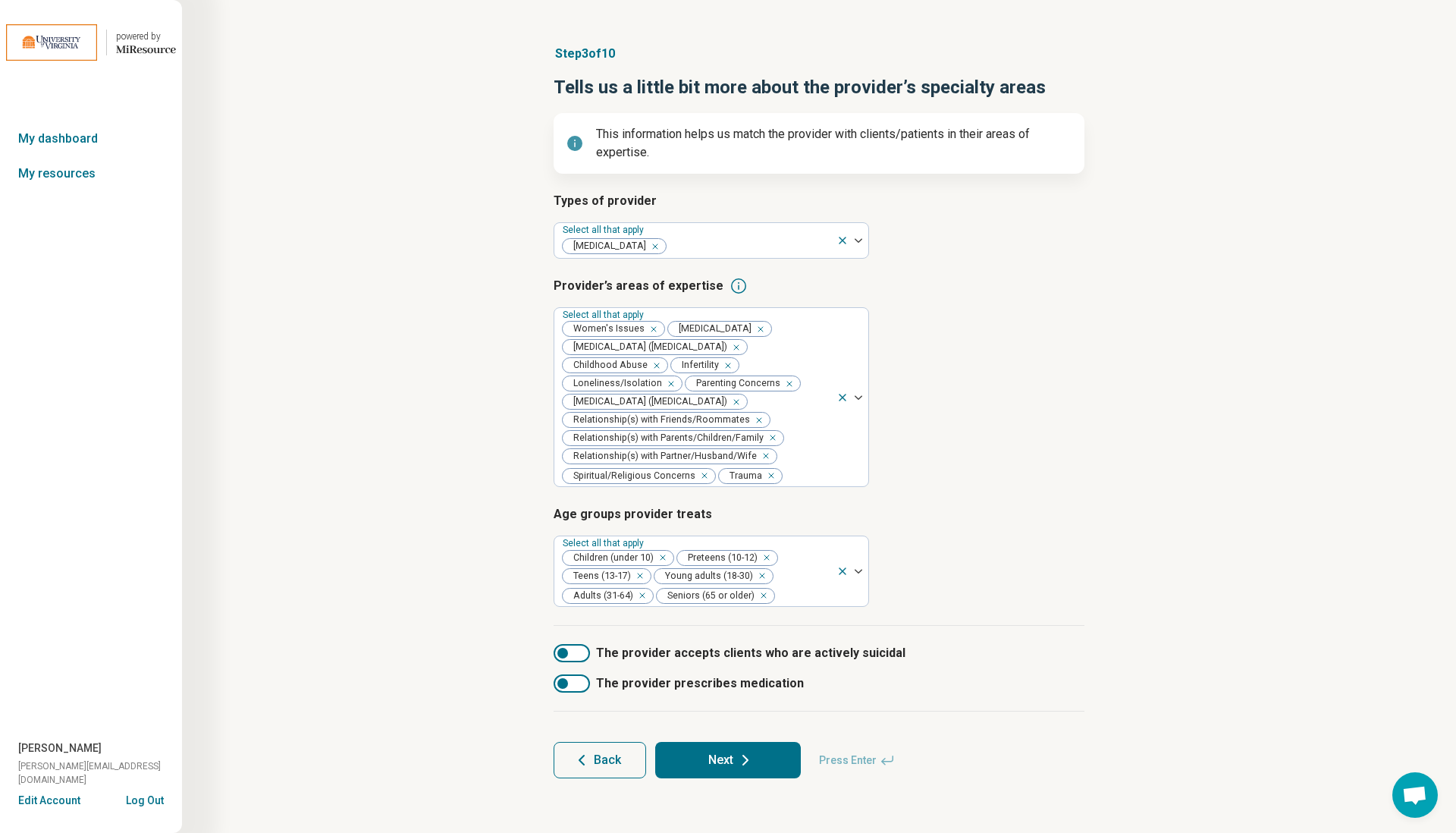
click at [714, 757] on button "Next" at bounding box center [727, 760] width 146 height 37
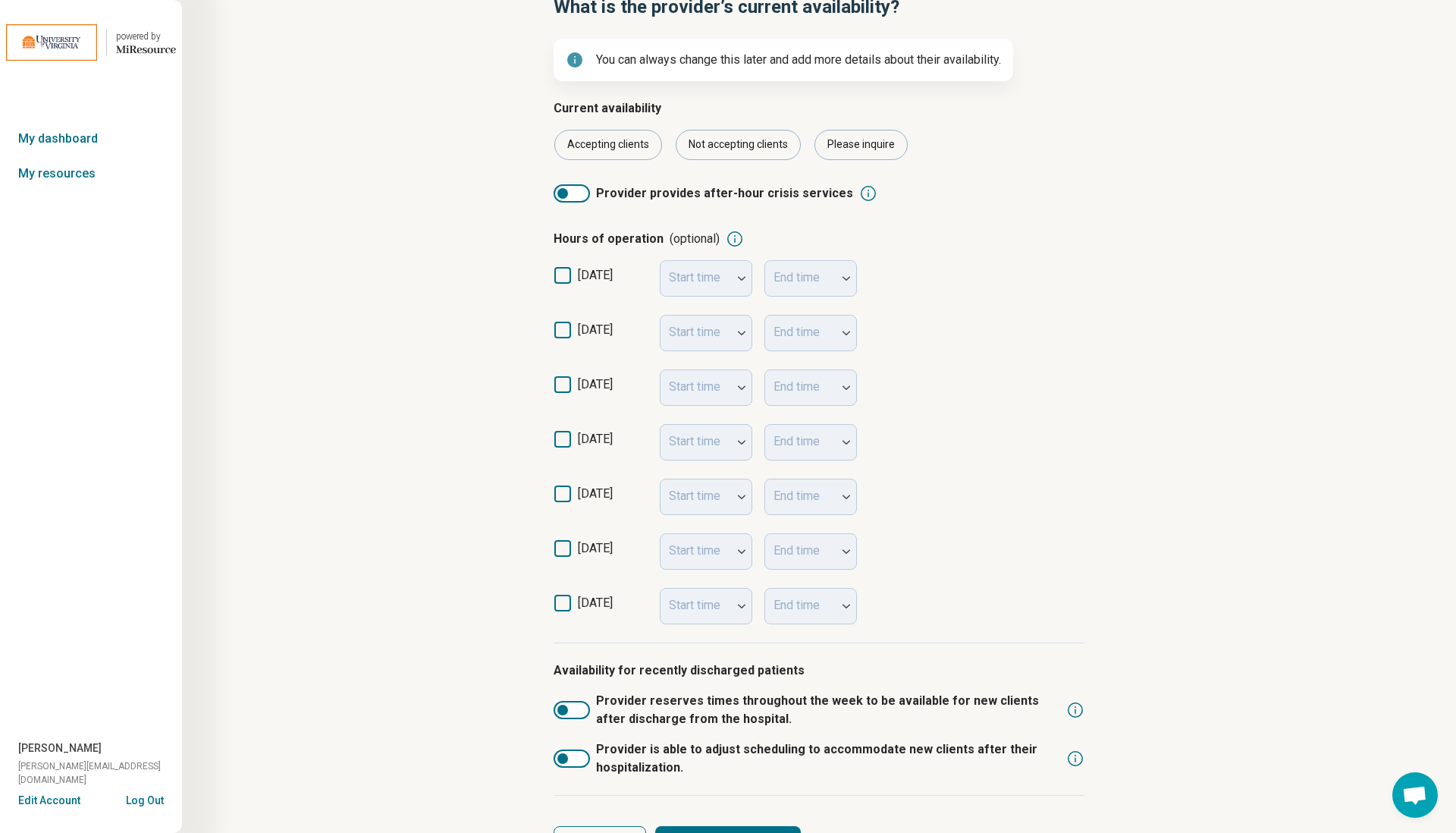
scroll to position [89, 0]
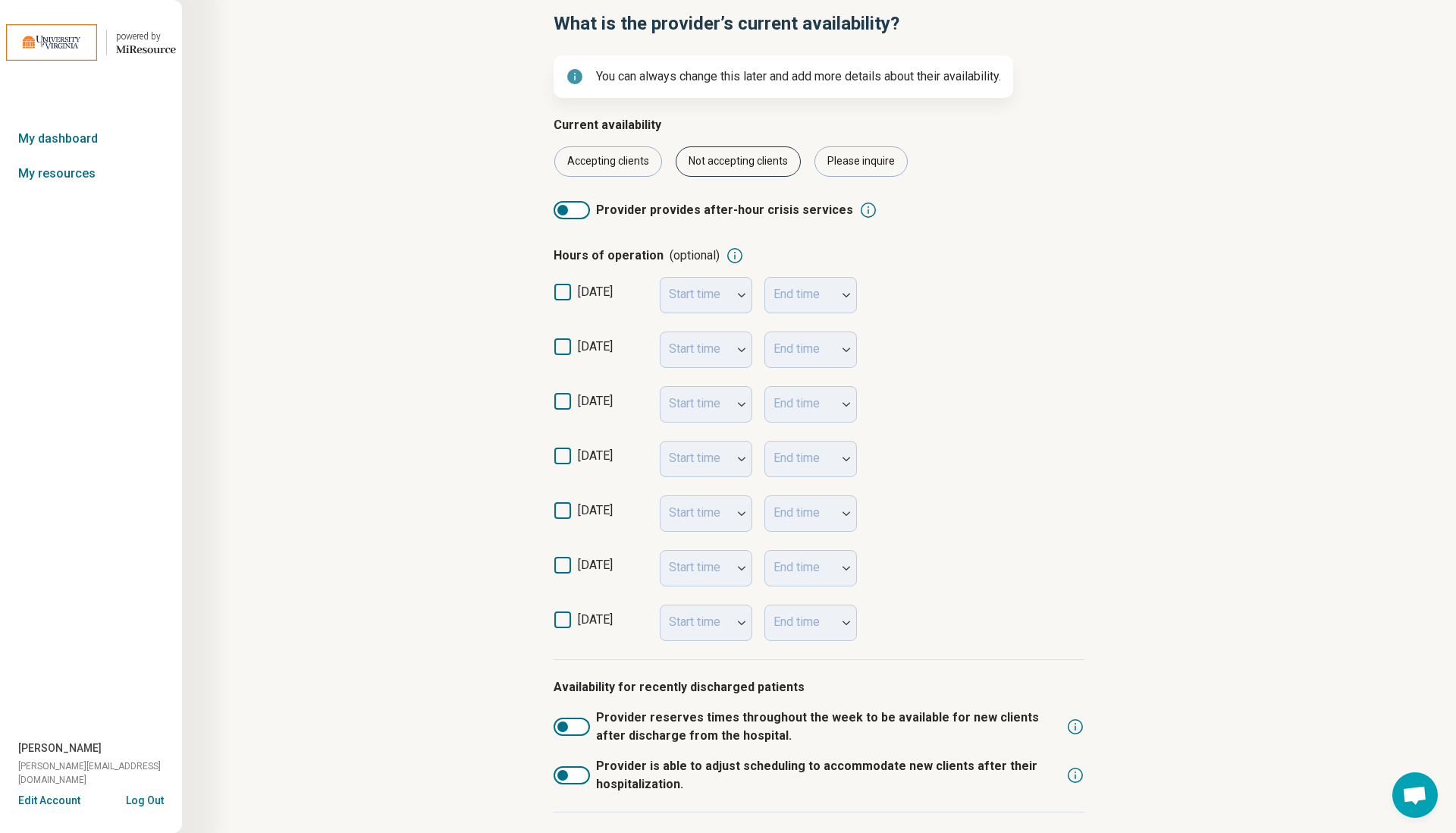
click at [735, 167] on div "Not accepting clients" at bounding box center [738, 162] width 125 height 31
click at [628, 167] on div "Accepting clients" at bounding box center [607, 162] width 108 height 31
click at [741, 153] on div "Not accepting clients" at bounding box center [738, 162] width 125 height 31
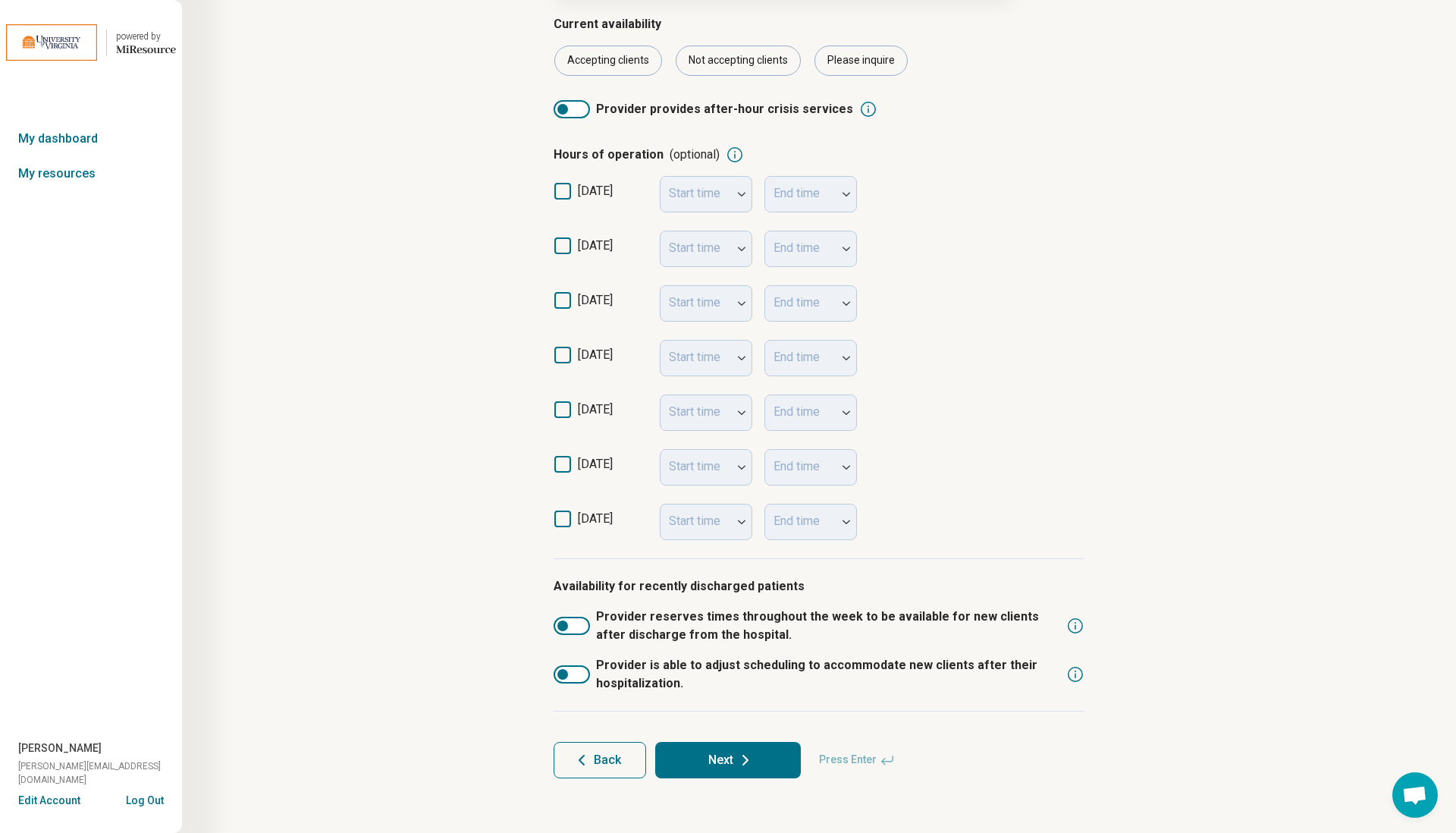
scroll to position [189, 0]
click at [743, 757] on icon at bounding box center [746, 761] width 5 height 9
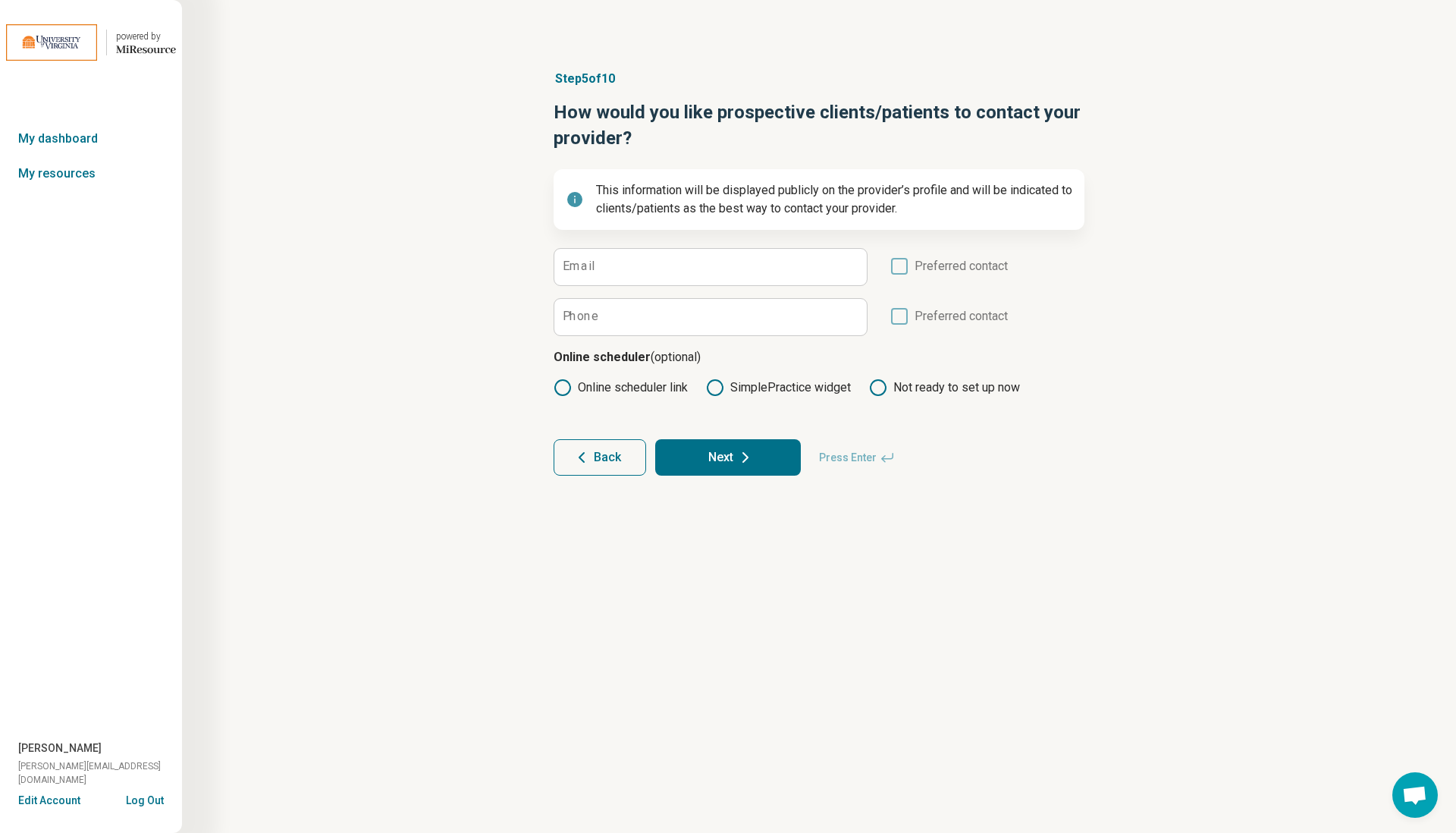
scroll to position [0, 0]
click at [739, 462] on icon at bounding box center [746, 457] width 18 height 18
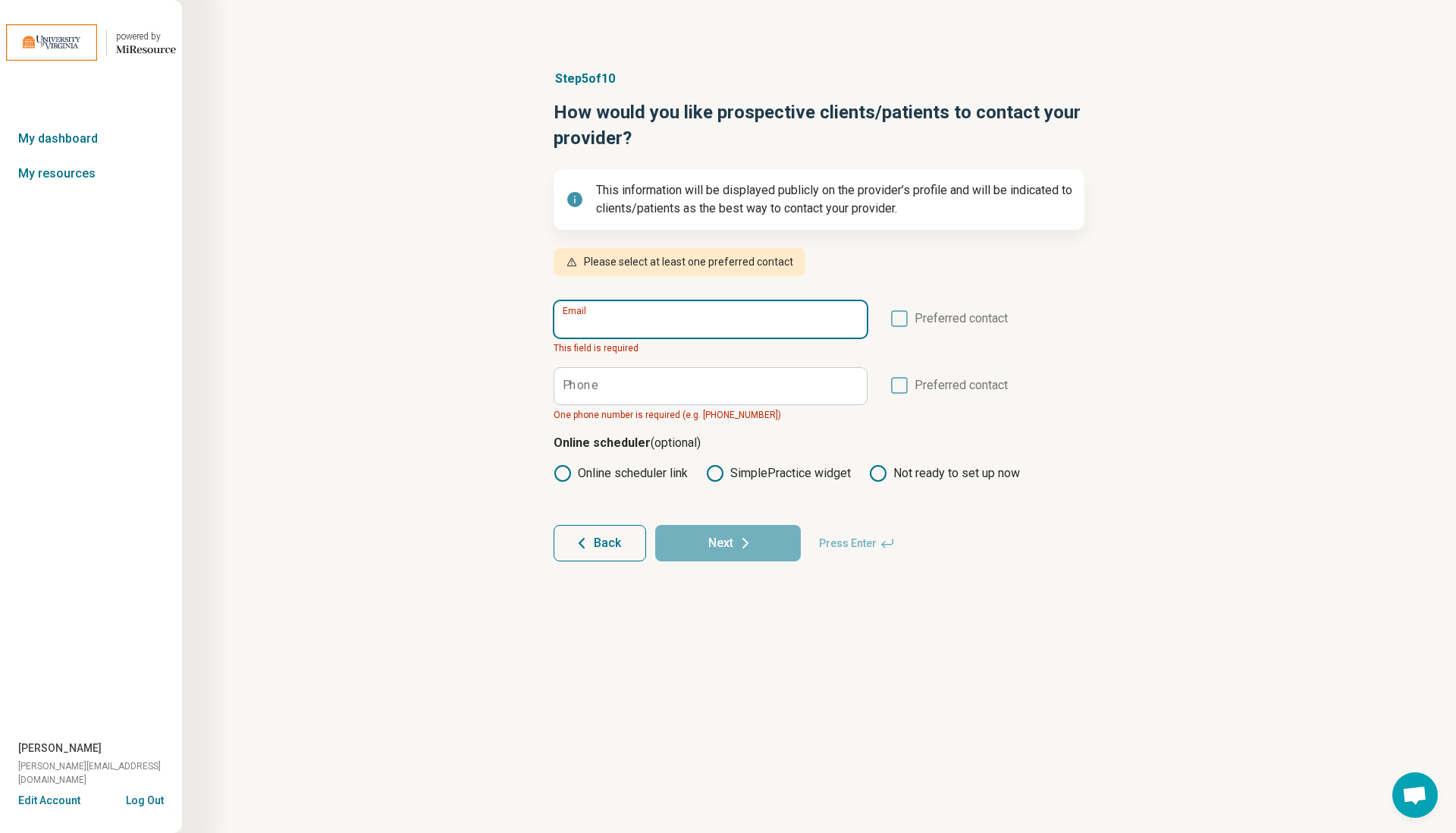
type input "**********"
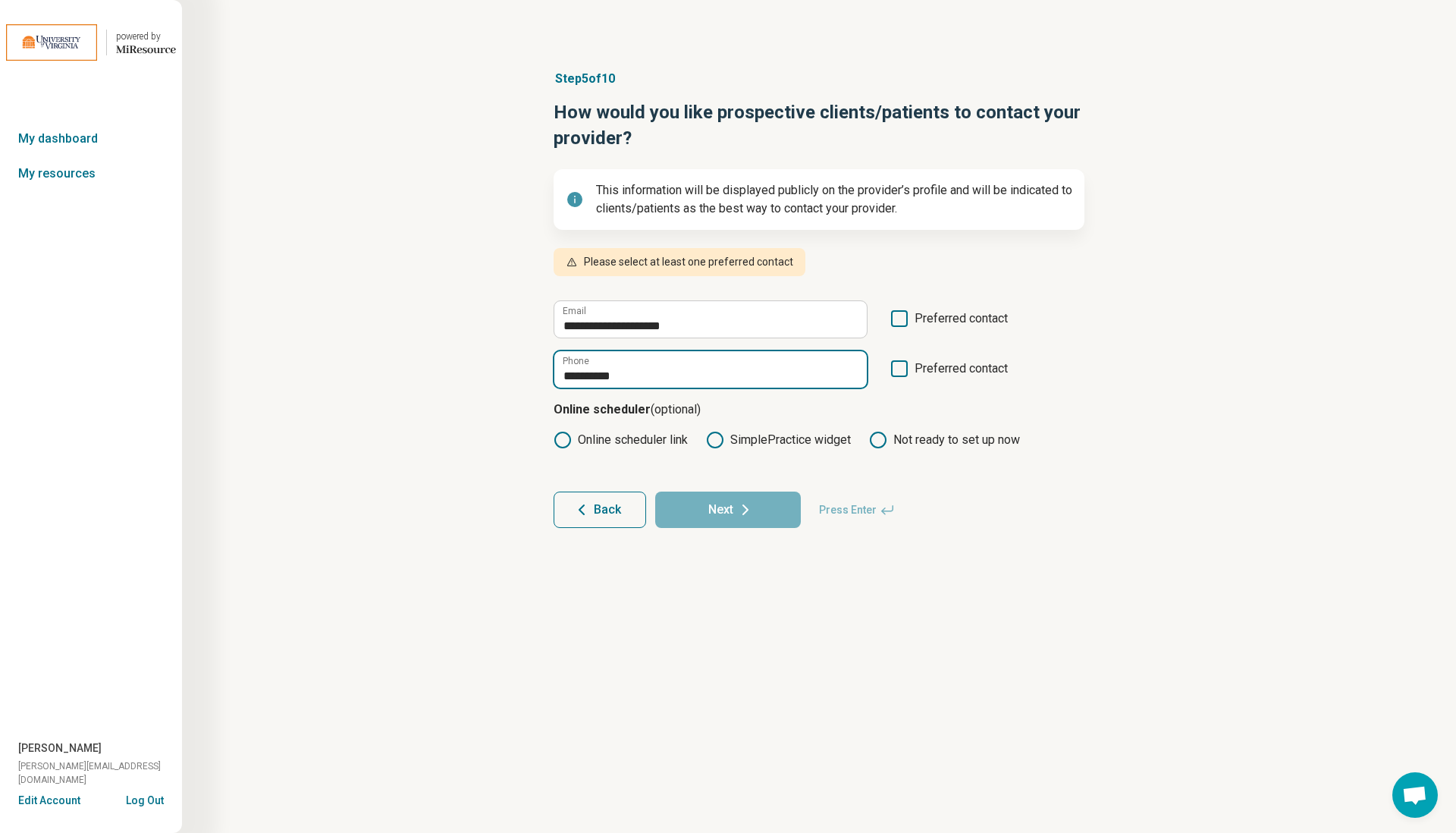
type input "**********"
click at [491, 400] on div "**********" at bounding box center [819, 299] width 1129 height 519
click at [566, 437] on icon at bounding box center [562, 440] width 18 height 18
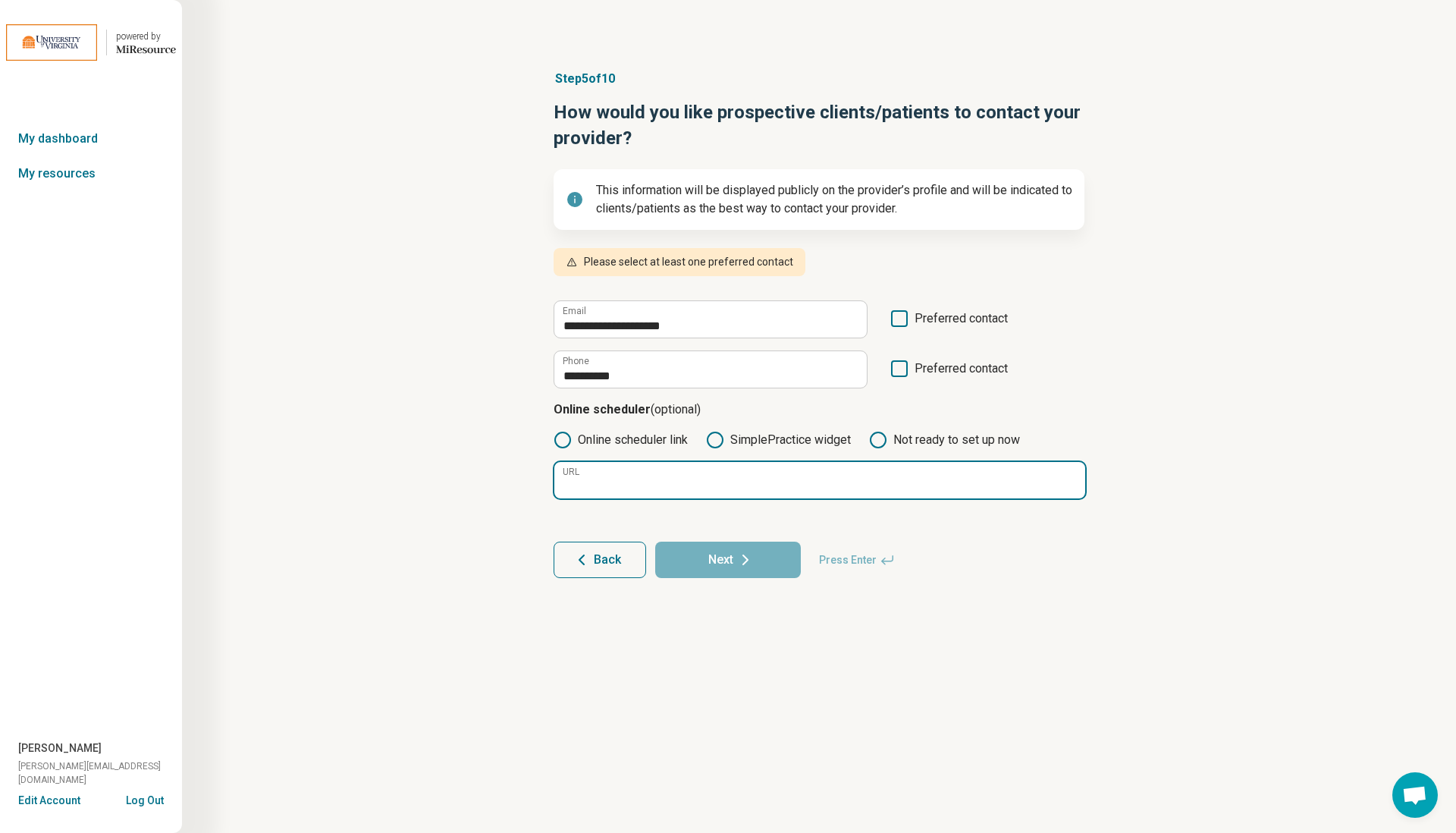
click at [611, 487] on input "URL" at bounding box center [820, 480] width 531 height 37
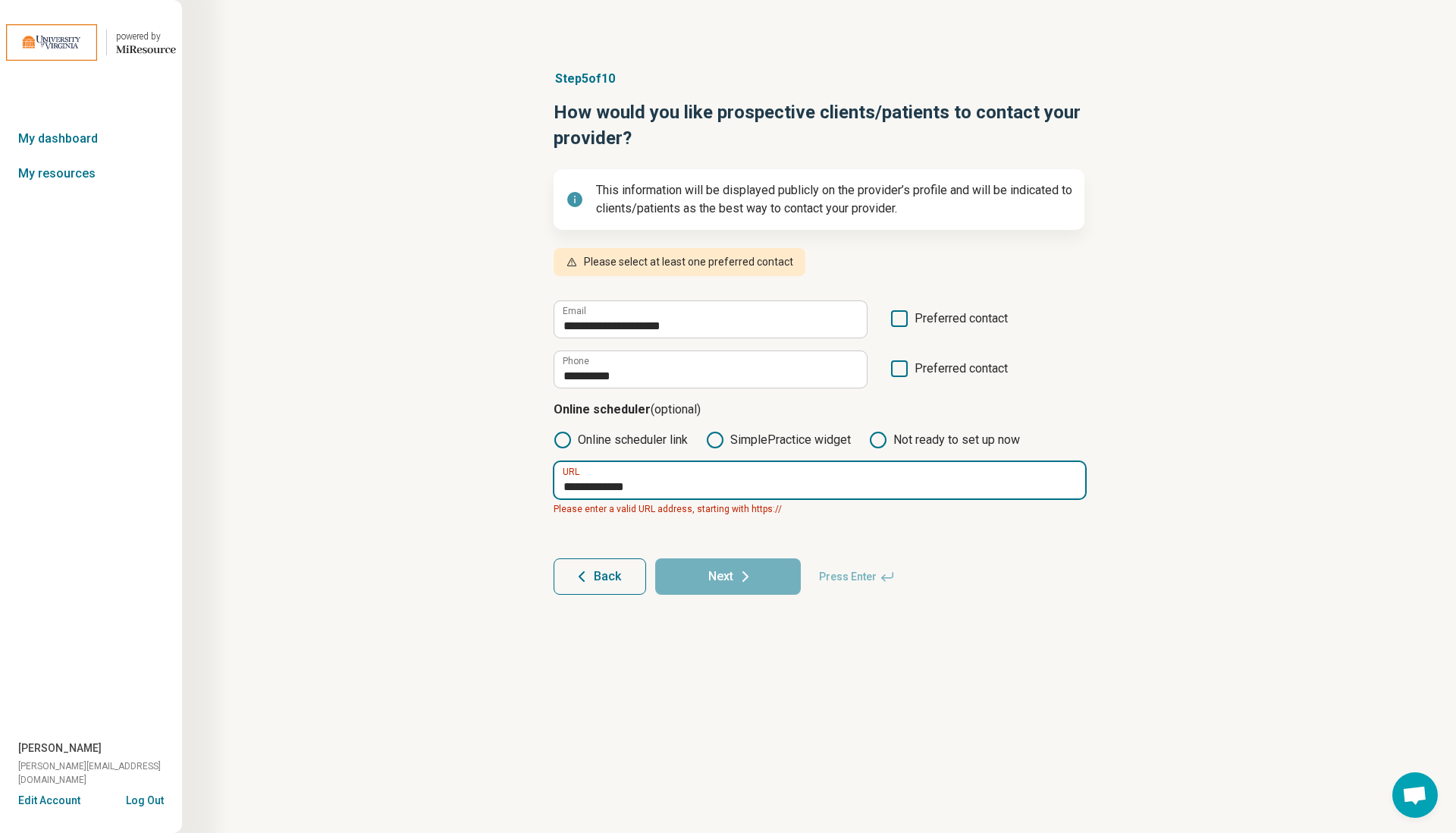
click at [564, 486] on input "**********" at bounding box center [820, 480] width 531 height 37
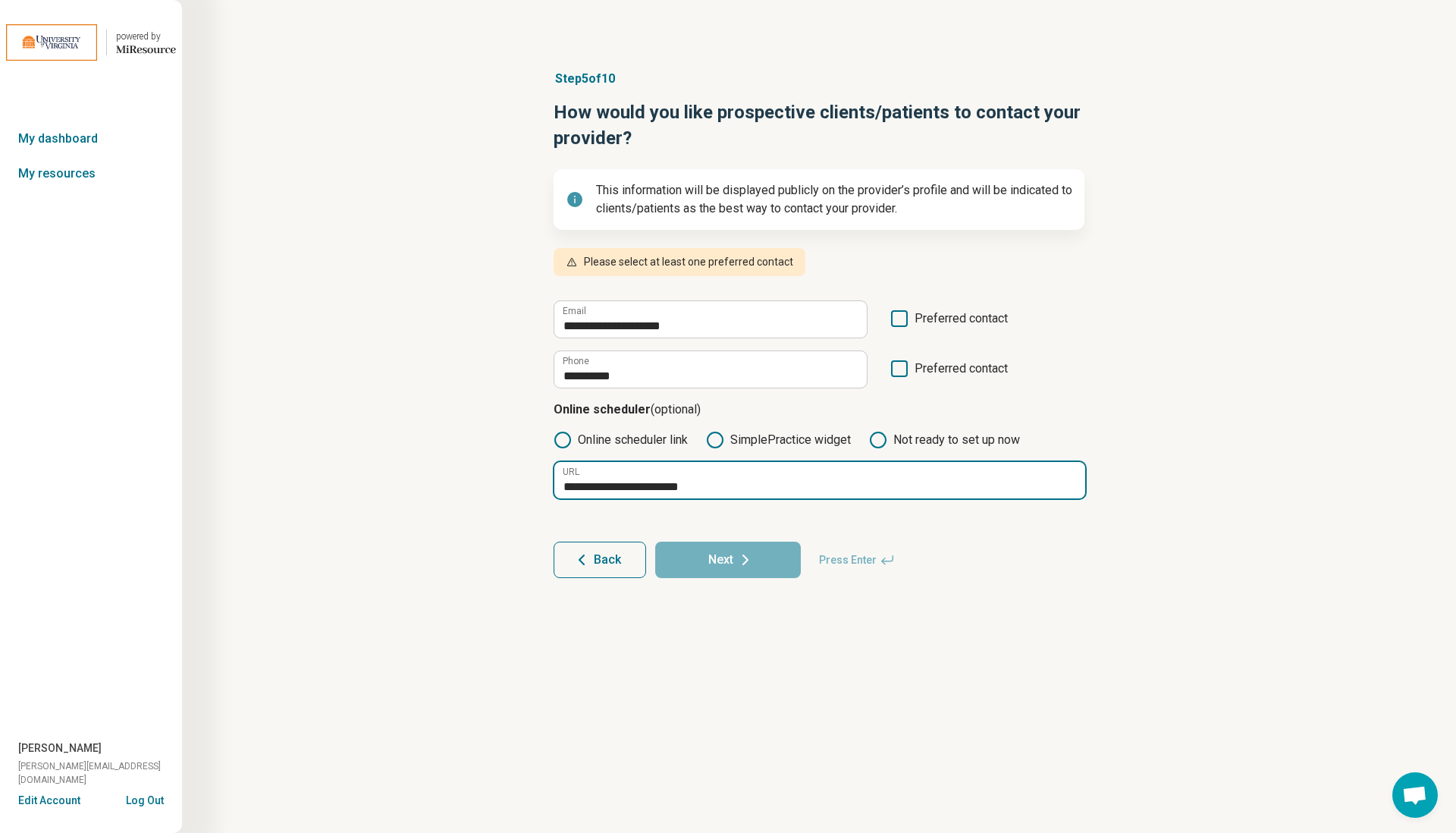
click at [773, 483] on input "**********" at bounding box center [820, 480] width 531 height 37
type input "**********"
click at [898, 318] on icon at bounding box center [900, 318] width 17 height 17
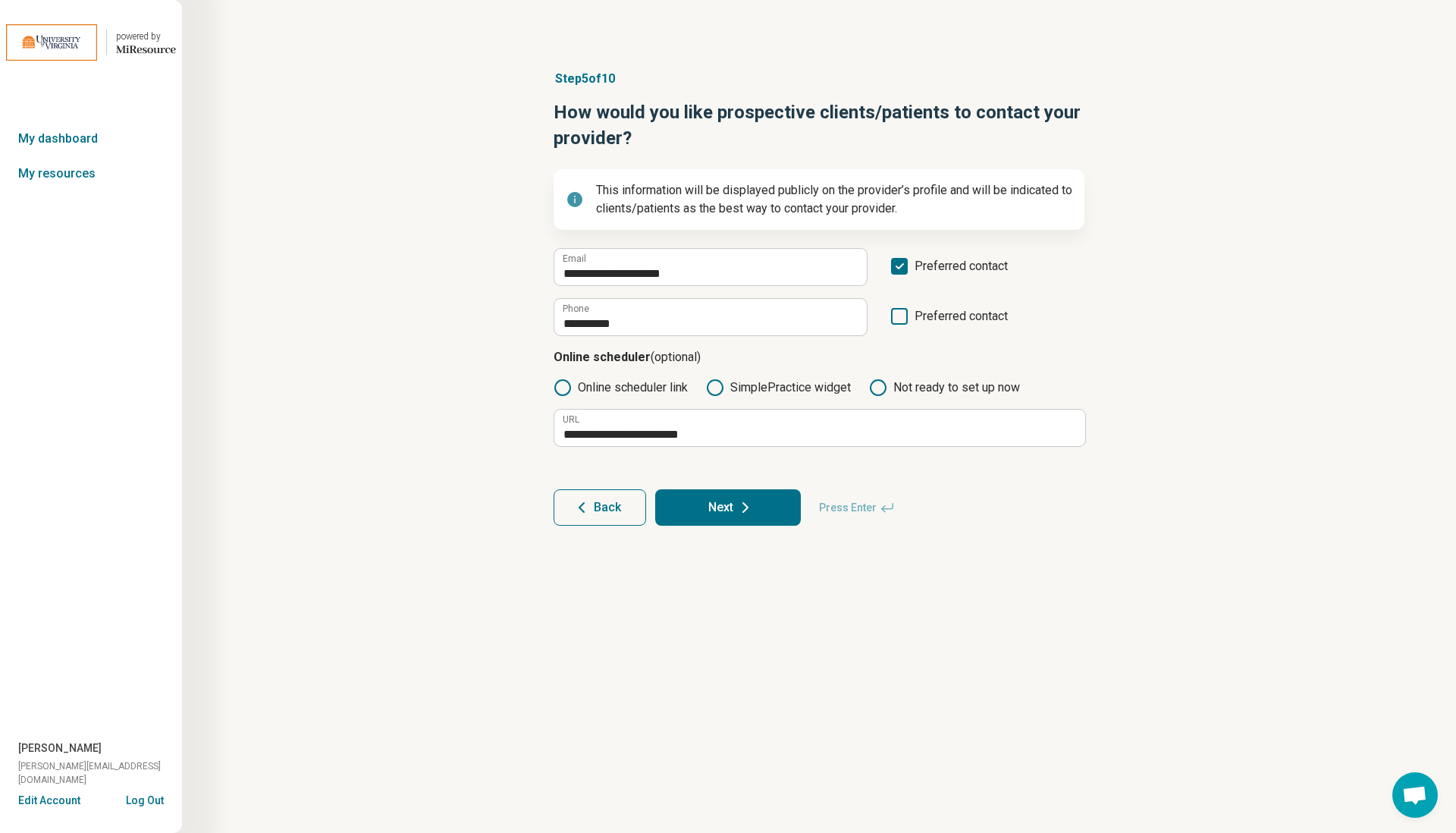
click at [742, 516] on button "Next" at bounding box center [727, 508] width 146 height 37
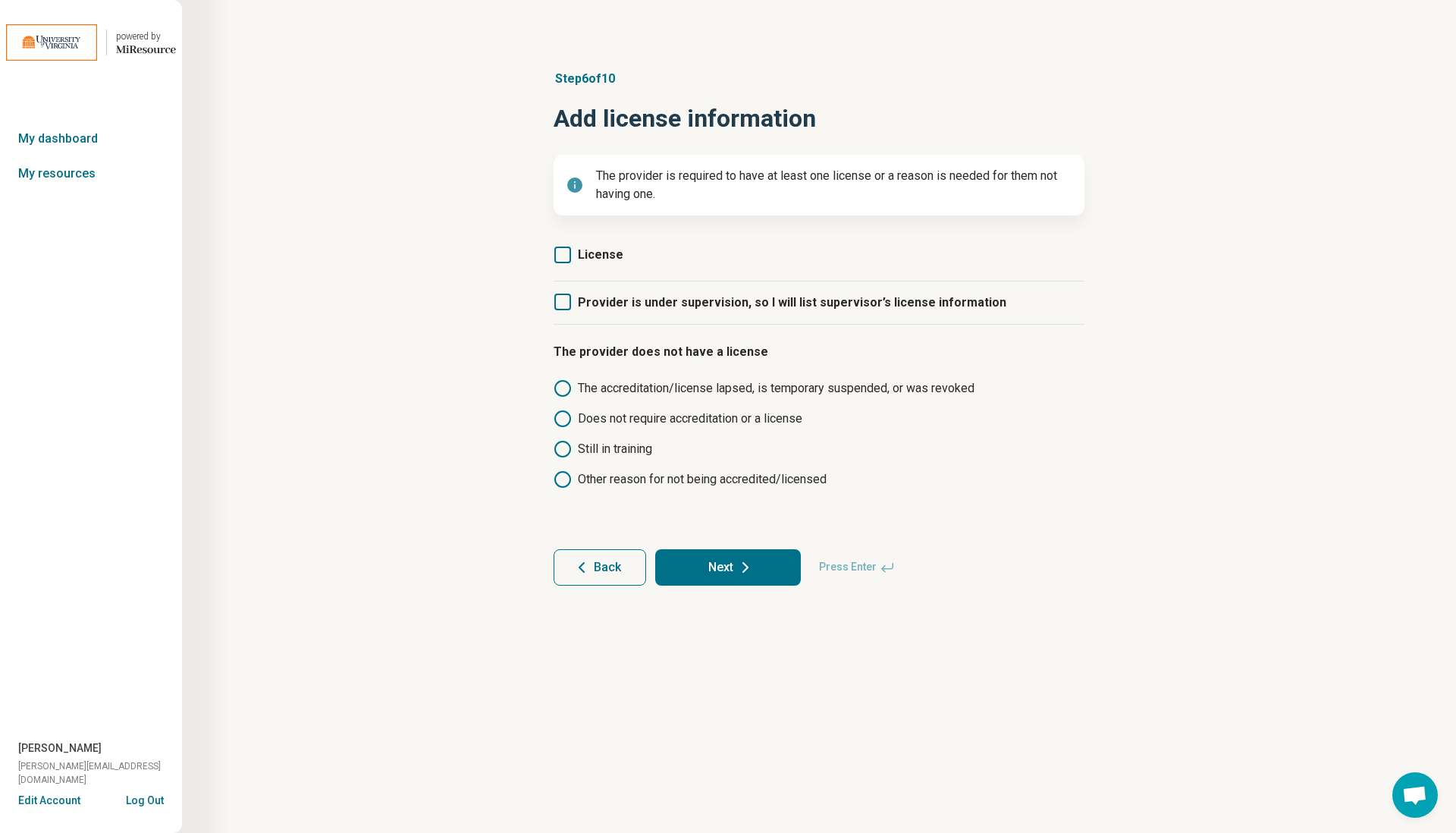
click at [562, 252] on icon at bounding box center [562, 255] width 17 height 17
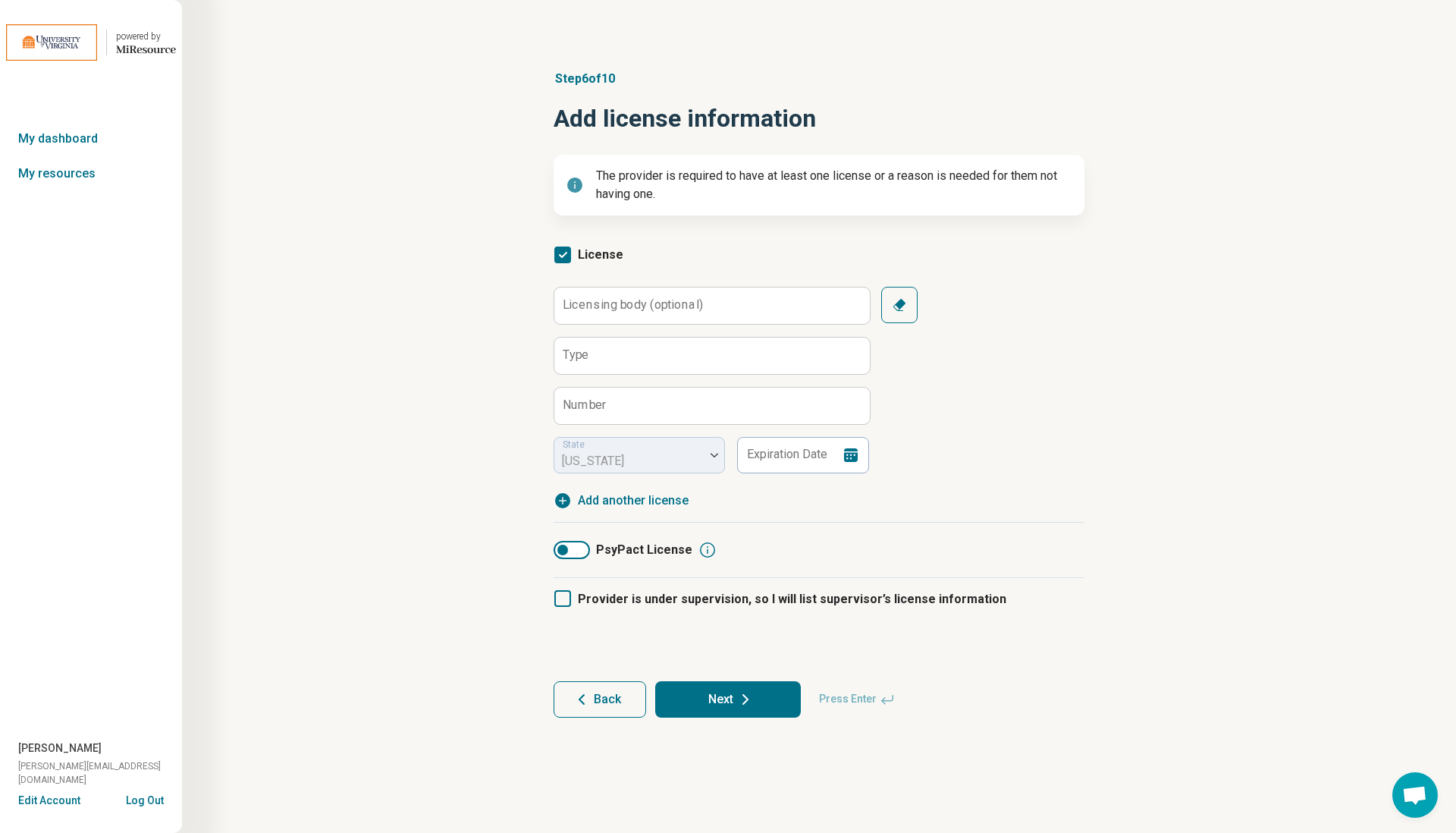
click at [564, 601] on icon at bounding box center [562, 599] width 17 height 17
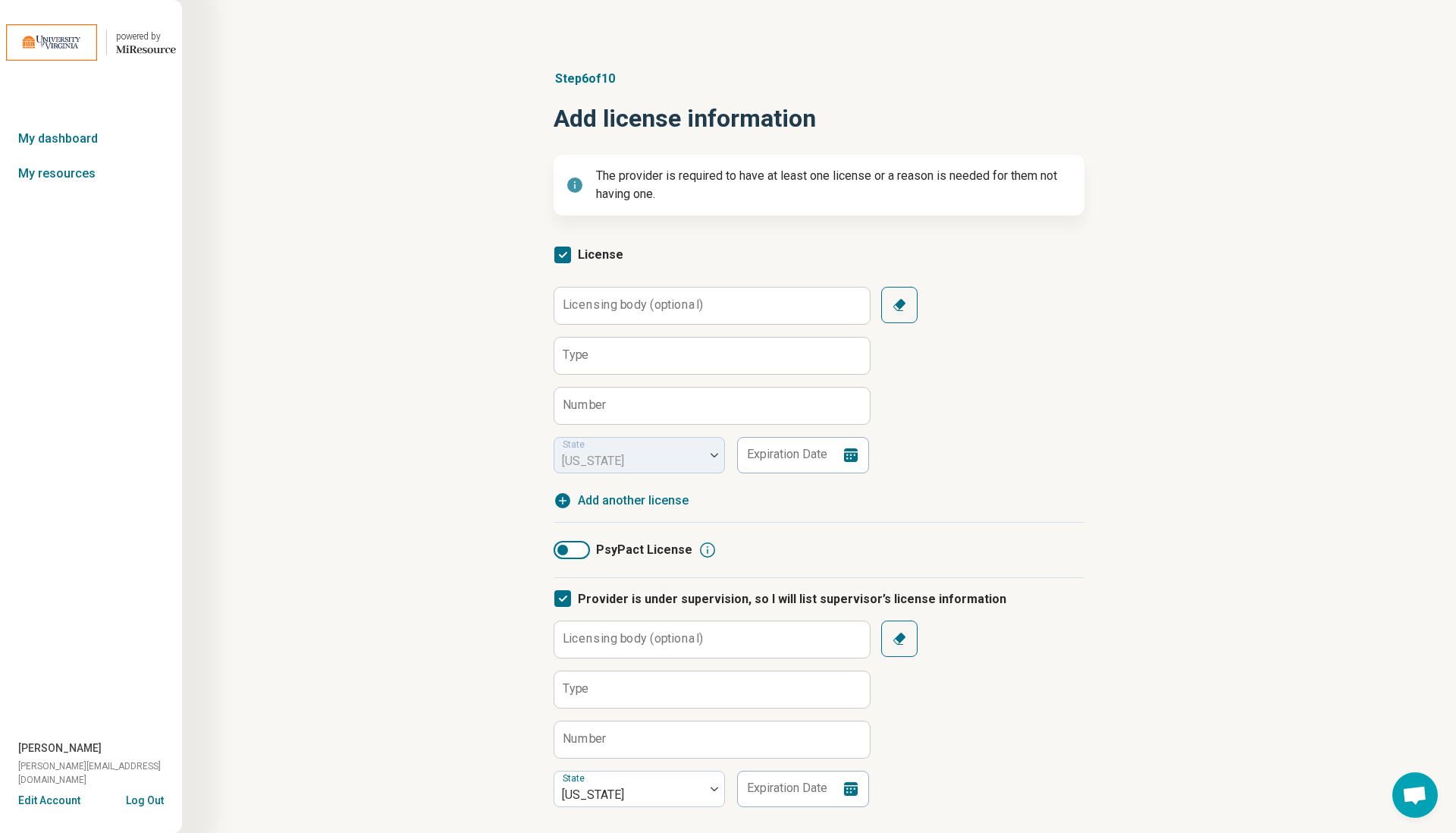
scroll to position [10, 0]
click at [564, 601] on icon at bounding box center [562, 599] width 17 height 17
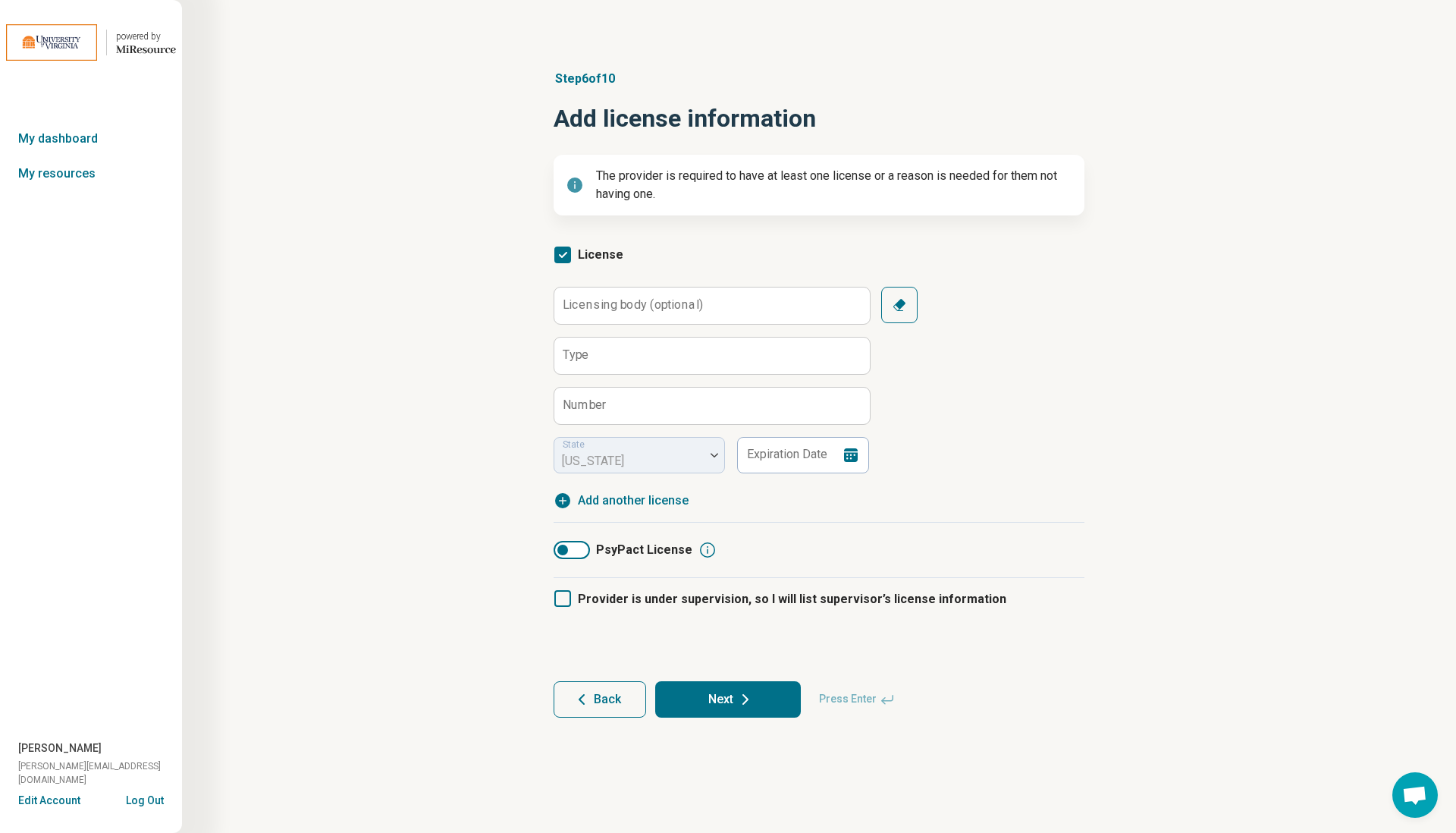
scroll to position [0, 0]
click at [735, 696] on button "Next" at bounding box center [727, 699] width 146 height 37
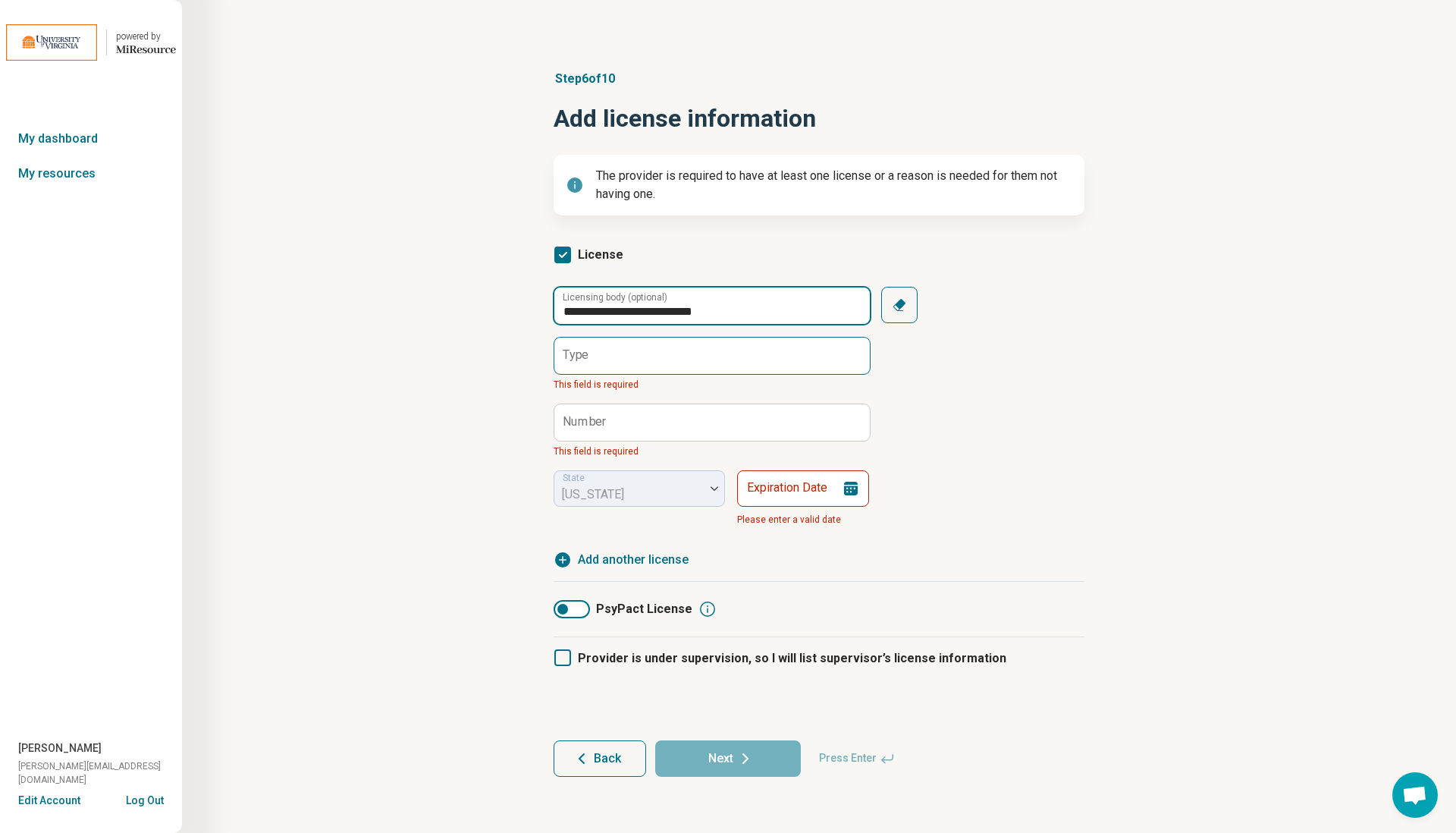
type input "**********"
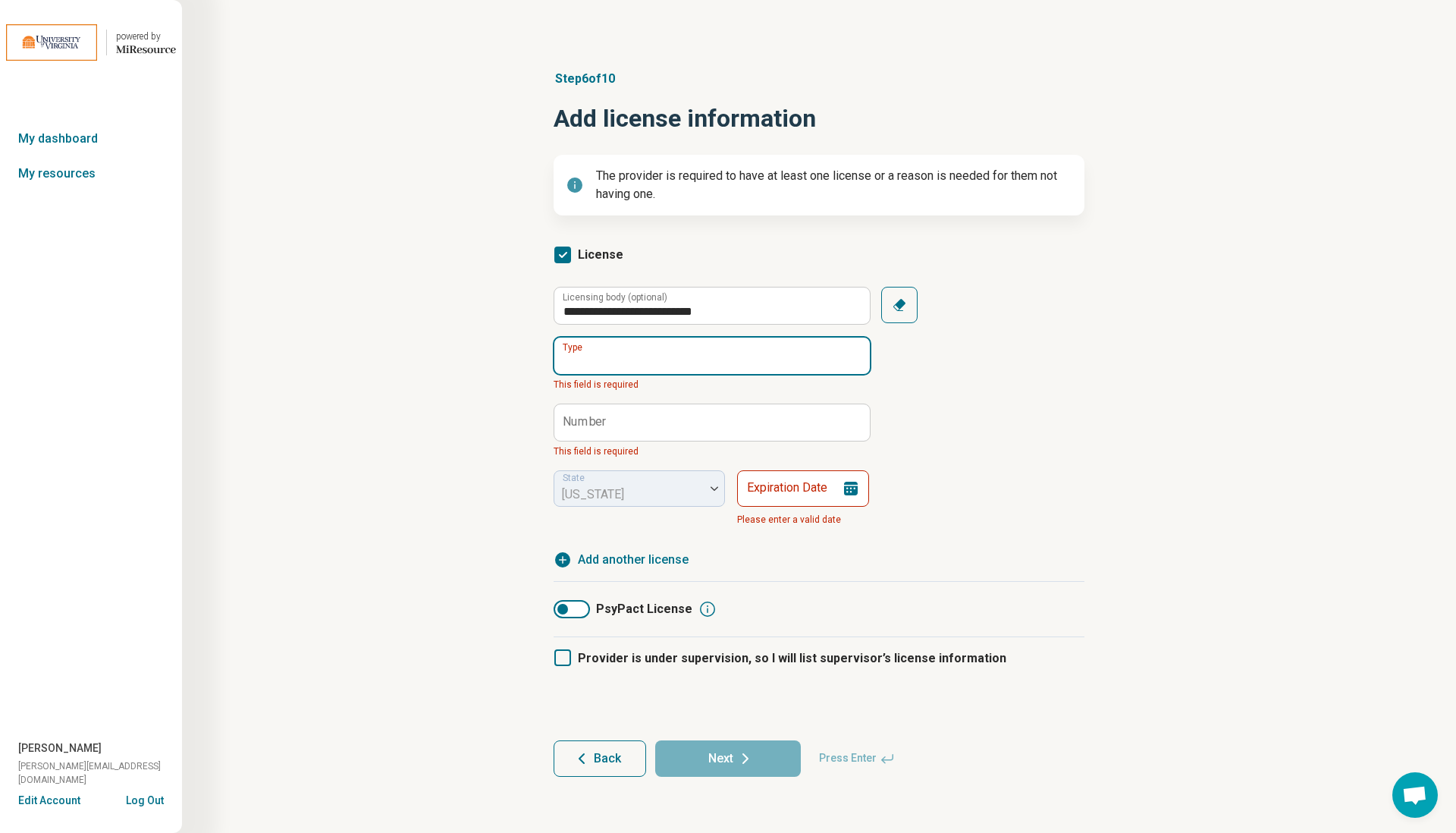
click at [652, 358] on input "Type" at bounding box center [711, 356] width 315 height 37
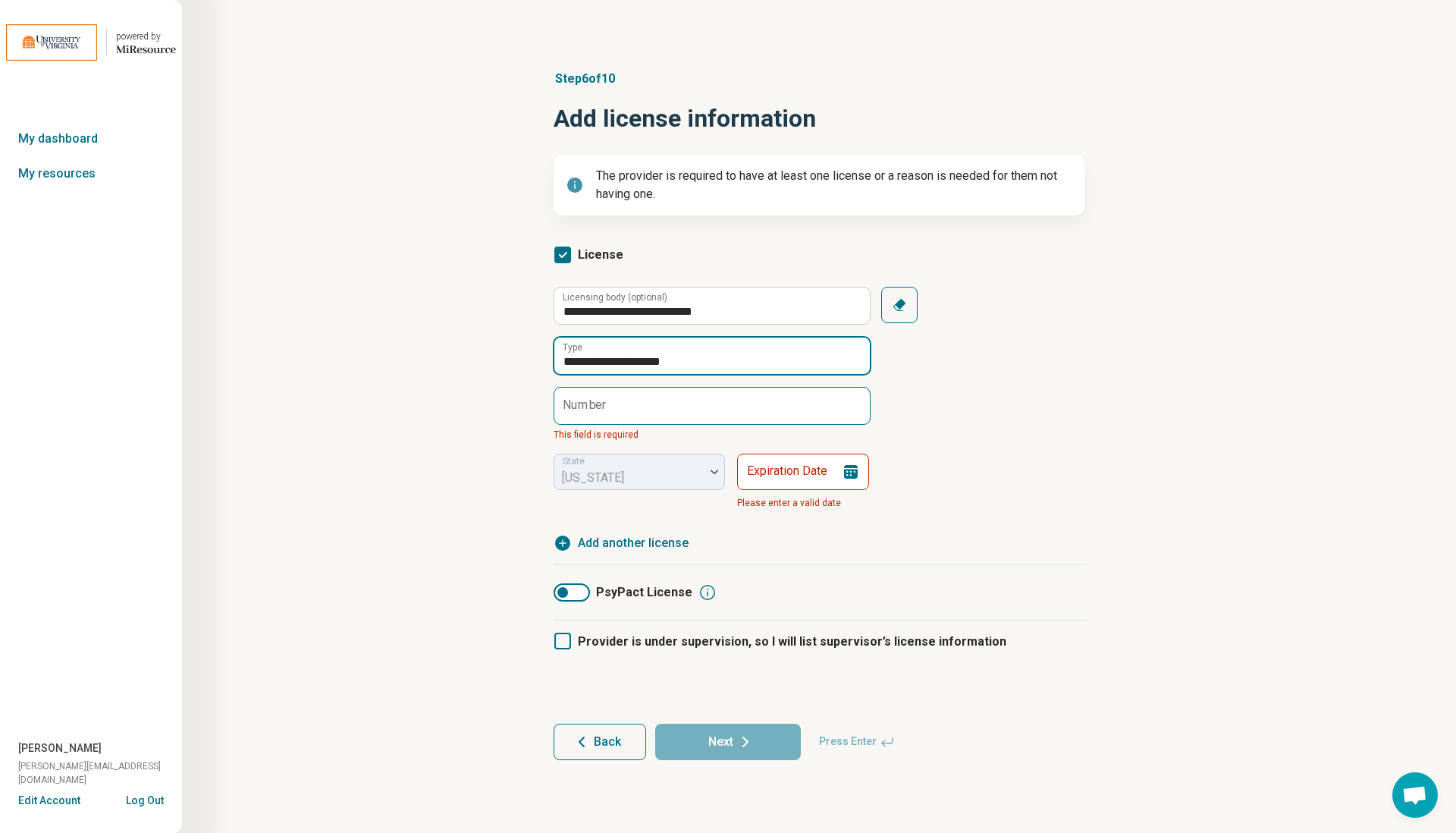
type input "**********"
click at [639, 399] on input "Number" at bounding box center [711, 406] width 315 height 37
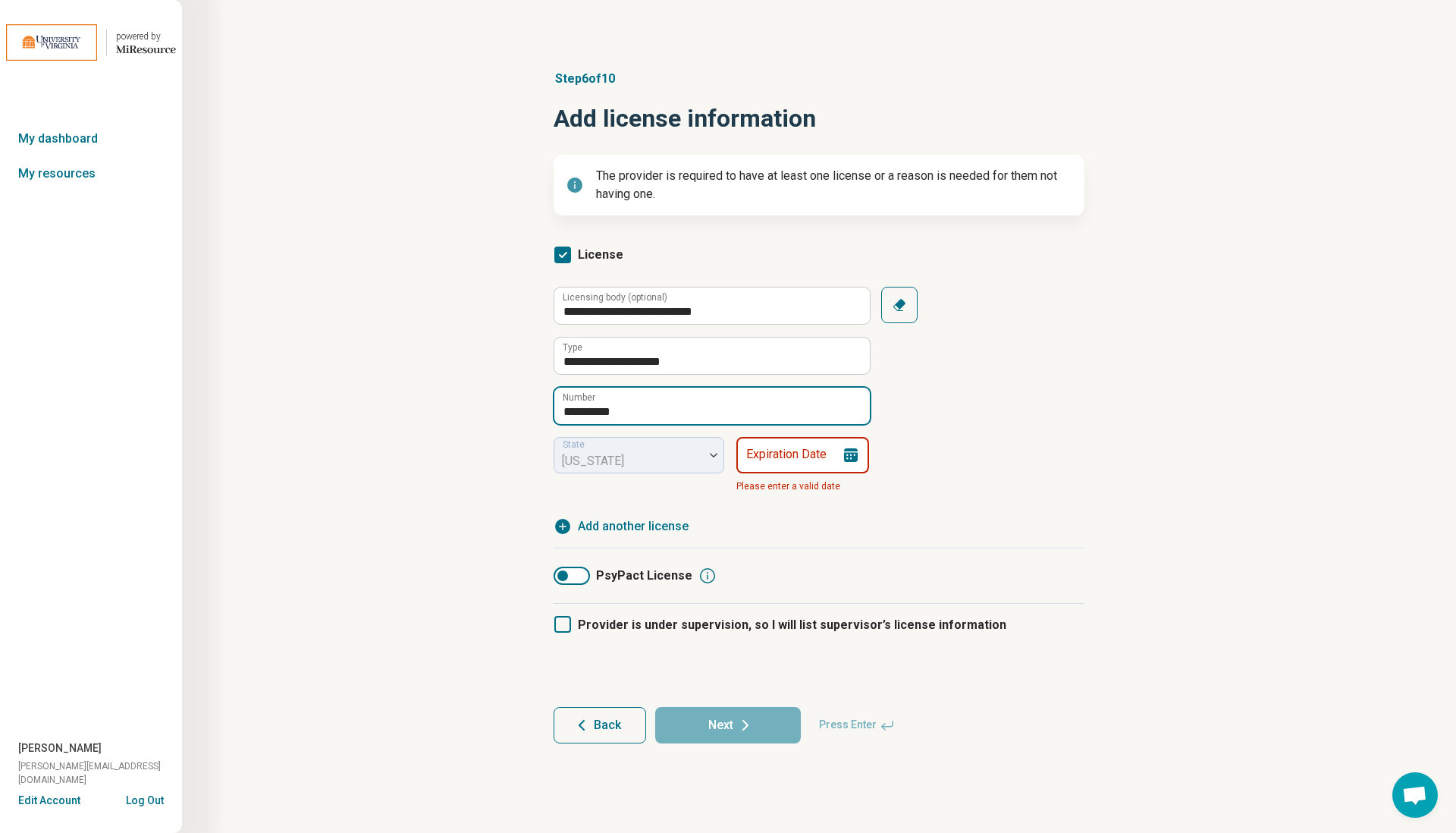
type input "**********"
click at [755, 450] on input "Expiration Date" at bounding box center [803, 455] width 133 height 37
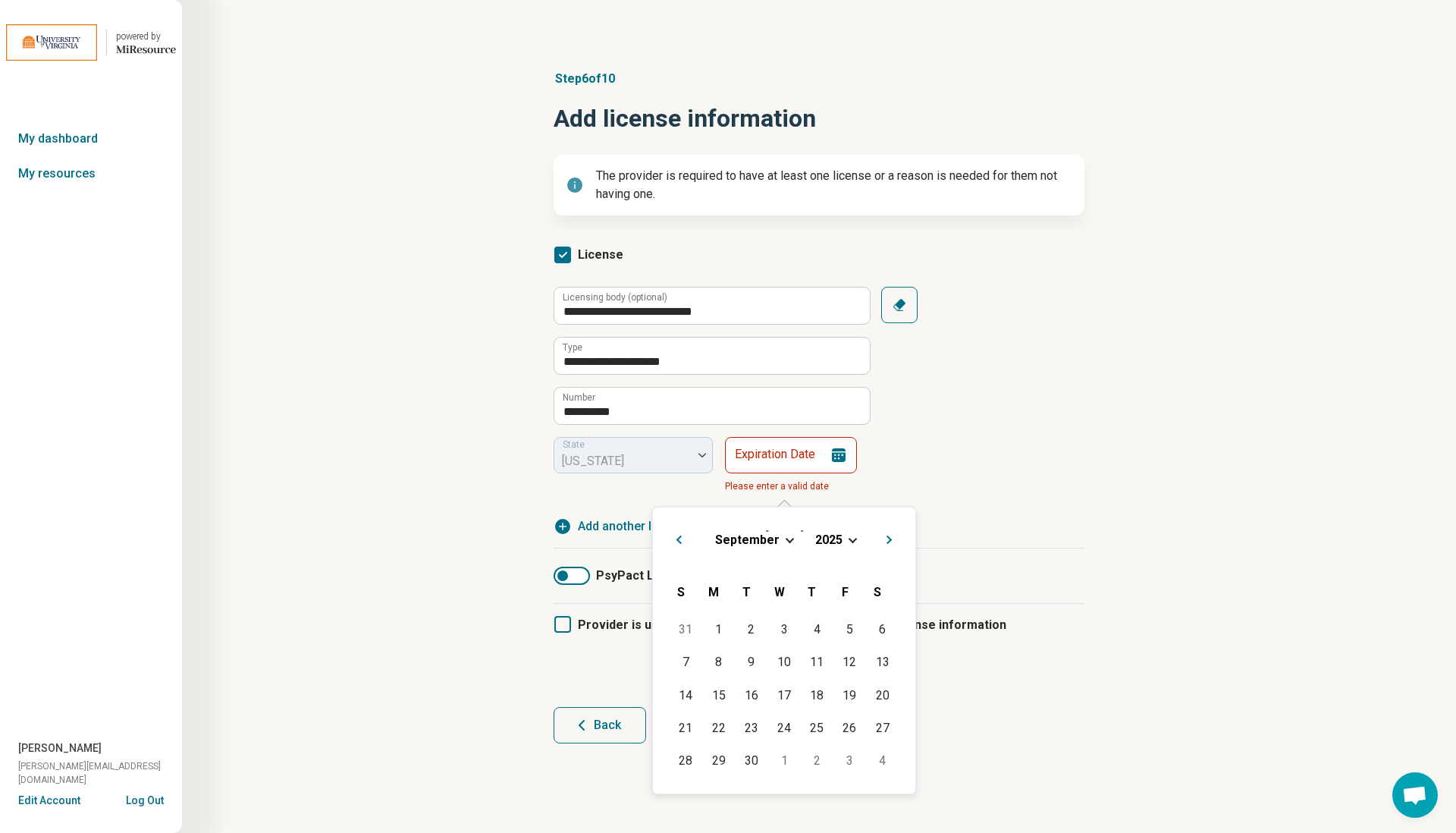
click at [783, 542] on div "[DATE]" at bounding box center [784, 539] width 239 height 16
click at [786, 537] on span "Choose Date" at bounding box center [789, 538] width 8 height 8
click at [853, 620] on div "June" at bounding box center [867, 625] width 73 height 27
click at [717, 758] on div "30" at bounding box center [719, 760] width 33 height 33
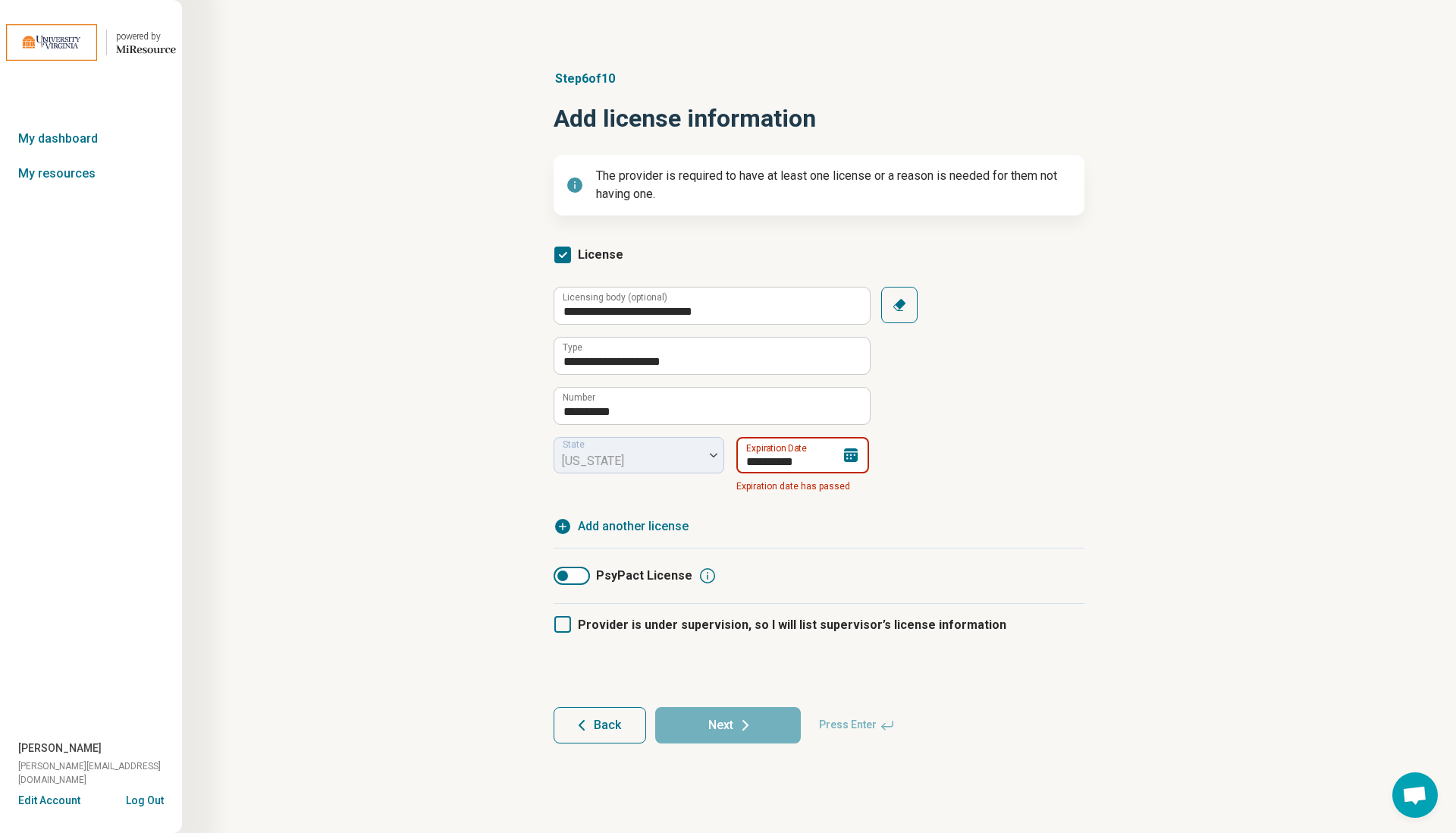
click at [807, 463] on input "**********" at bounding box center [803, 455] width 133 height 37
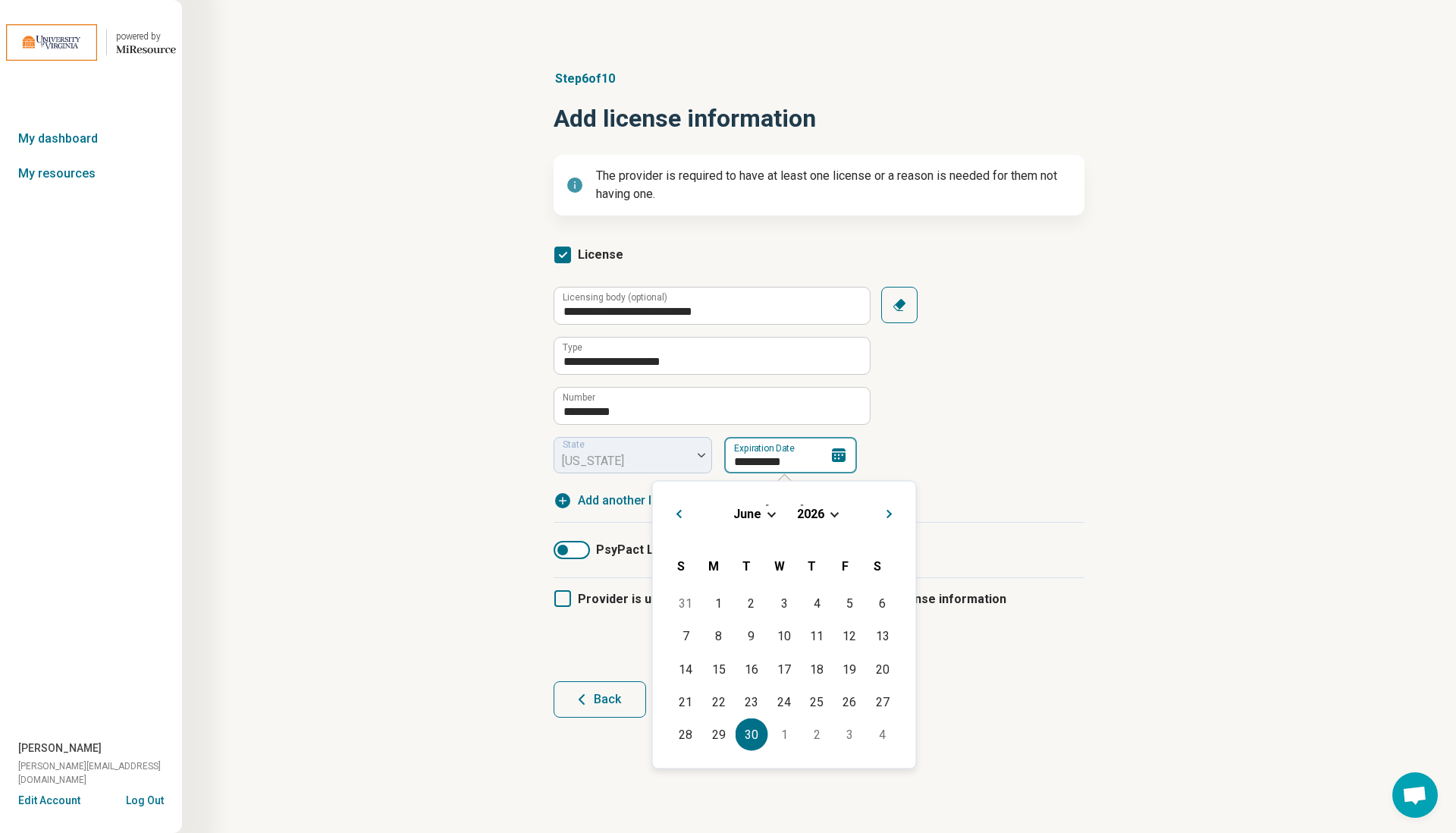
type input "**********"
click at [1155, 399] on div "**********" at bounding box center [819, 394] width 1129 height 709
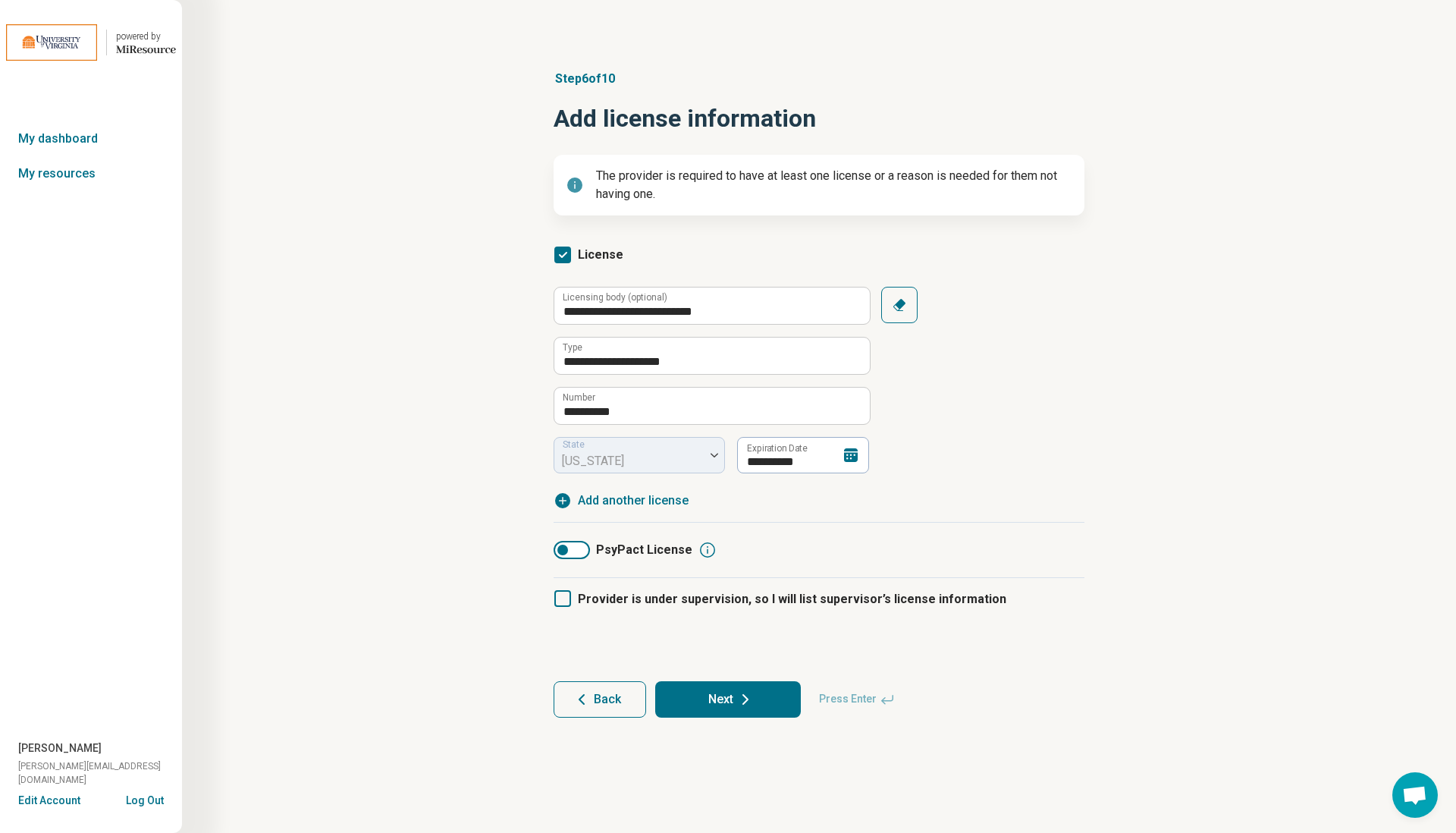
click at [723, 693] on button "Next" at bounding box center [727, 699] width 146 height 37
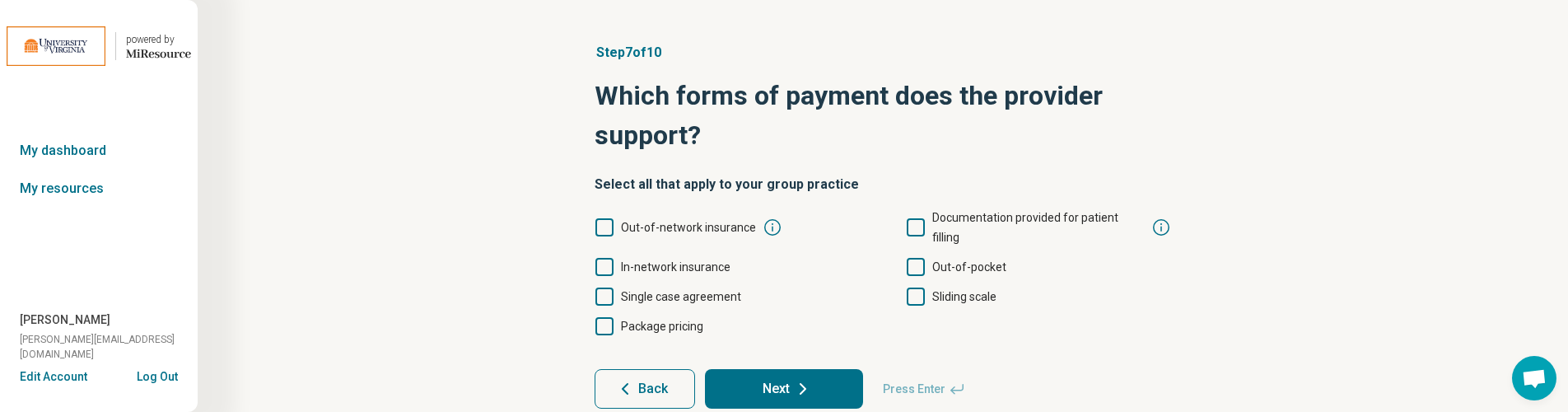
scroll to position [50, 0]
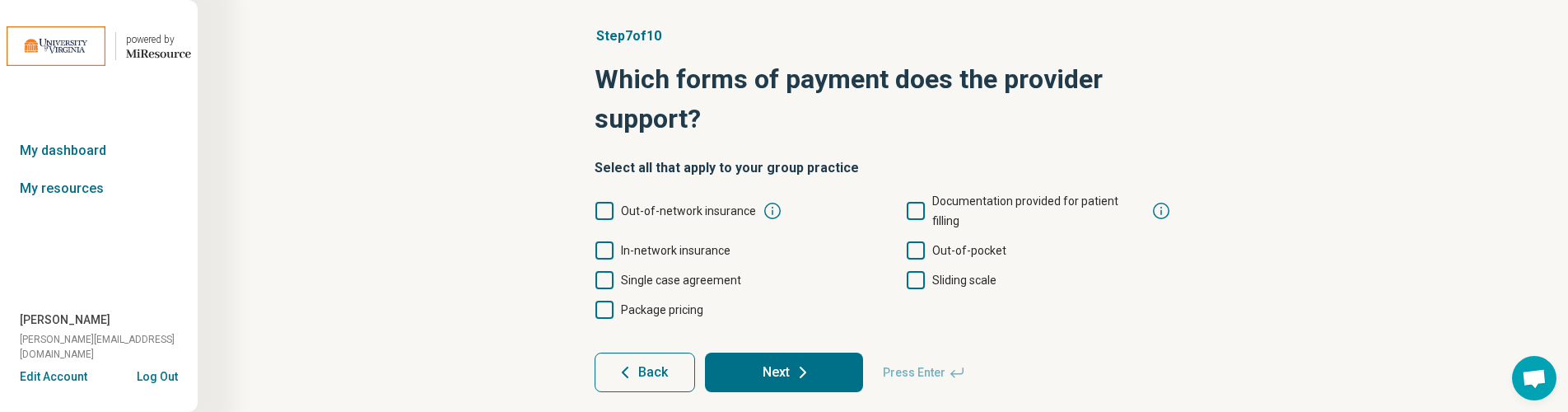
click at [603, 241] on icon at bounding box center [604, 250] width 18 height 18
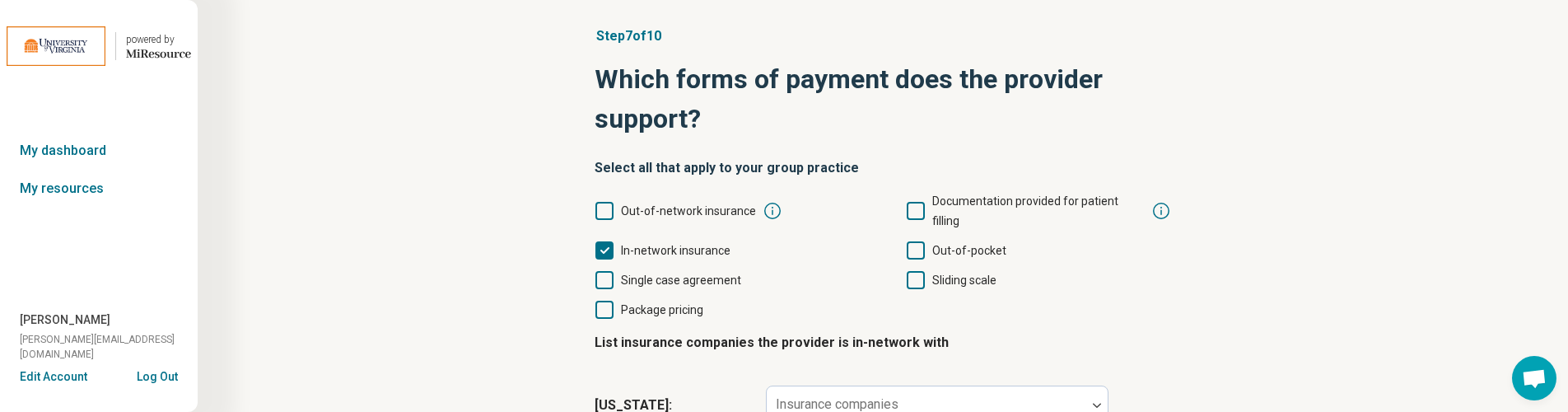
click at [919, 241] on icon at bounding box center [916, 250] width 18 height 18
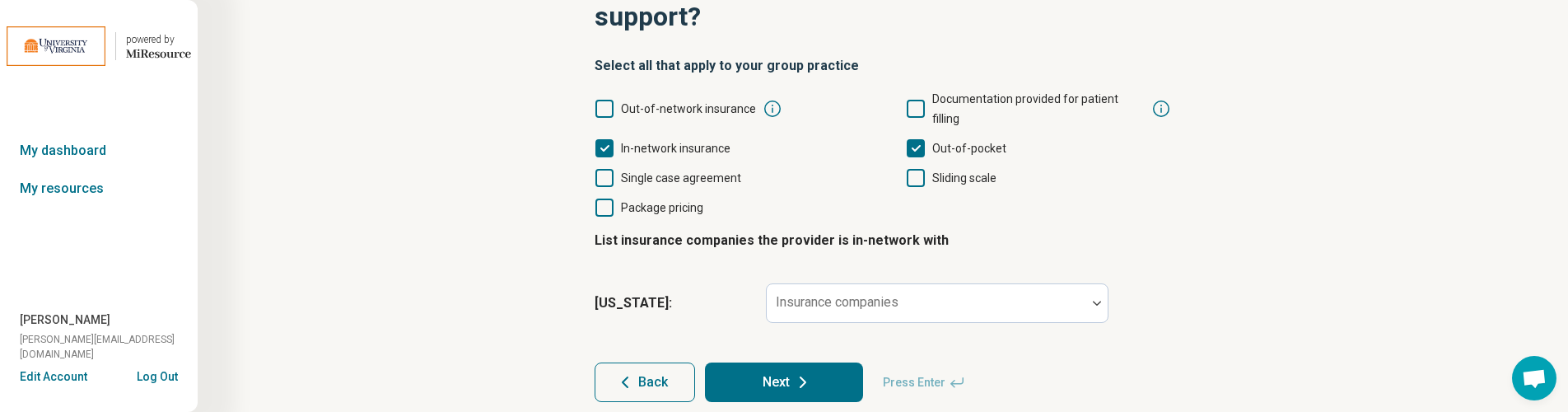
scroll to position [153, 0]
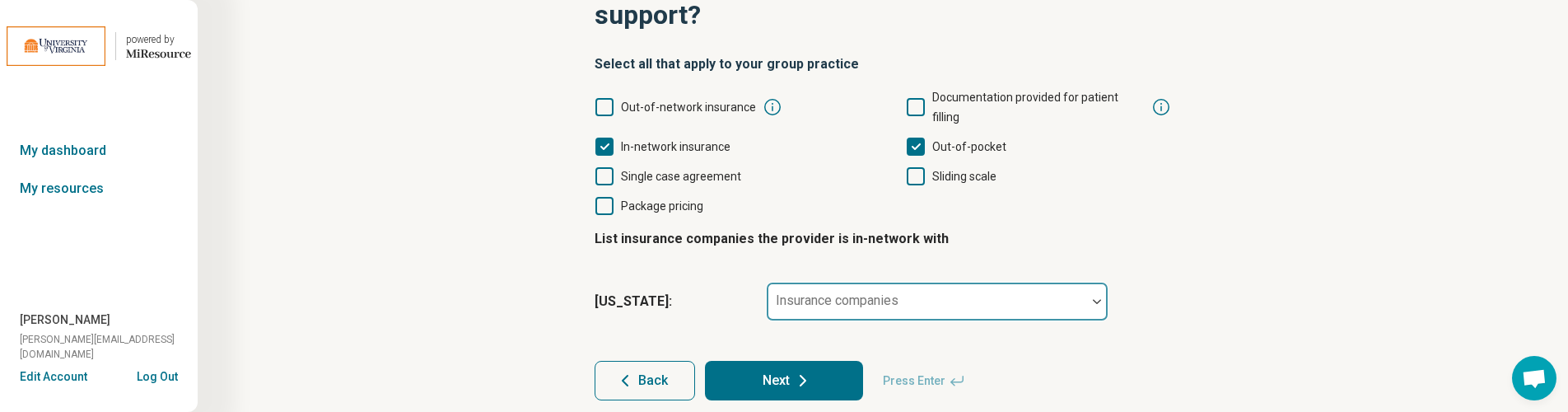
click at [904, 297] on div at bounding box center [927, 308] width 307 height 23
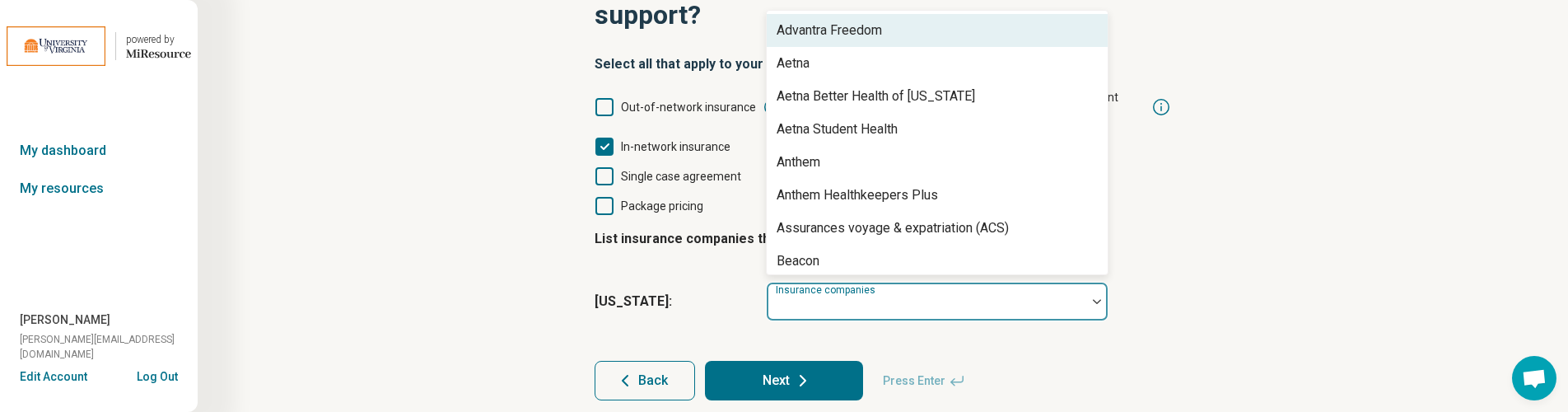
scroll to position [137, 0]
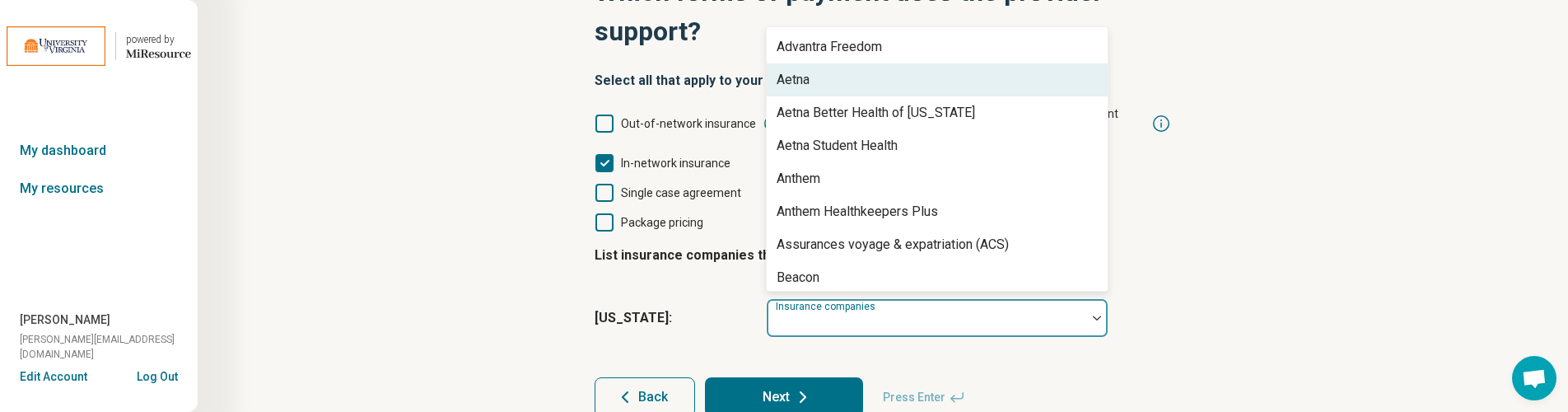
click at [869, 64] on div "Aetna" at bounding box center [936, 80] width 341 height 33
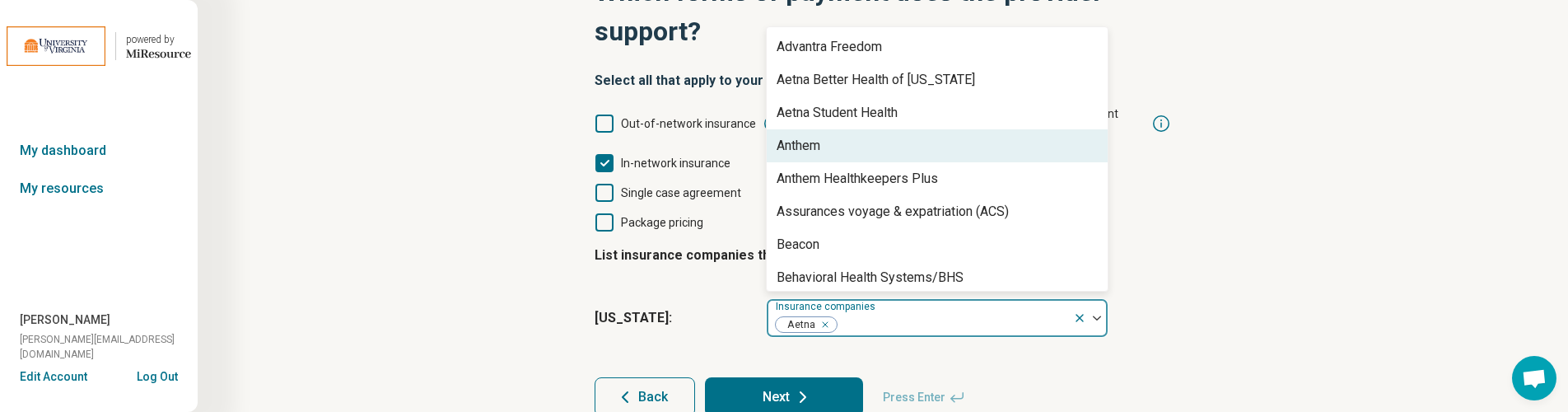
click at [837, 129] on div "Anthem" at bounding box center [936, 146] width 341 height 33
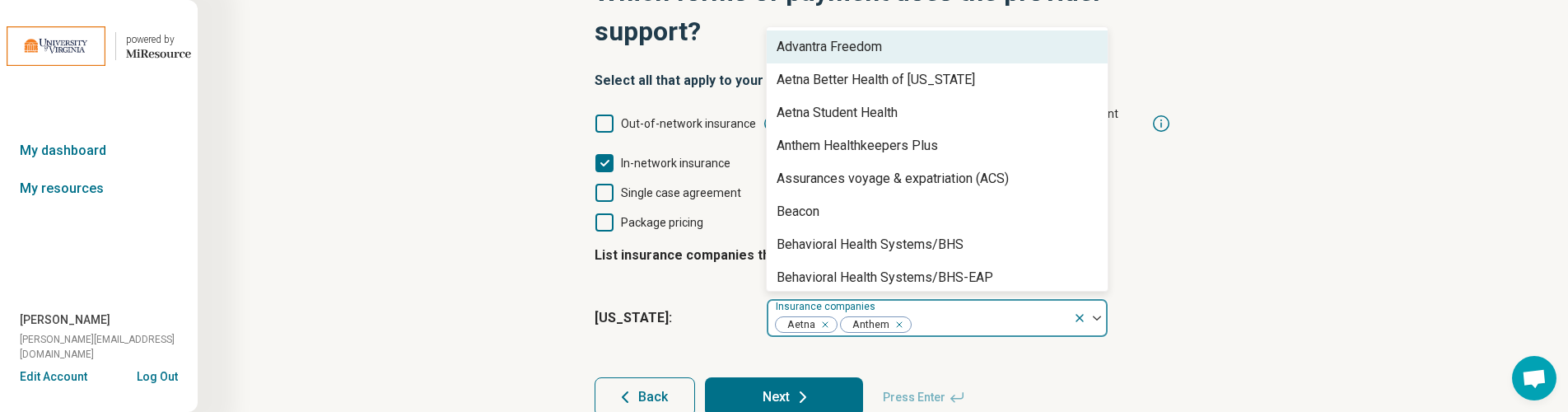
click at [837, 136] on div "Anthem Healthkeepers Plus" at bounding box center [857, 146] width 162 height 20
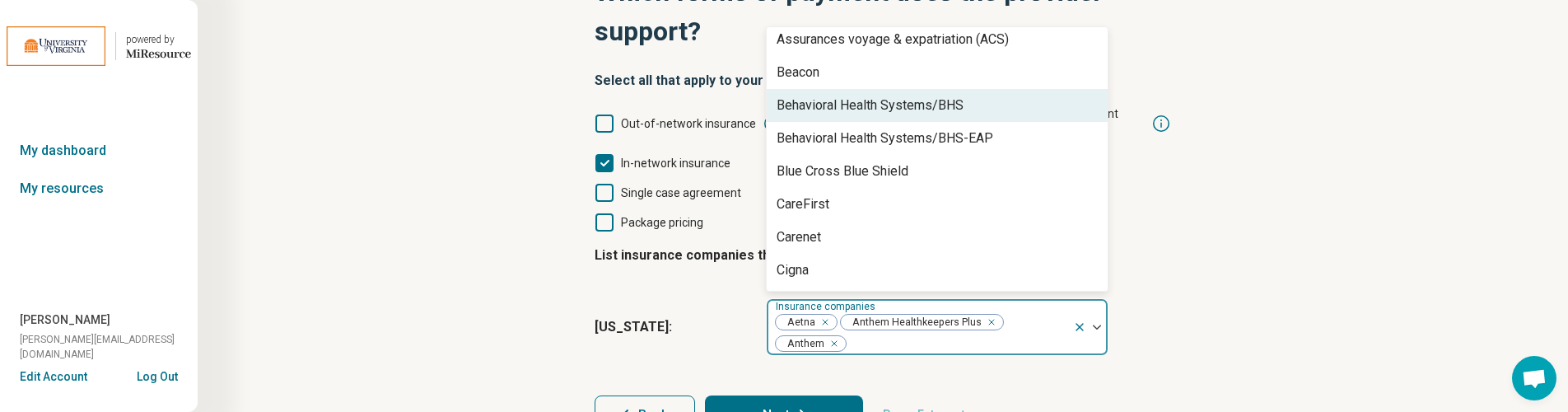
scroll to position [109, 0]
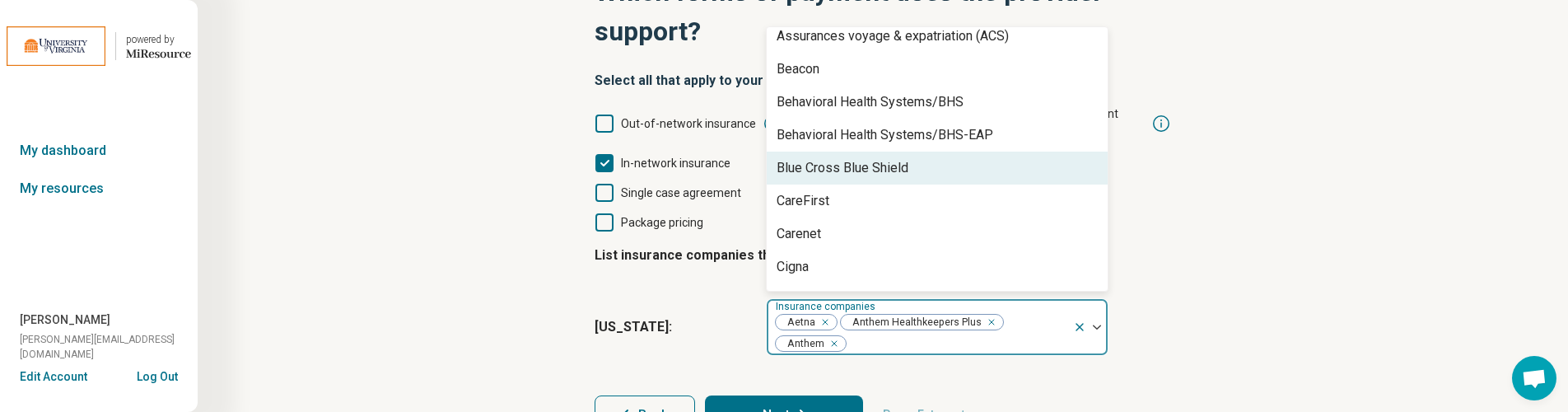
click at [864, 158] on div "Blue Cross Blue Shield" at bounding box center [842, 168] width 132 height 20
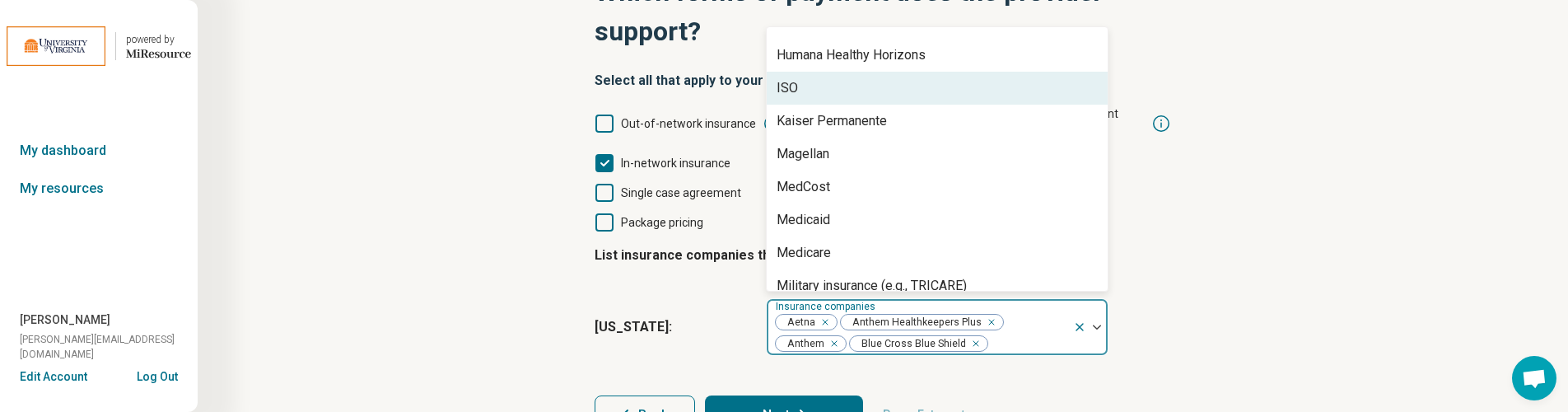
scroll to position [418, 0]
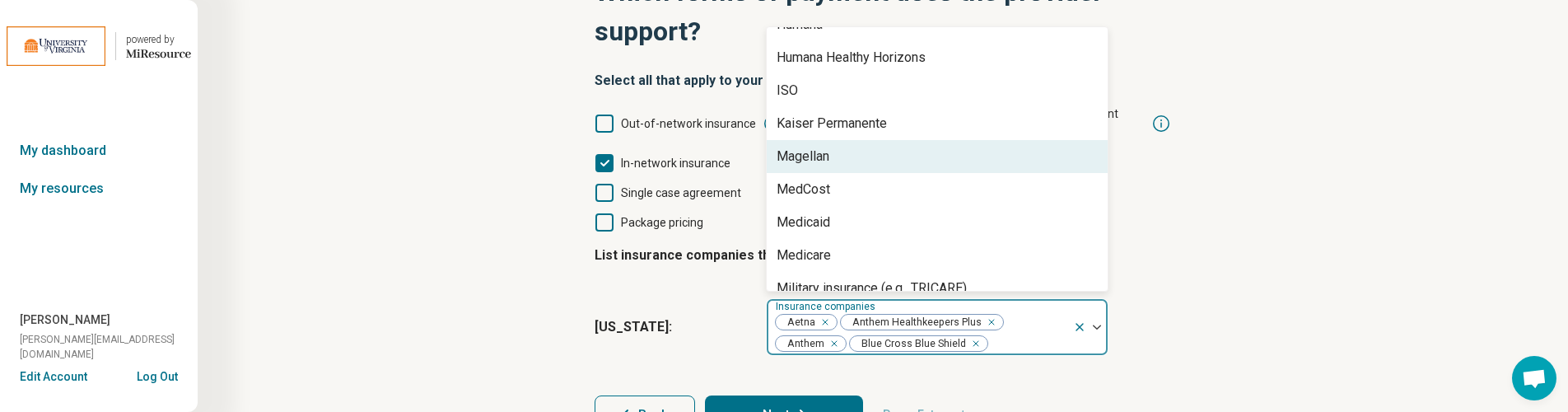
click at [892, 140] on div "Magellan" at bounding box center [936, 157] width 341 height 33
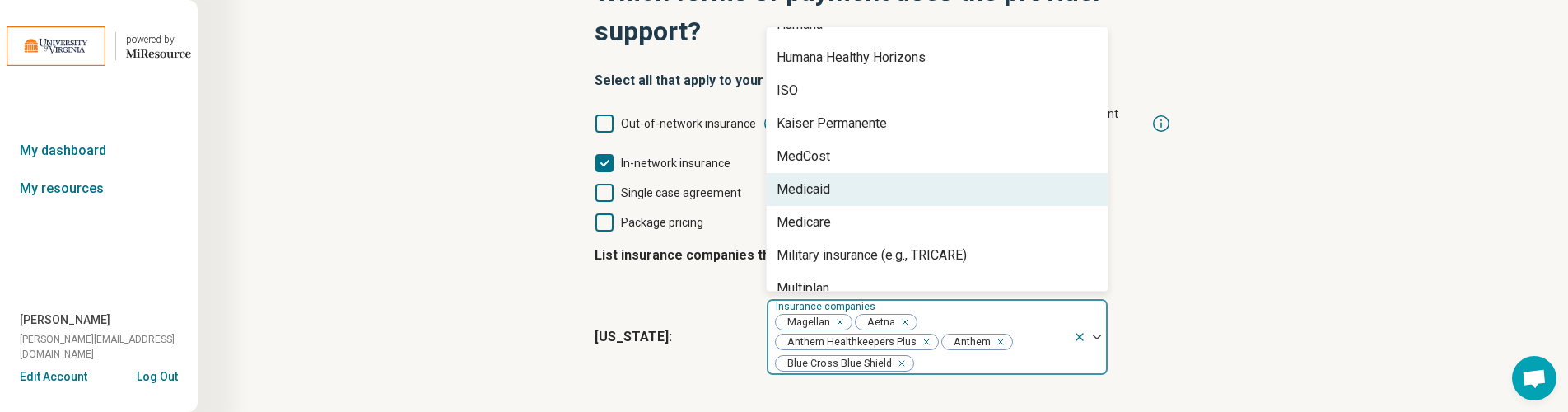
click at [871, 173] on div "Medicaid" at bounding box center [936, 190] width 341 height 33
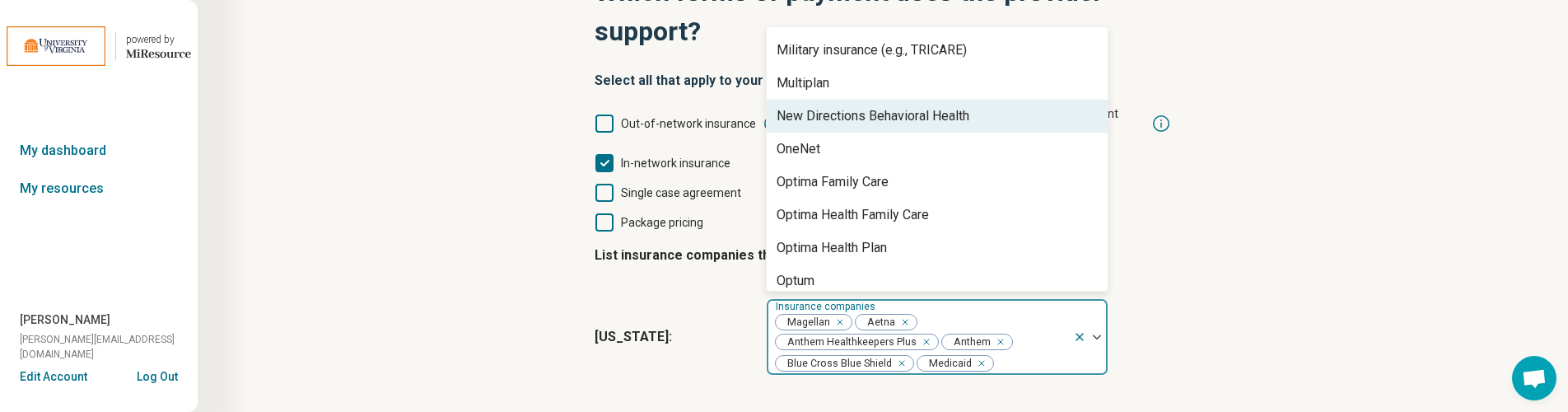
scroll to position [596, 0]
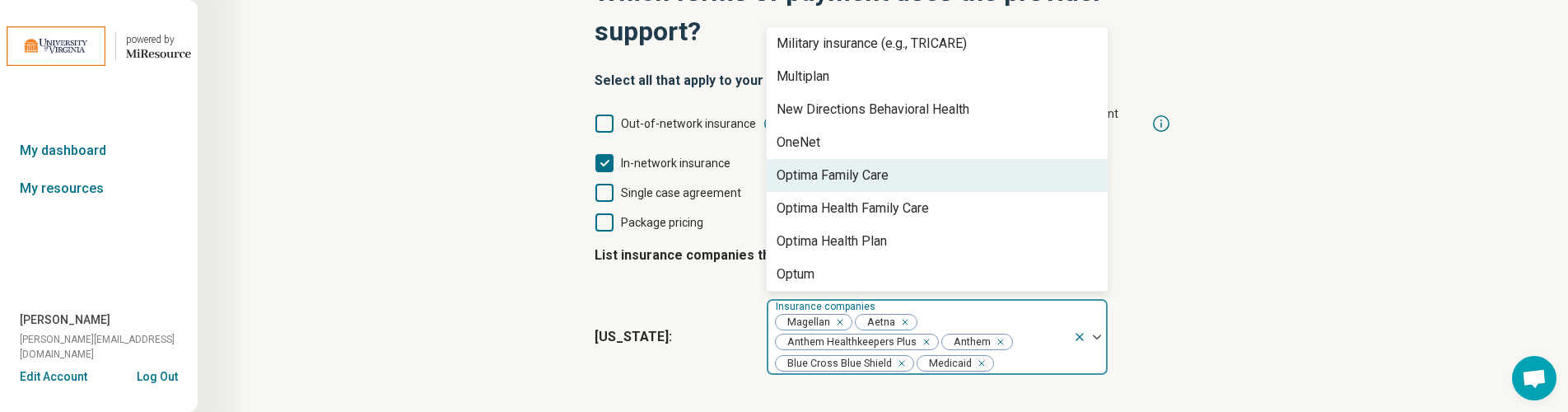
click at [888, 166] on div "Optima Family Care" at bounding box center [832, 176] width 112 height 20
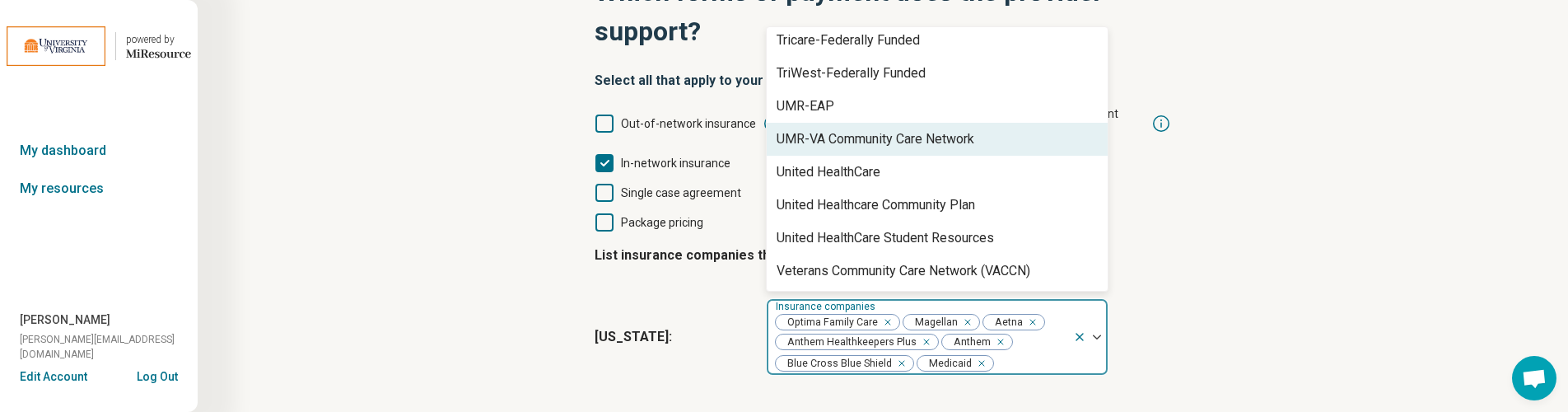
scroll to position [1028, 0]
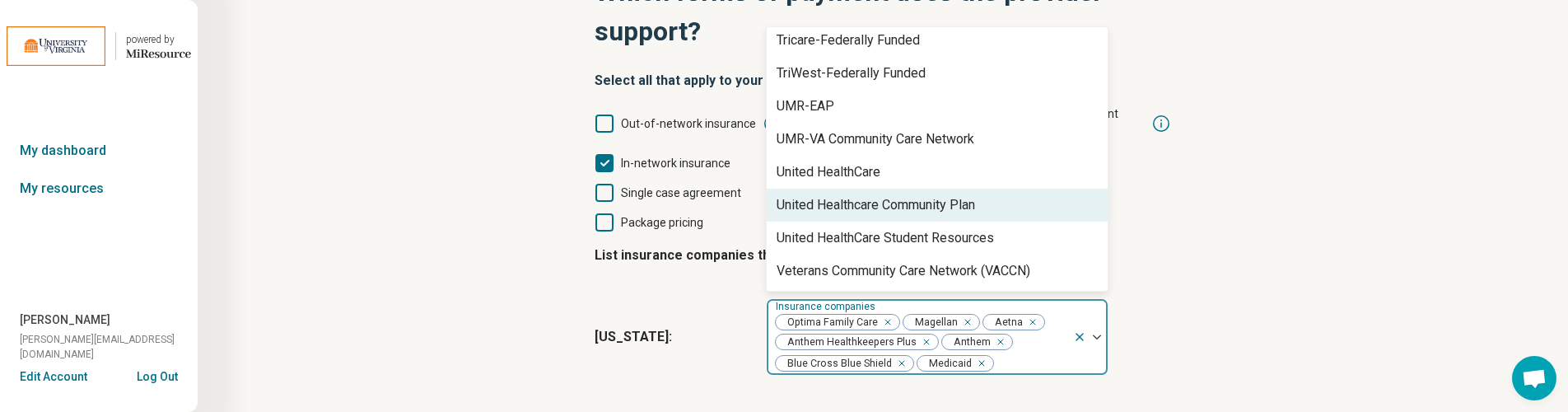
click at [850, 195] on div "United Healthcare Community Plan" at bounding box center [875, 205] width 198 height 20
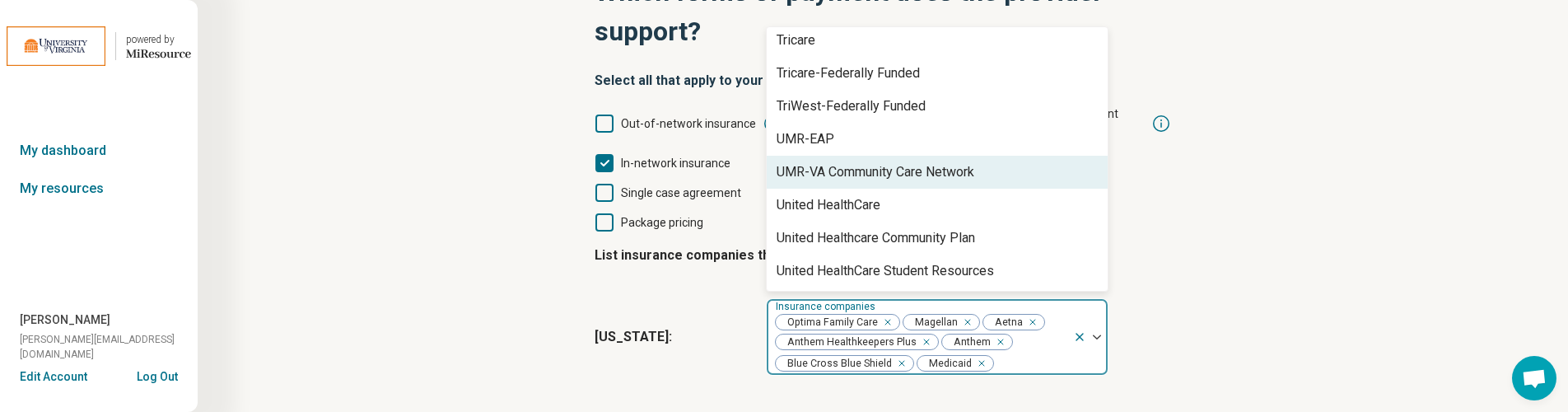
click at [1227, 183] on div "Step 7 of 10 Which forms of payment does the provider support? Select all that …" at bounding box center [883, 197] width 1212 height 582
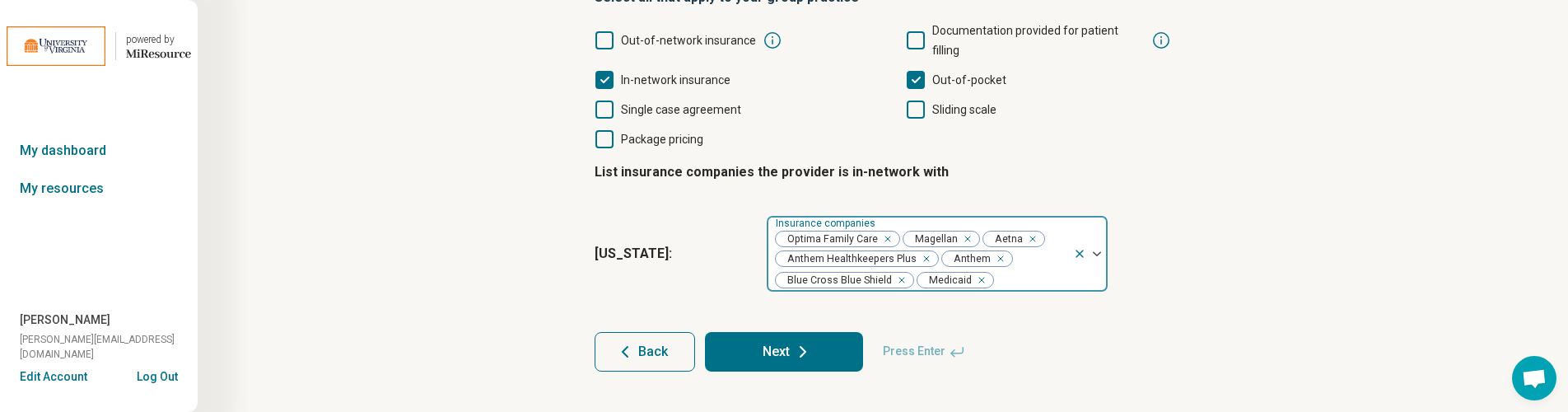
scroll to position [219, 0]
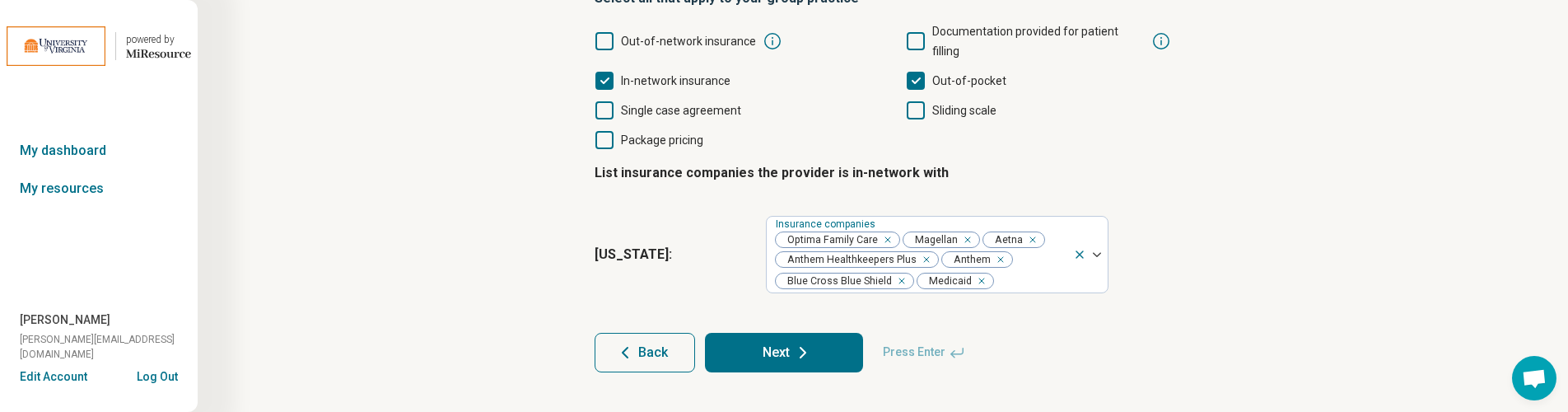
click at [781, 332] on button "Next" at bounding box center [784, 352] width 158 height 40
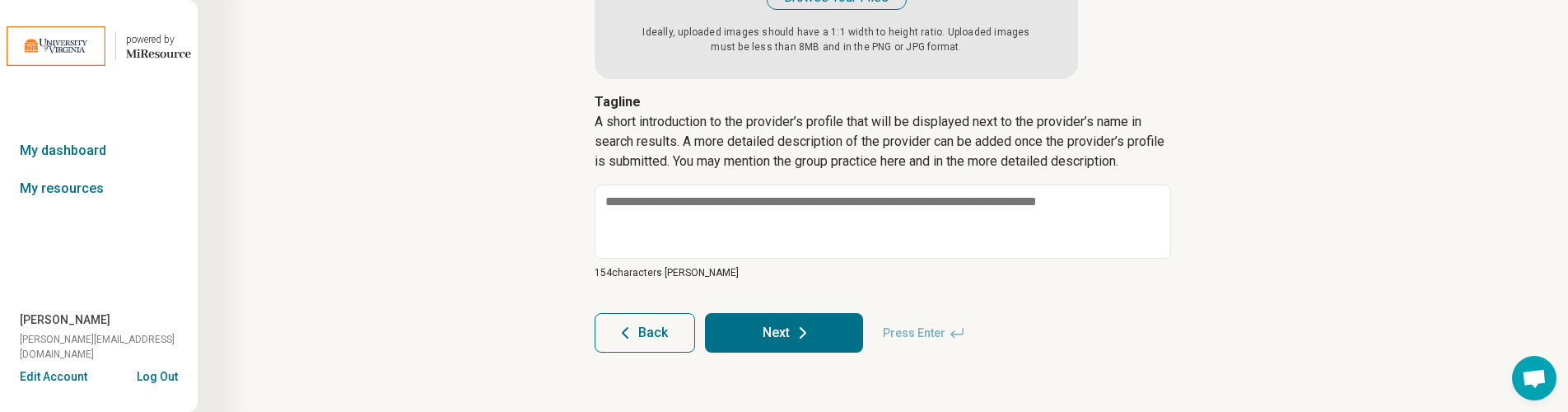
scroll to position [403, 0]
click at [810, 346] on button "Next" at bounding box center [784, 333] width 158 height 40
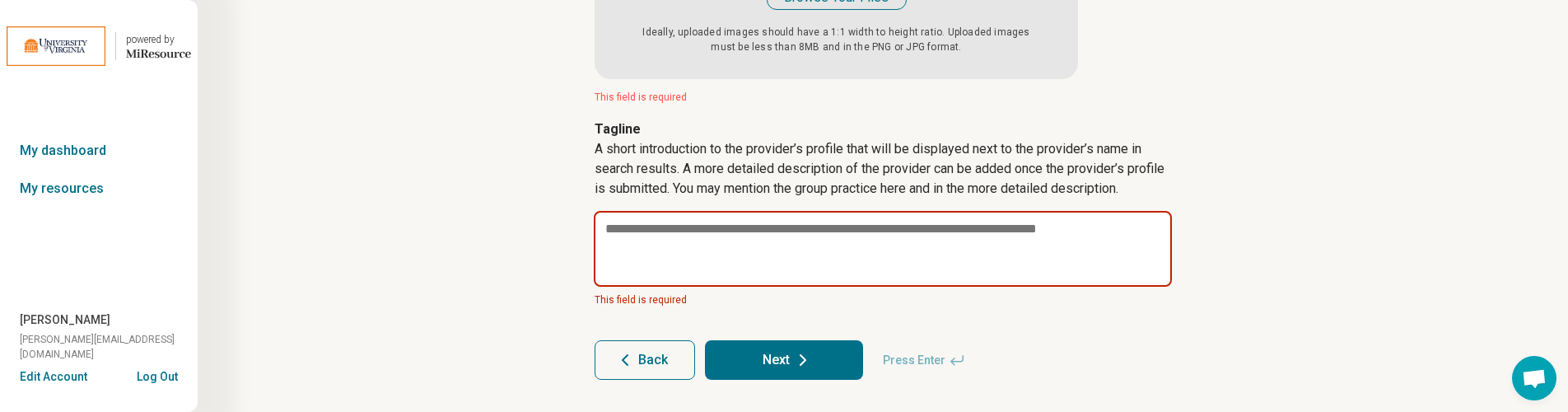
click at [768, 240] on textarea at bounding box center [883, 248] width 578 height 75
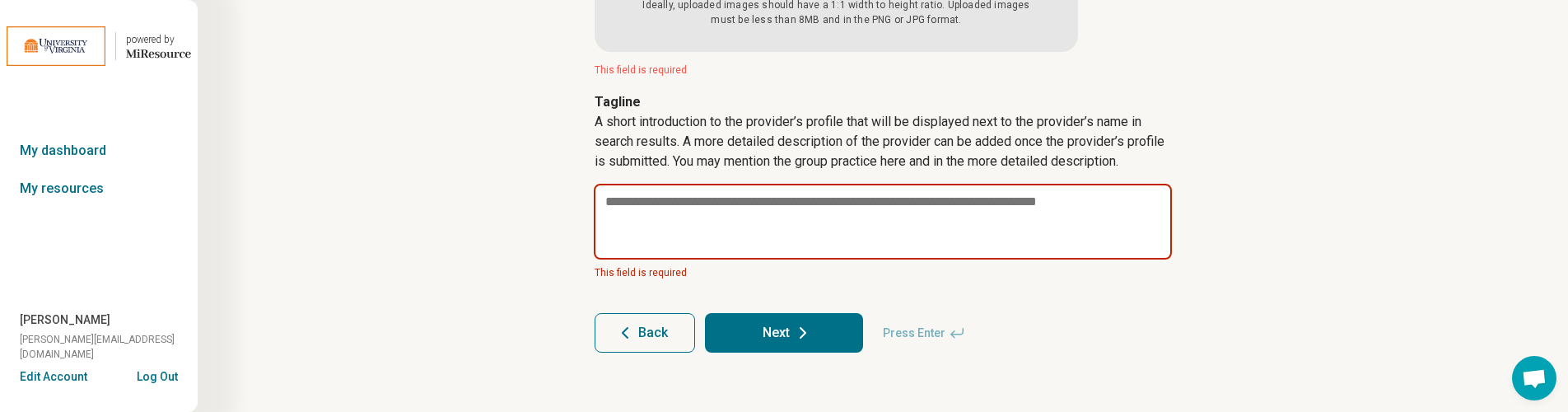
scroll to position [430, 0]
type textarea "*"
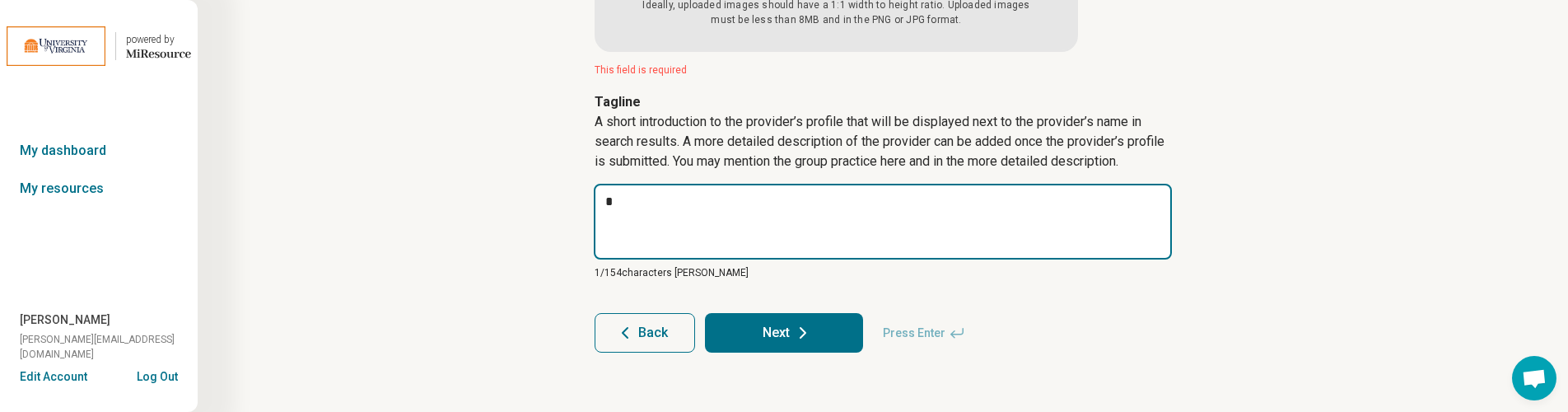
type textarea "*"
type textarea "**"
type textarea "*"
type textarea "***"
type textarea "*"
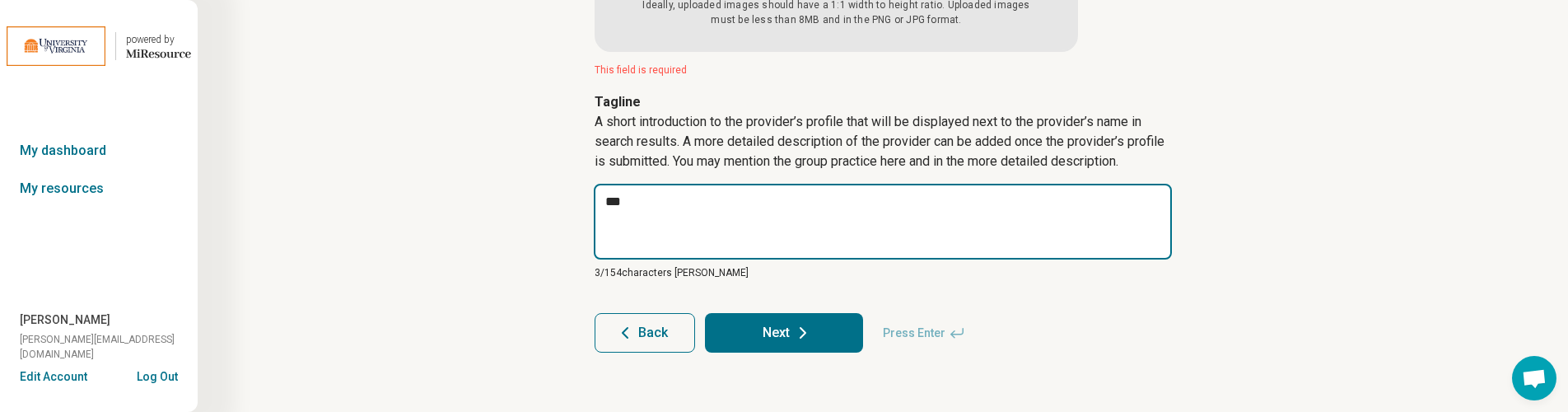
type textarea "****"
type textarea "*"
type textarea "*****"
type textarea "*"
type textarea "******"
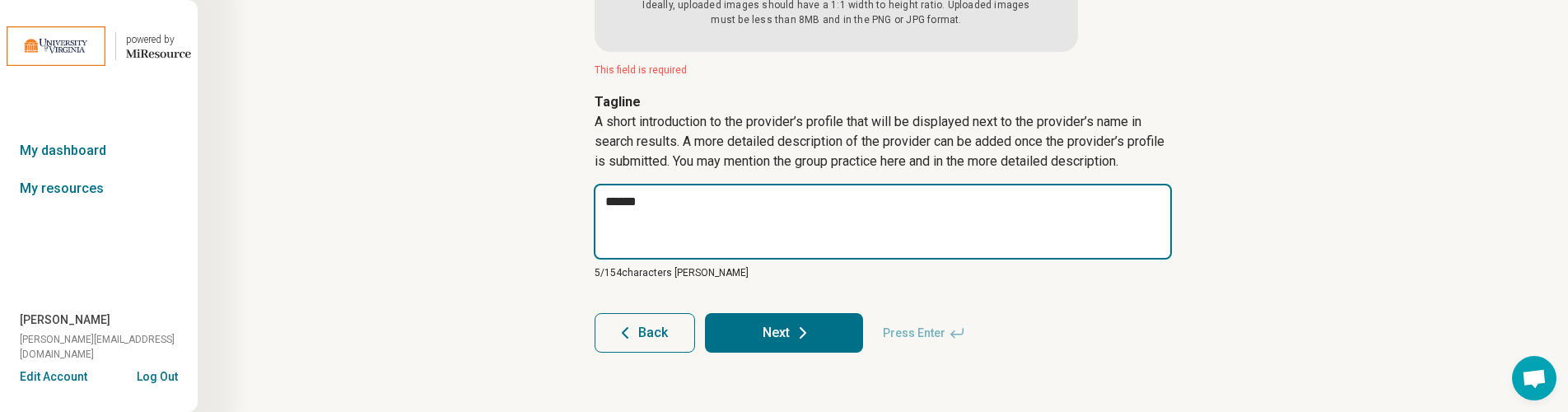
type textarea "*"
type textarea "*******"
type textarea "*"
type textarea "********"
type textarea "*"
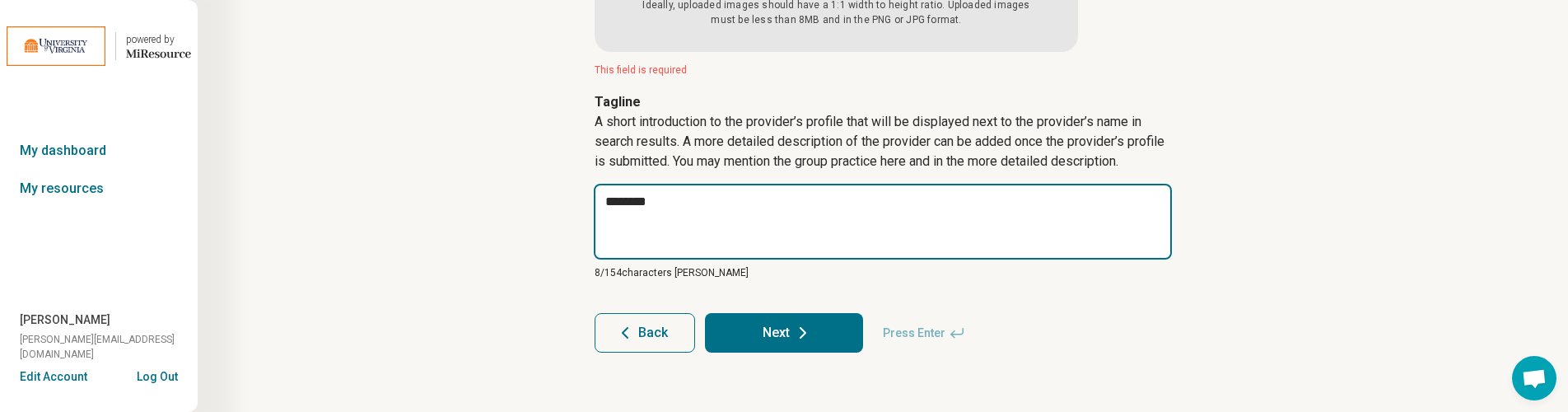
type textarea "*********"
type textarea "*"
type textarea "********"
type textarea "*"
type textarea "*********"
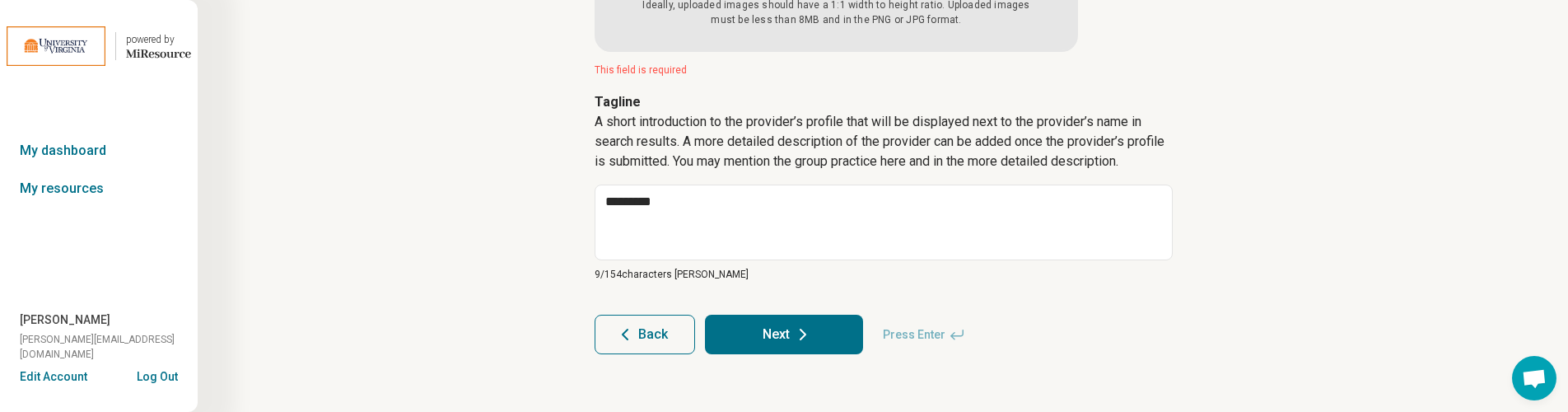
click at [811, 327] on icon at bounding box center [803, 334] width 20 height 20
click at [777, 334] on button "Next" at bounding box center [784, 335] width 158 height 40
type textarea "*"
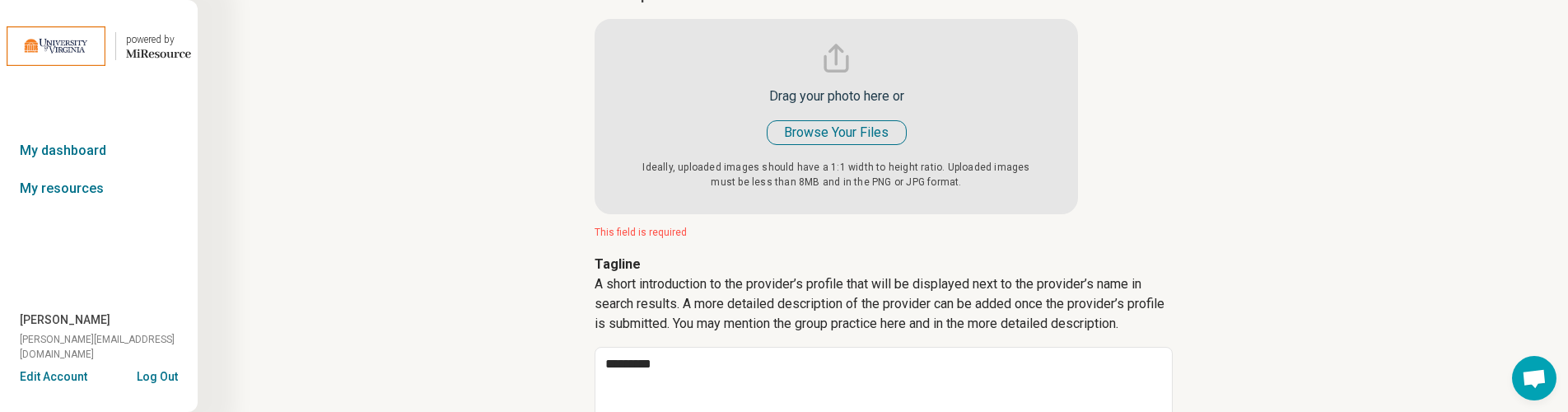
scroll to position [243, 0]
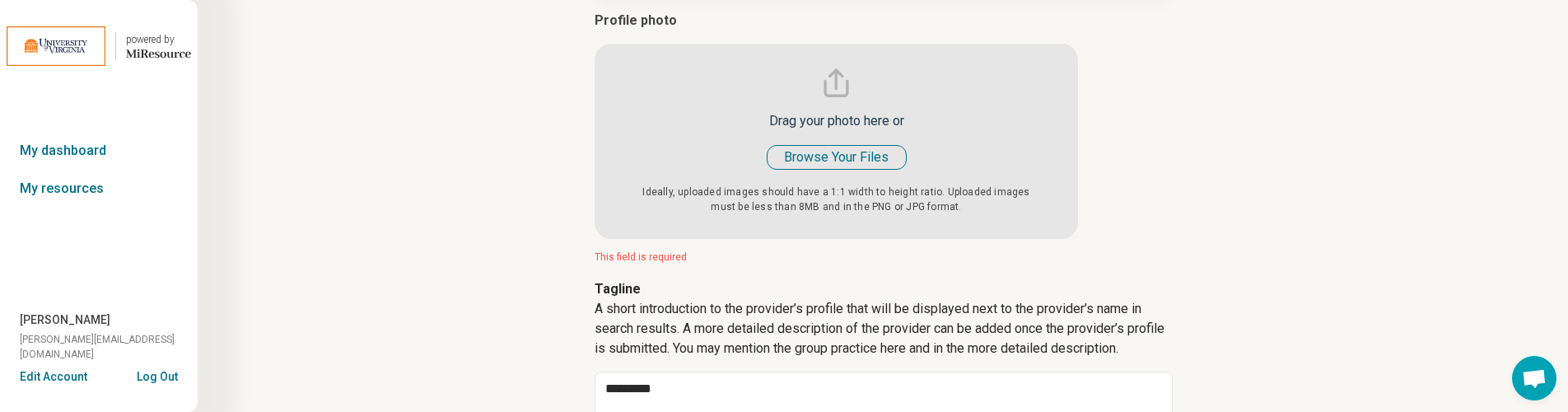
click at [863, 156] on input "file" at bounding box center [835, 124] width 483 height 228
type input "**********"
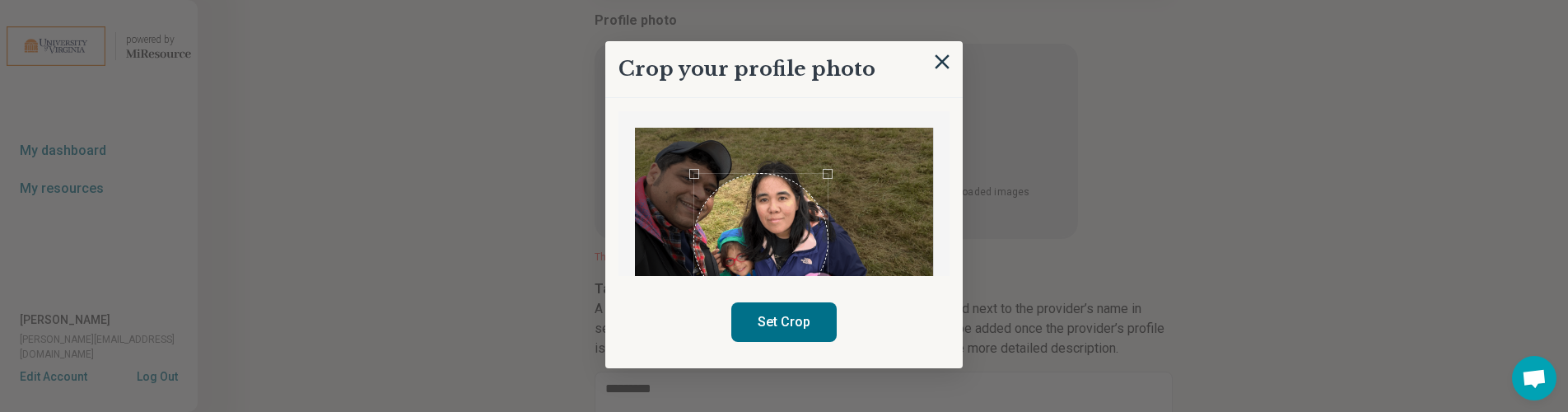
click at [828, 191] on div at bounding box center [784, 240] width 298 height 224
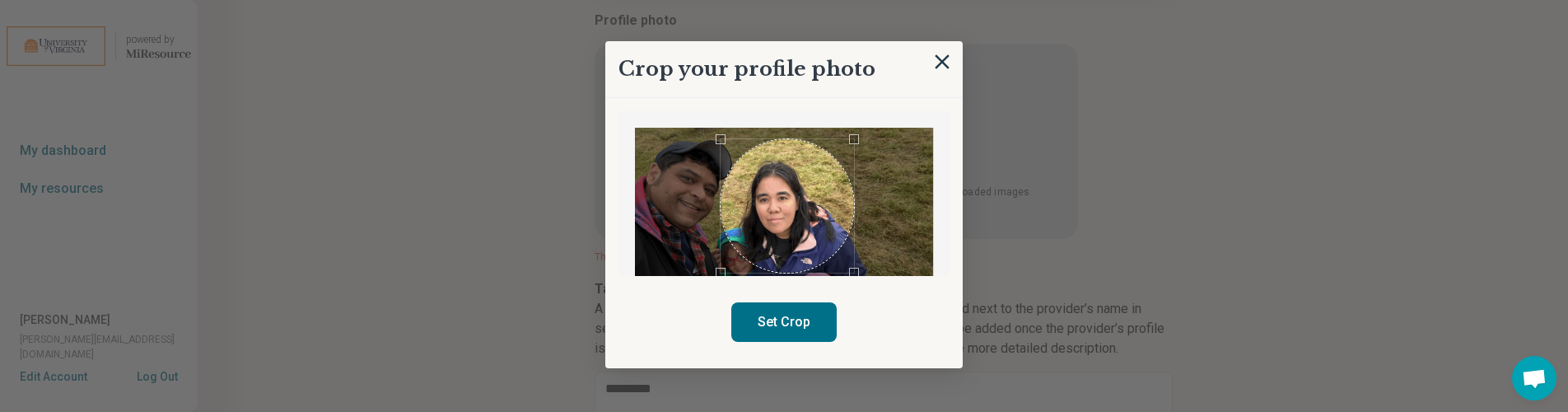
click at [816, 195] on div "Use the arrow keys to move the crop selection area" at bounding box center [786, 206] width 133 height 133
click at [840, 161] on div at bounding box center [784, 240] width 298 height 224
click at [804, 195] on div "Use the arrow keys to move the crop selection area" at bounding box center [782, 204] width 118 height 118
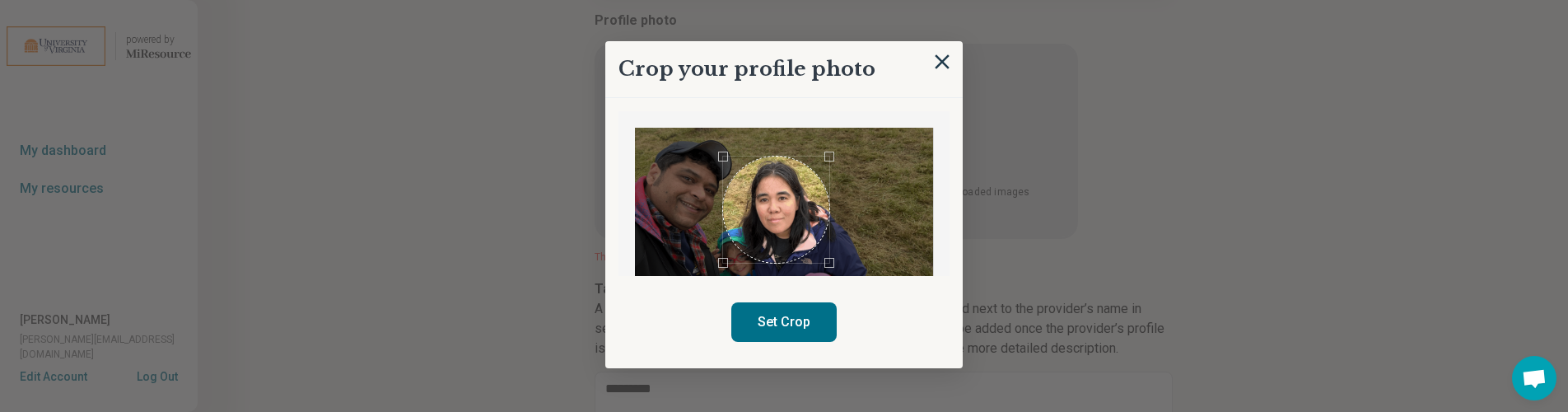
click at [832, 162] on div at bounding box center [784, 240] width 298 height 224
click at [816, 198] on div "Use the arrow keys to move the crop selection area" at bounding box center [782, 207] width 106 height 106
click at [775, 337] on button "Set Crop" at bounding box center [783, 322] width 105 height 40
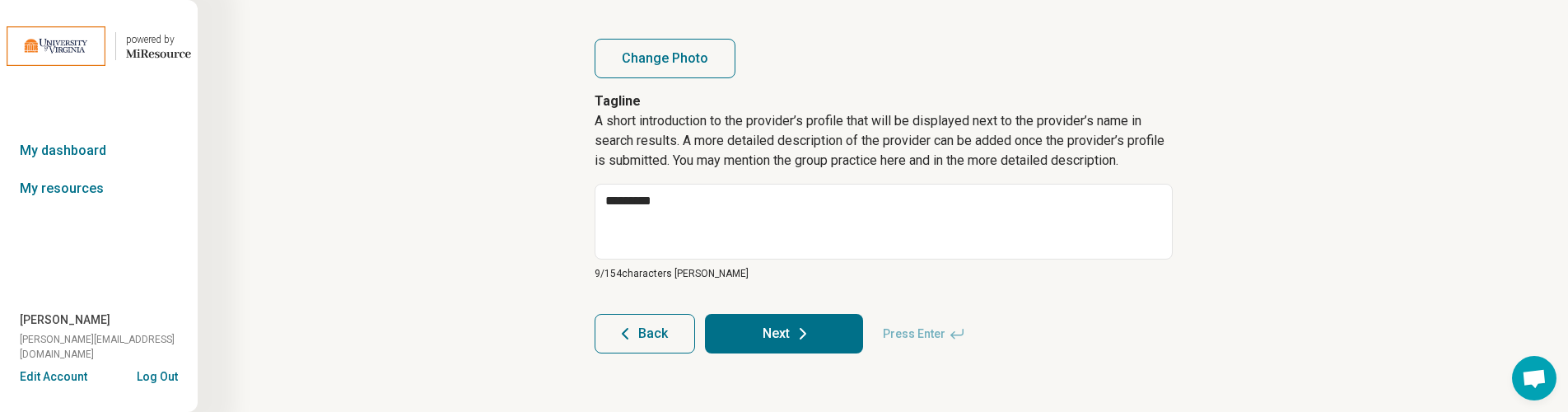
scroll to position [342, 0]
click at [789, 325] on button "Next" at bounding box center [784, 335] width 158 height 40
type textarea "*"
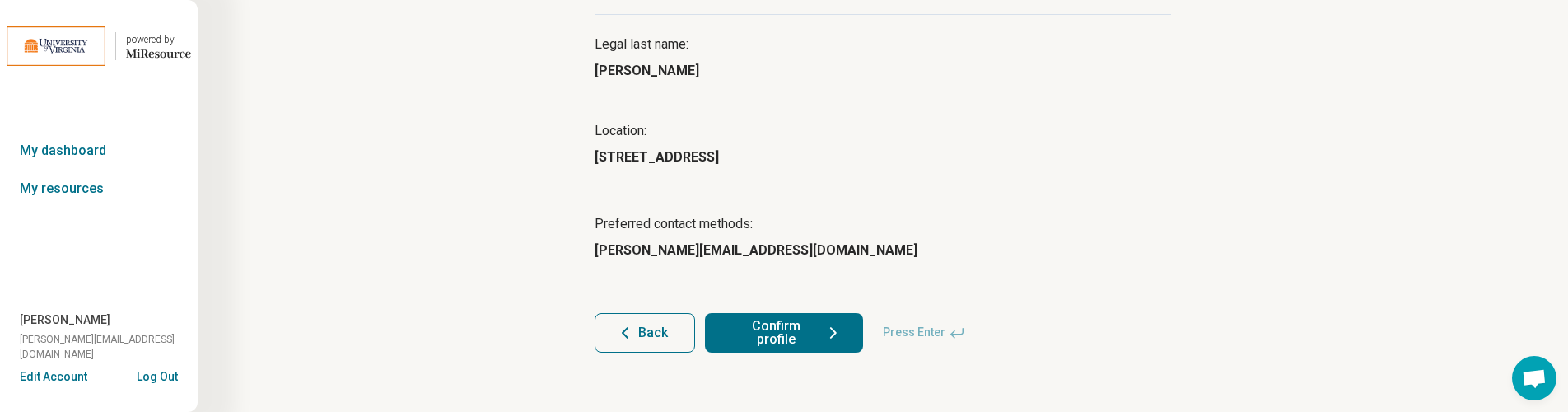
scroll to position [224, 0]
click at [787, 331] on button "Confirm profile" at bounding box center [784, 334] width 158 height 40
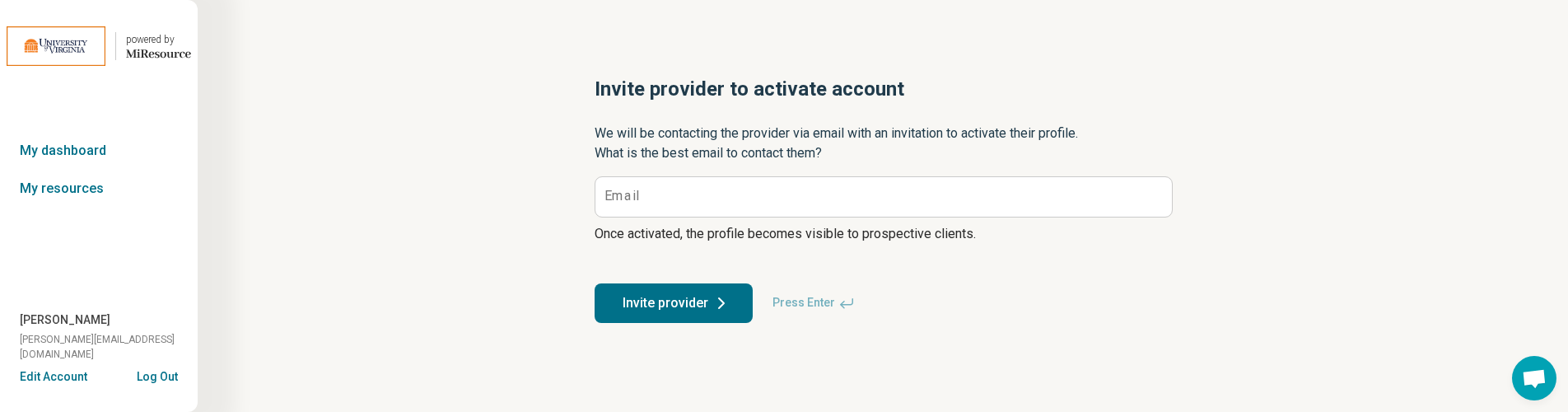
scroll to position [0, 0]
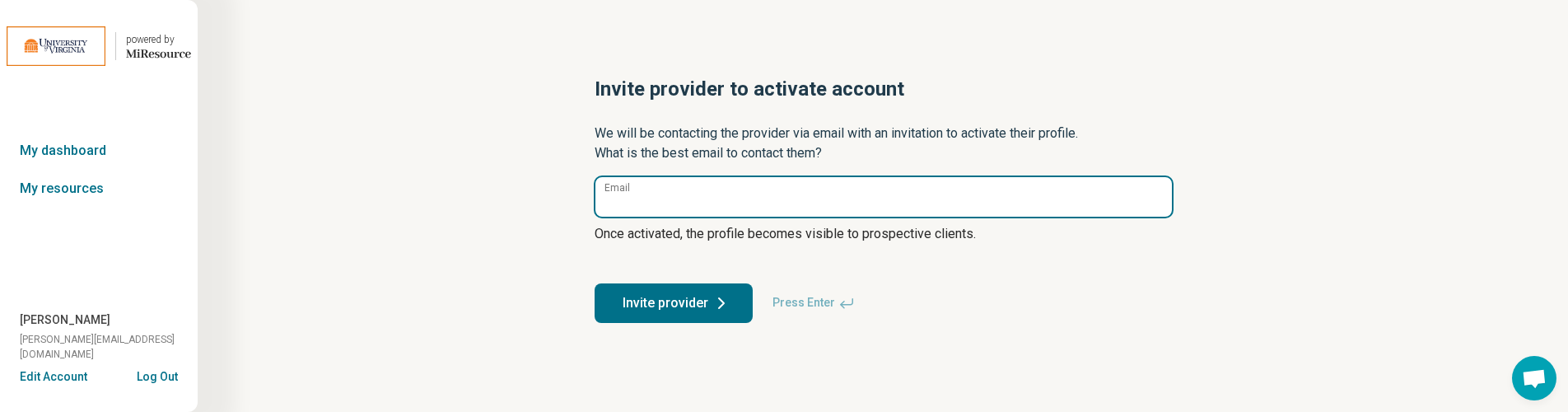
click at [667, 193] on input "Email" at bounding box center [883, 197] width 577 height 40
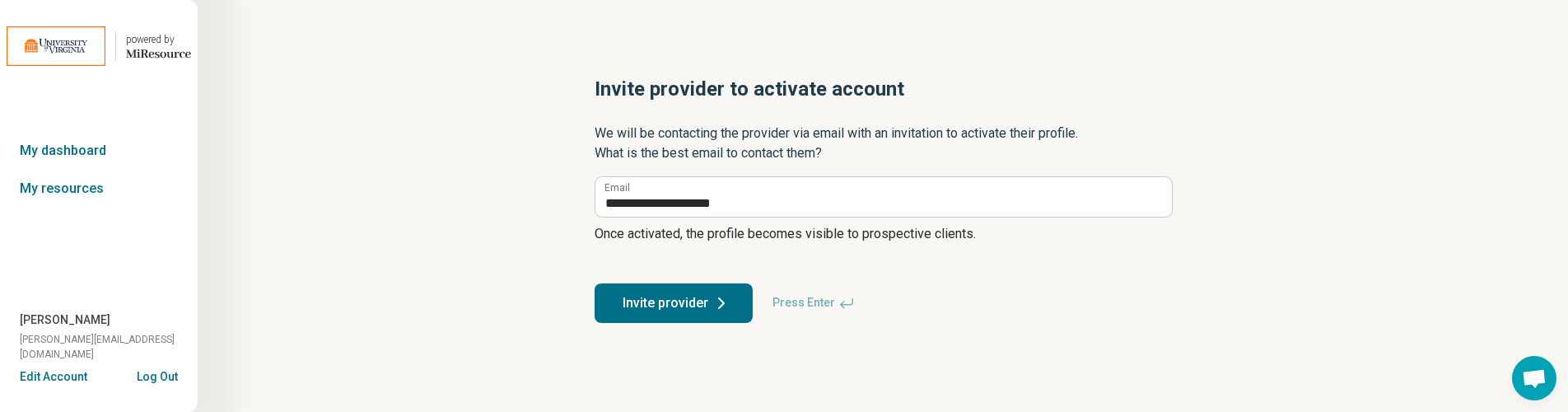
click at [662, 305] on button "Invite provider" at bounding box center [673, 303] width 158 height 40
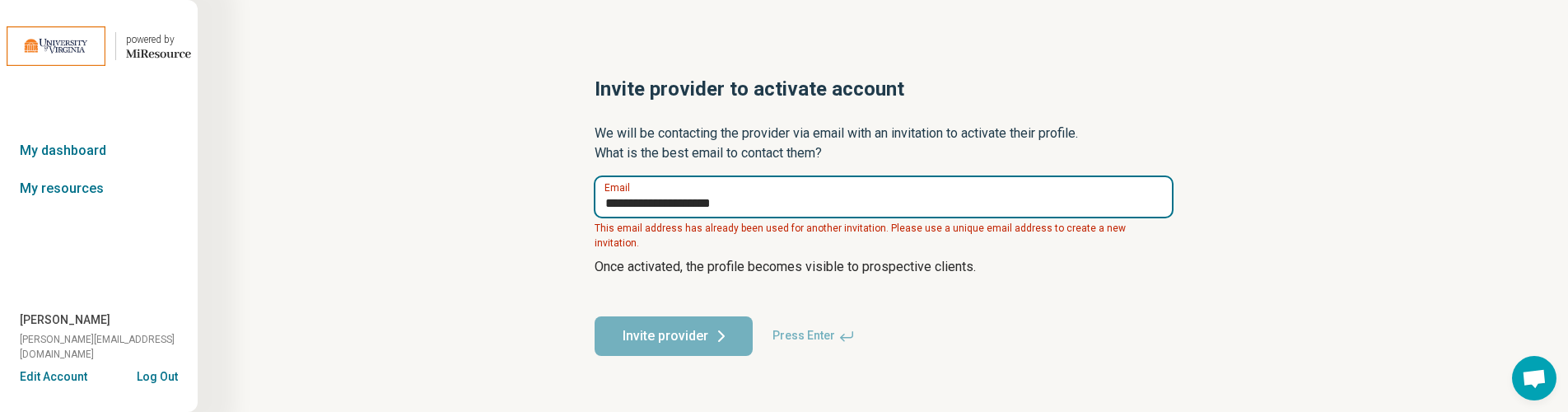
click at [702, 203] on input "**********" at bounding box center [883, 197] width 577 height 40
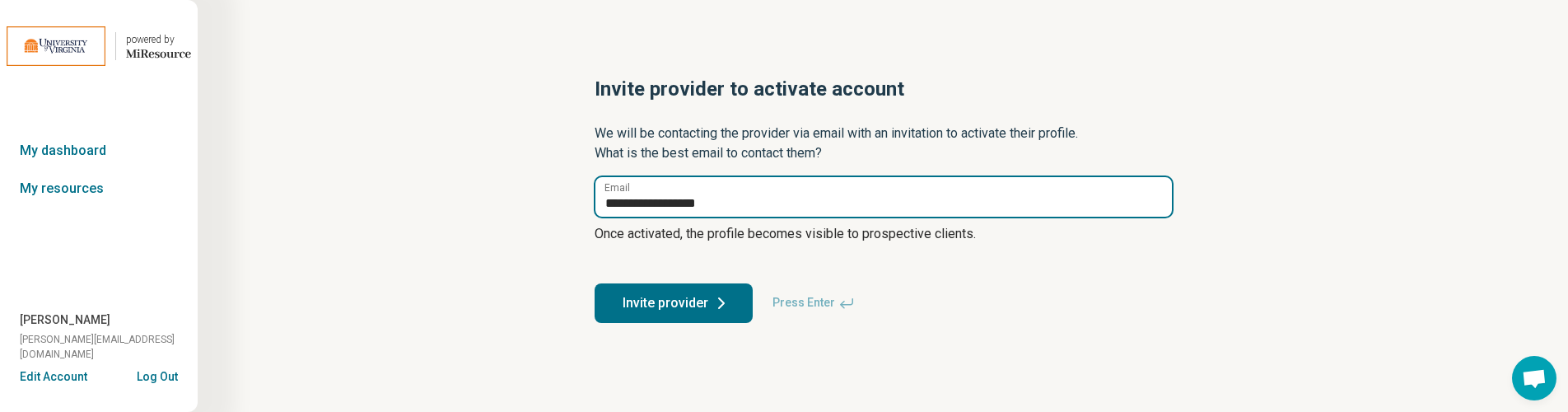
type input "**********"
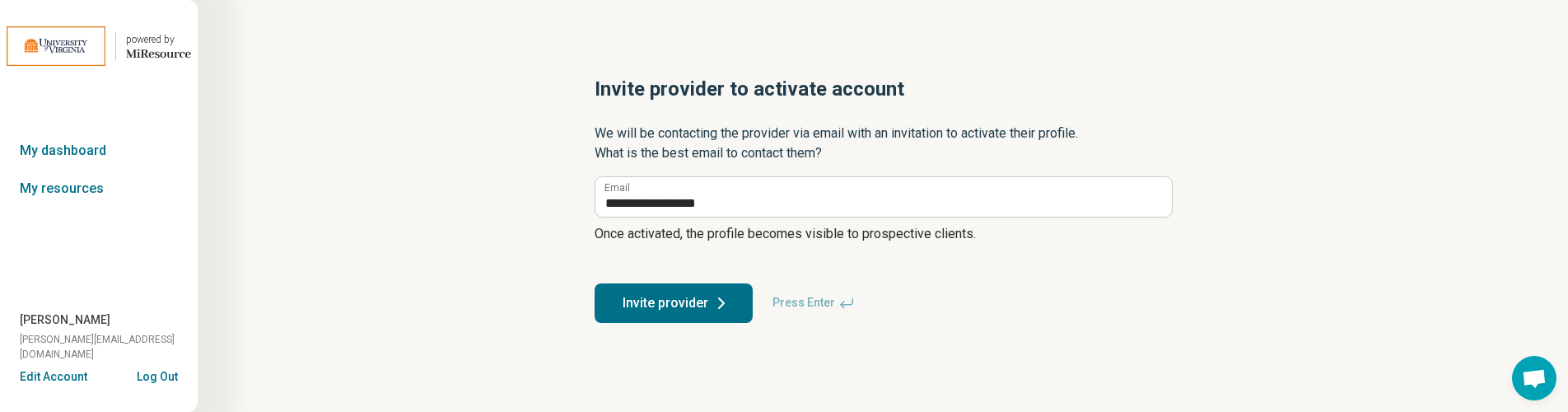
click at [679, 303] on button "Invite provider" at bounding box center [673, 303] width 158 height 40
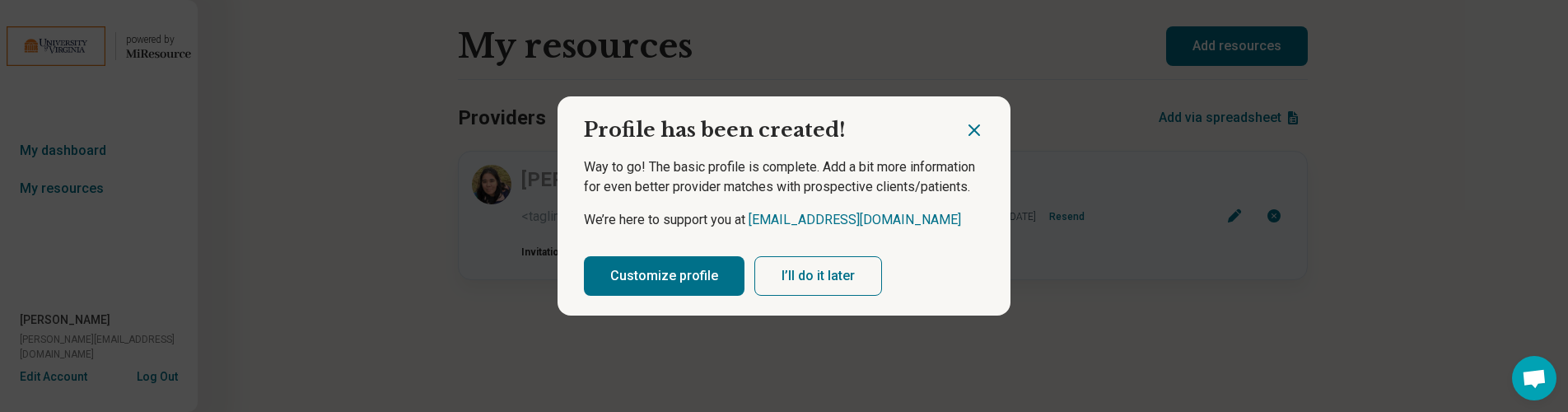
click at [804, 272] on button "I’ll do it later" at bounding box center [818, 276] width 128 height 40
